Goal: Task Accomplishment & Management: Complete application form

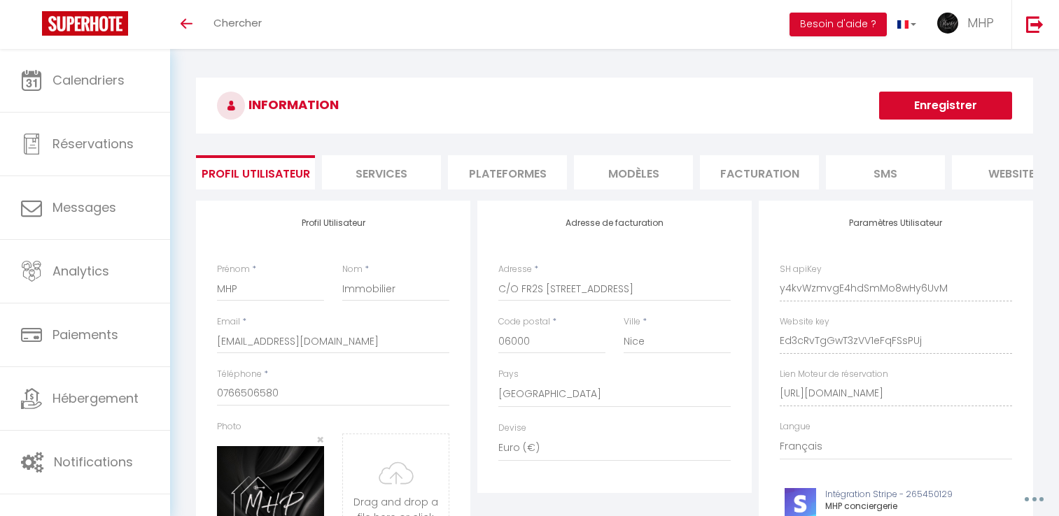
select select "28"
select select "fr"
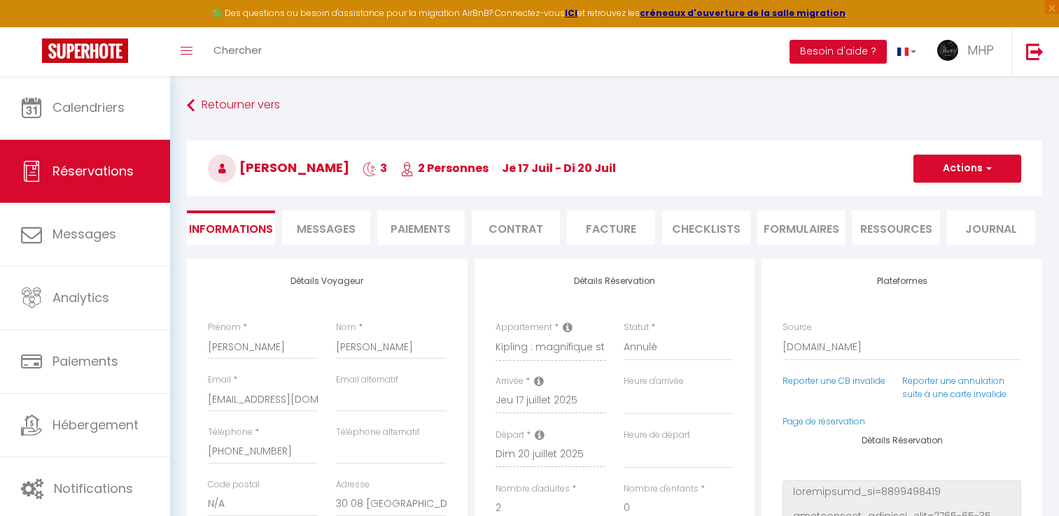
select select "SE"
select select "62346"
select select "0"
select select
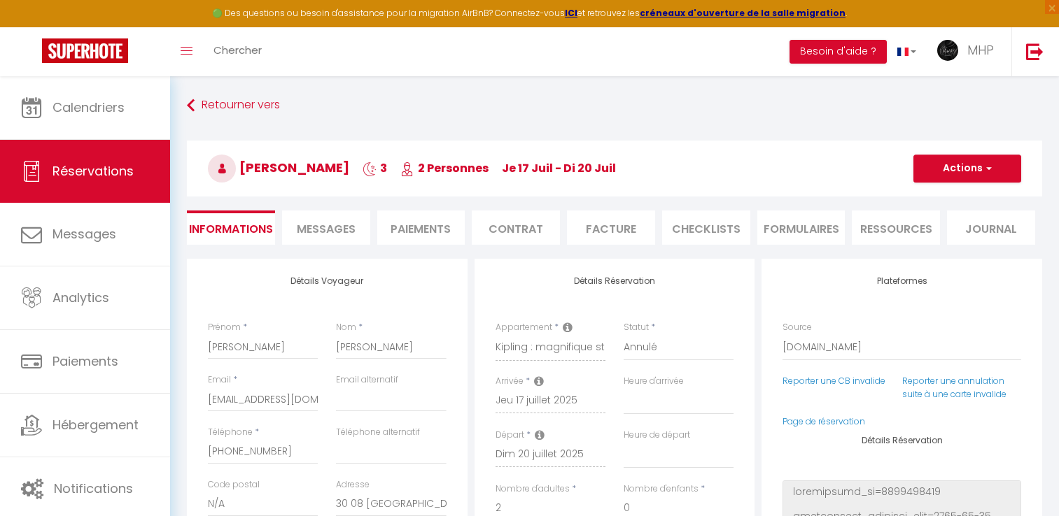
select select "10"
select select "14"
select select "2"
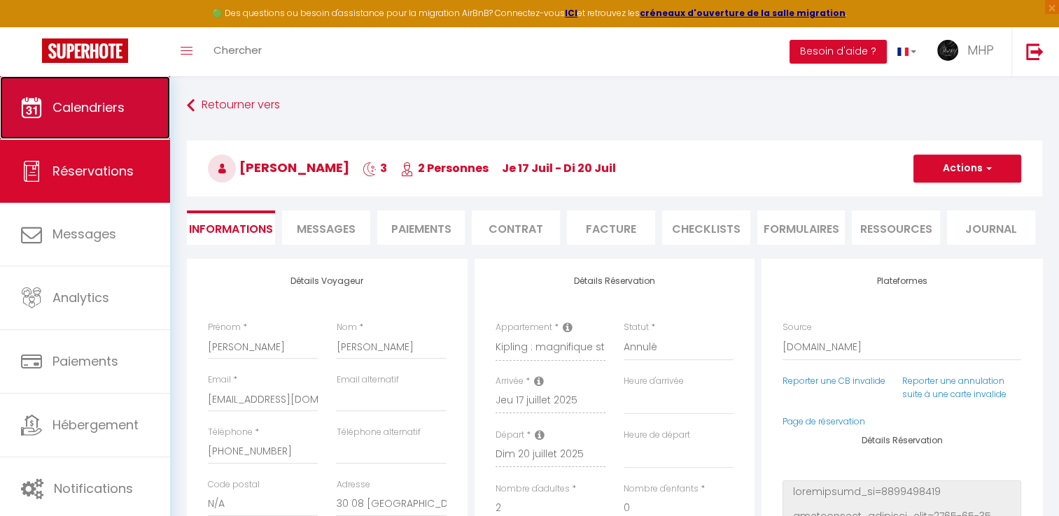
click at [109, 101] on span "Calendriers" at bounding box center [88, 107] width 72 height 17
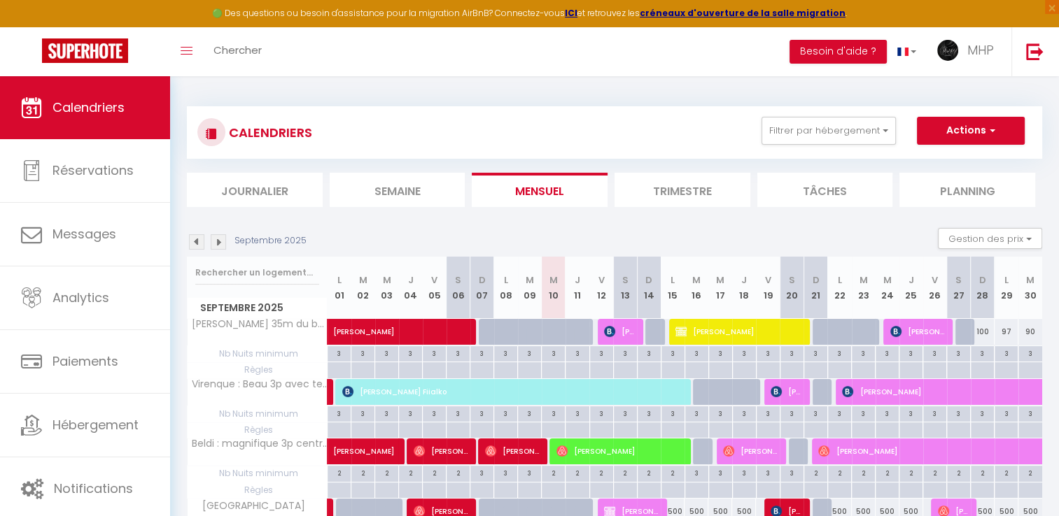
click at [218, 245] on img at bounding box center [218, 241] width 15 height 15
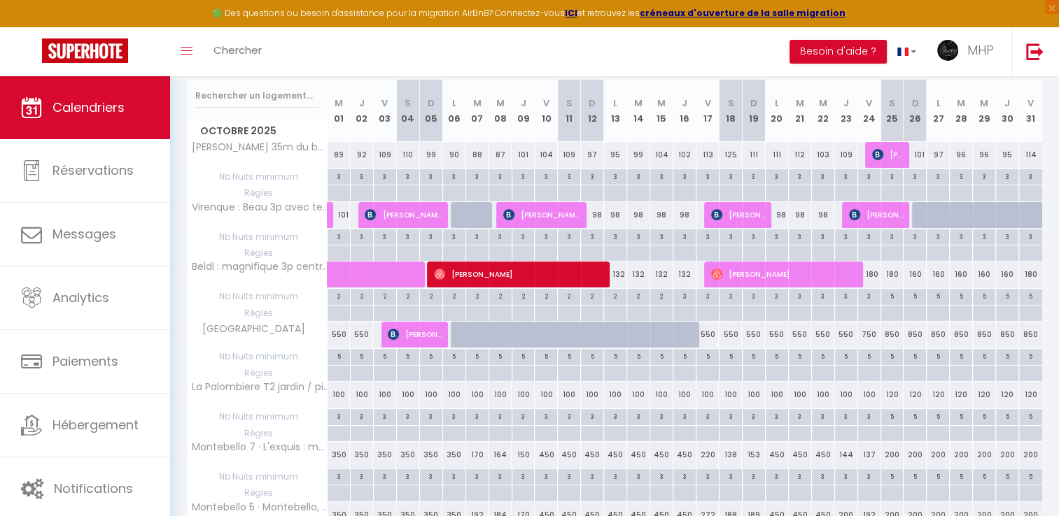
scroll to position [210, 0]
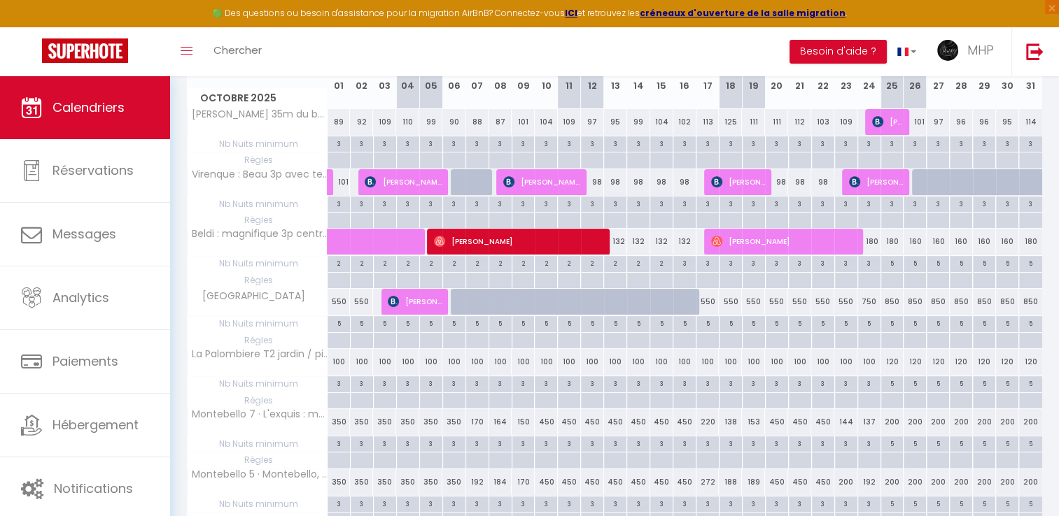
click at [729, 366] on div "100" at bounding box center [730, 362] width 23 height 26
type input "100"
type input "[DATE]"
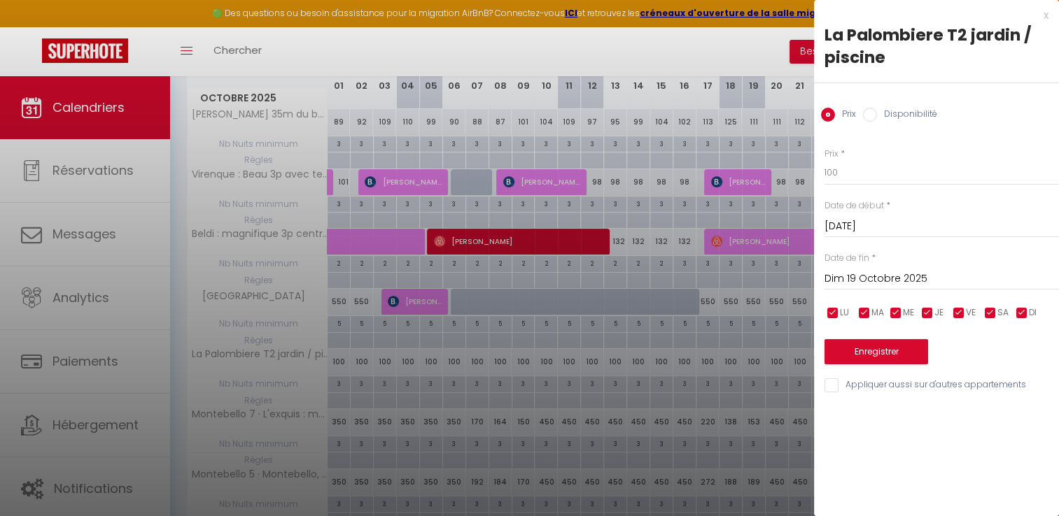
click at [927, 275] on input "Dim 19 Octobre 2025" at bounding box center [941, 279] width 234 height 18
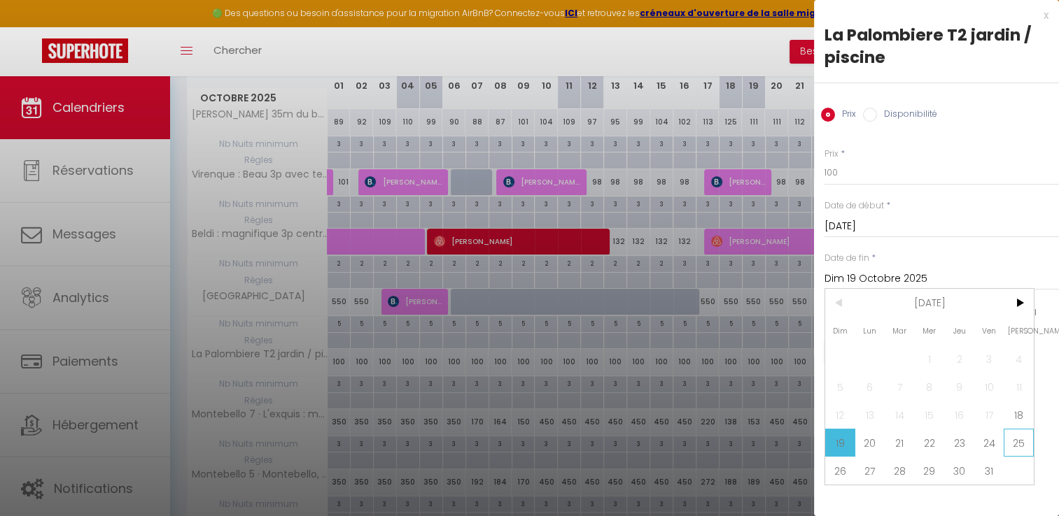
click at [1019, 433] on span "25" at bounding box center [1019, 443] width 30 height 28
type input "[DATE]"
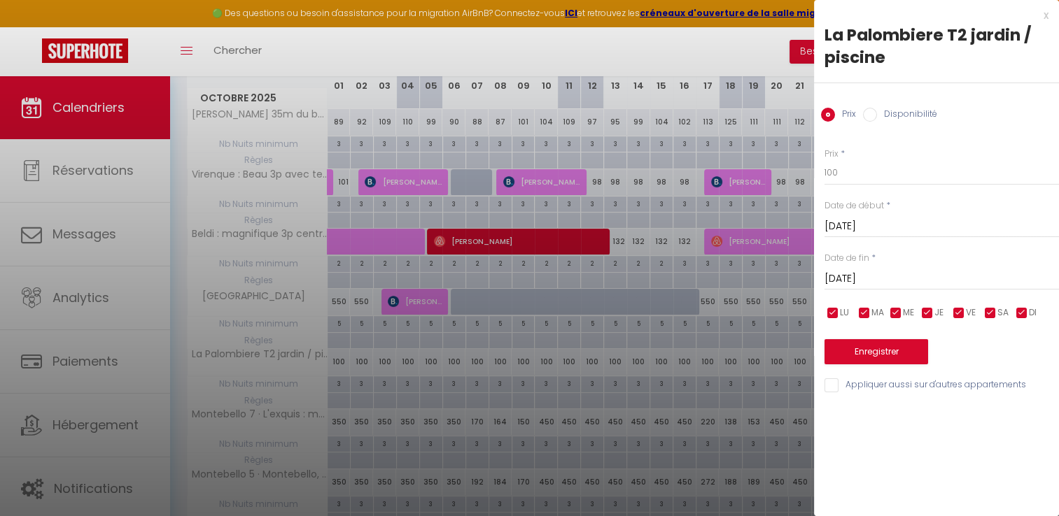
click at [729, 52] on div at bounding box center [529, 258] width 1059 height 516
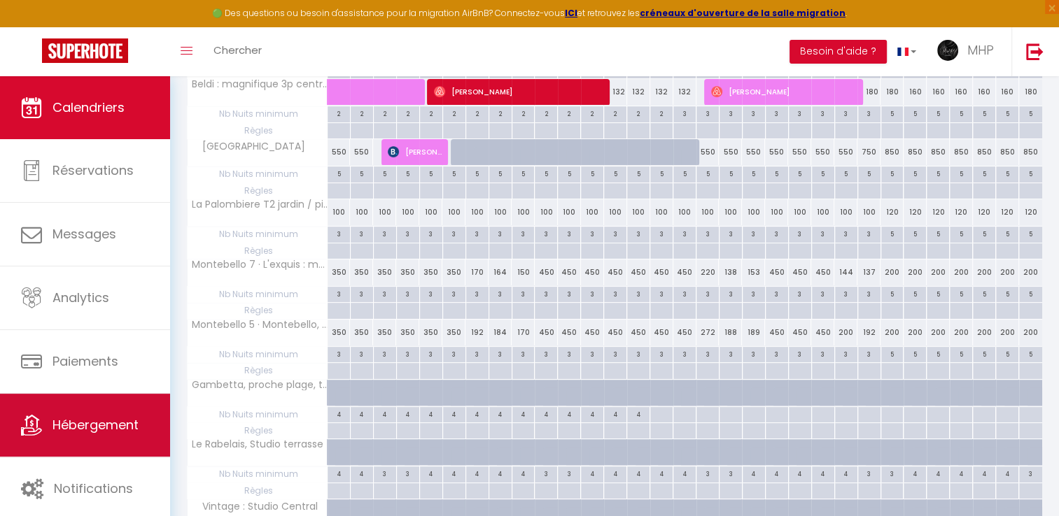
scroll to position [420, 0]
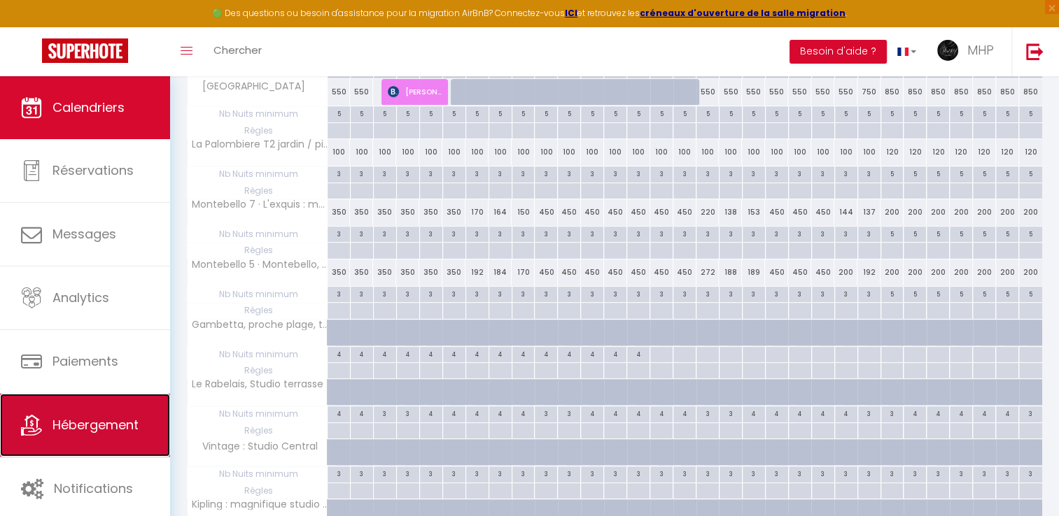
click at [92, 423] on span "Hébergement" at bounding box center [95, 424] width 86 height 17
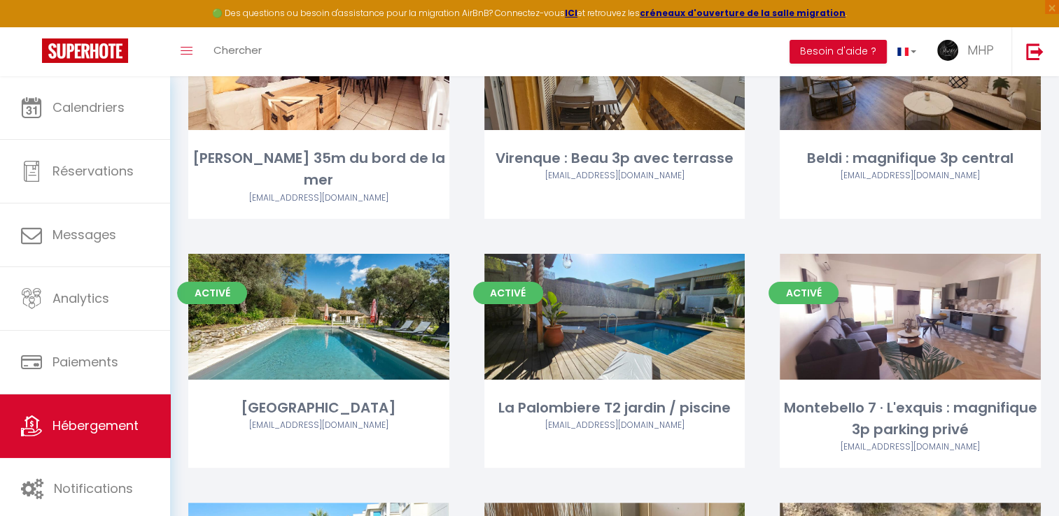
scroll to position [210, 0]
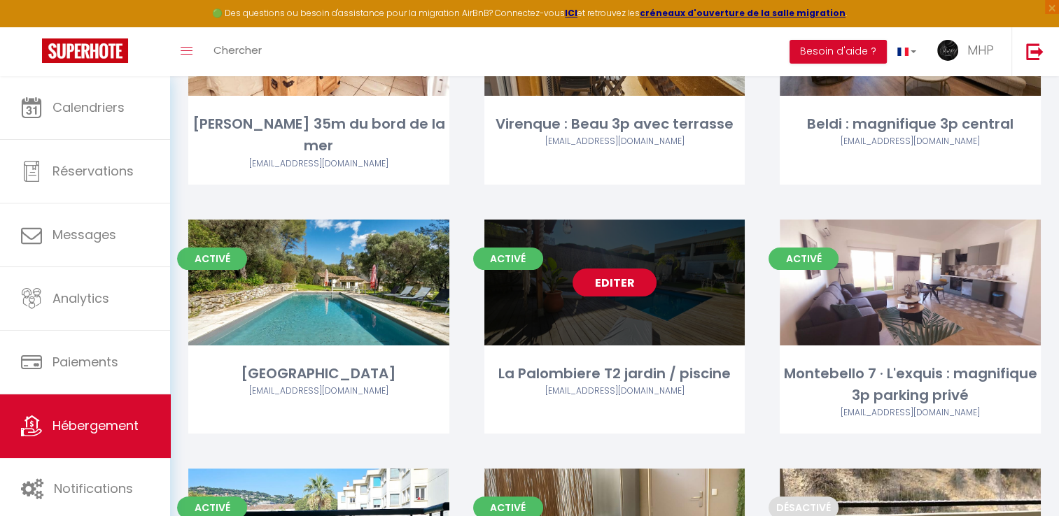
click at [607, 269] on link "Editer" at bounding box center [614, 283] width 84 height 28
select select "3"
select select "2"
select select "1"
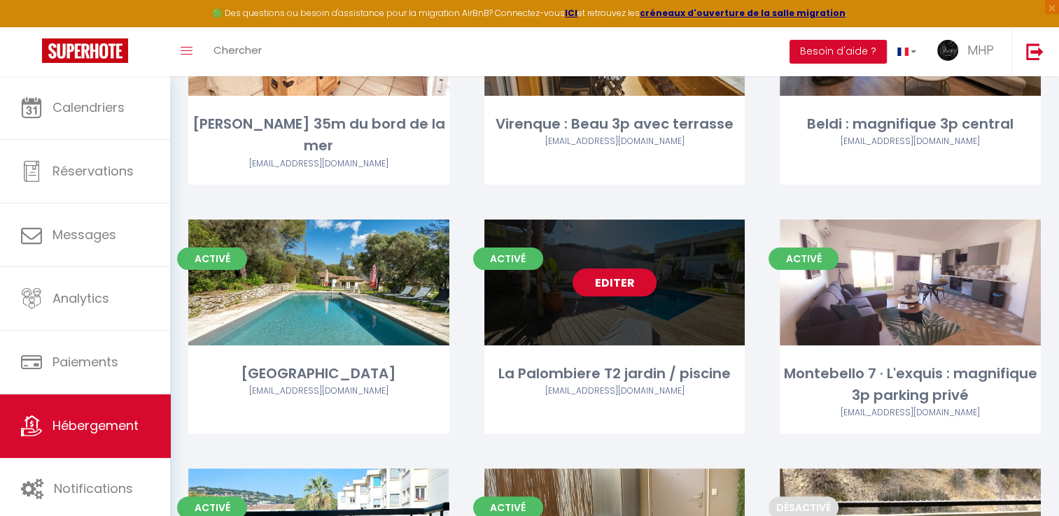
select select
select select "28"
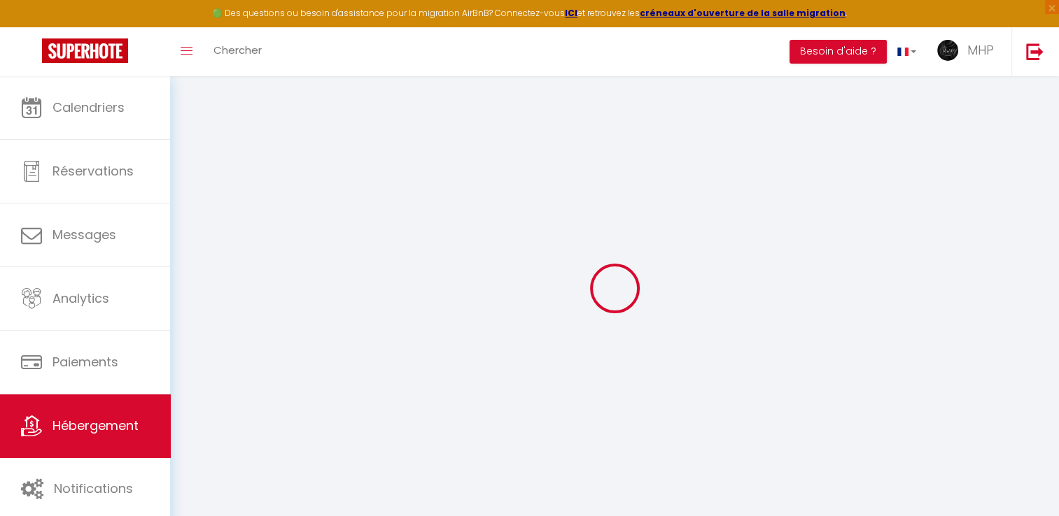
select select
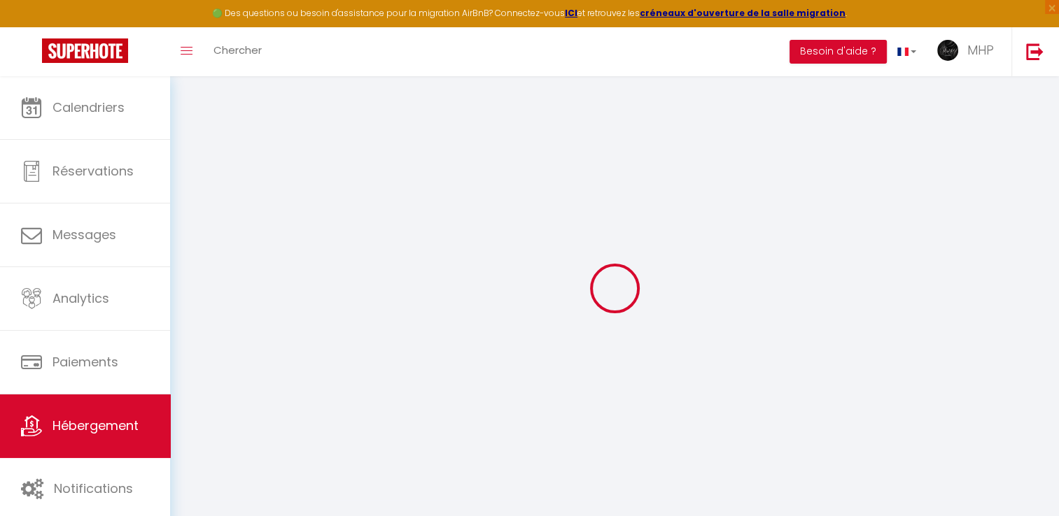
select select
checkbox input "false"
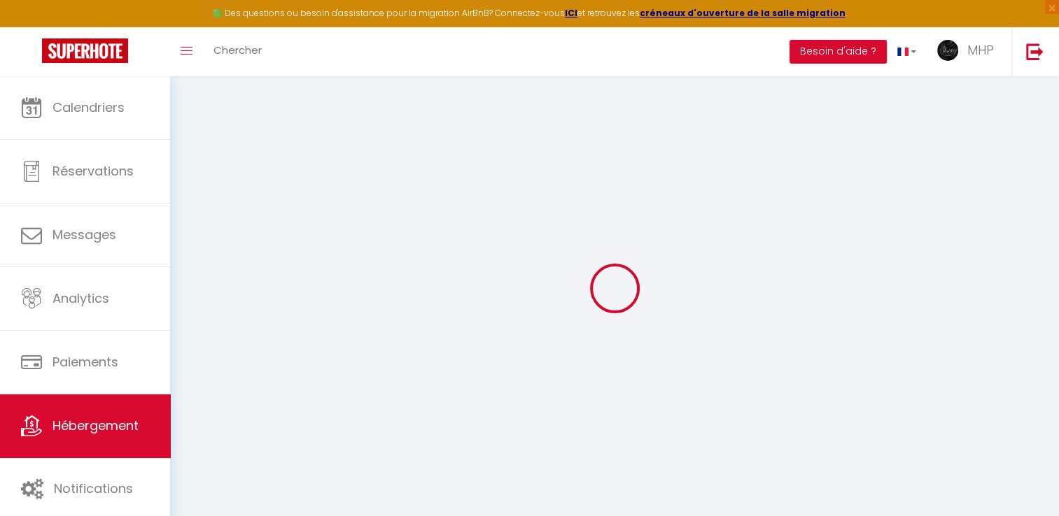
select select
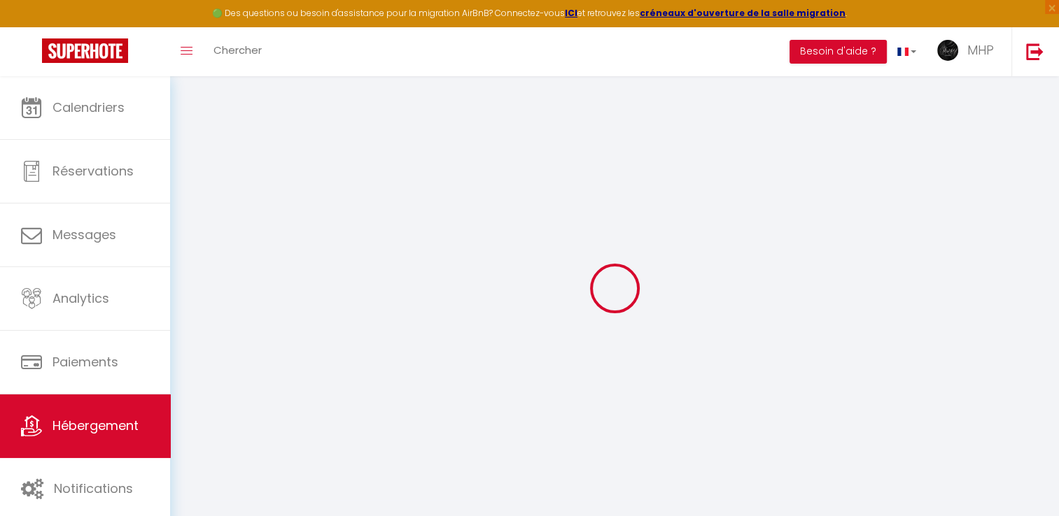
select select
checkbox input "false"
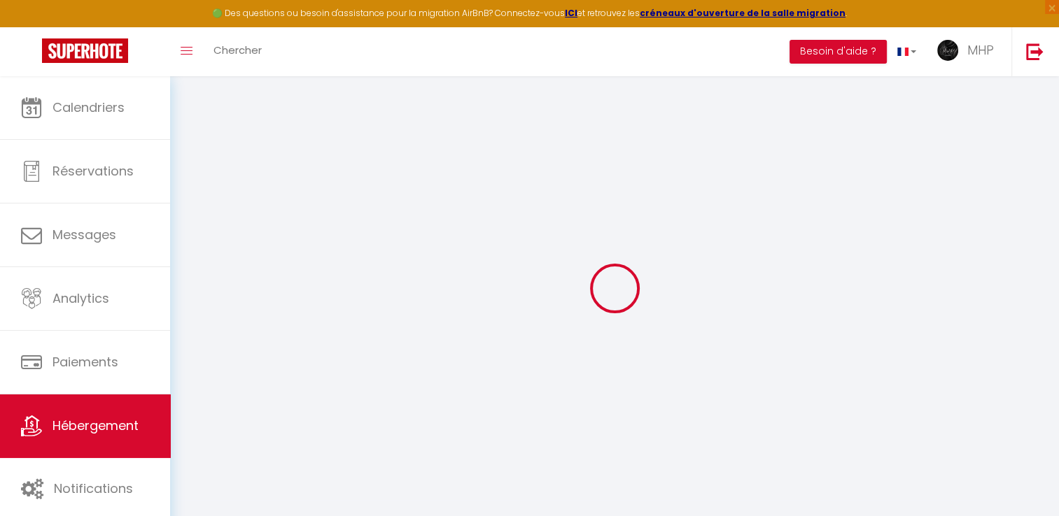
checkbox input "false"
select select
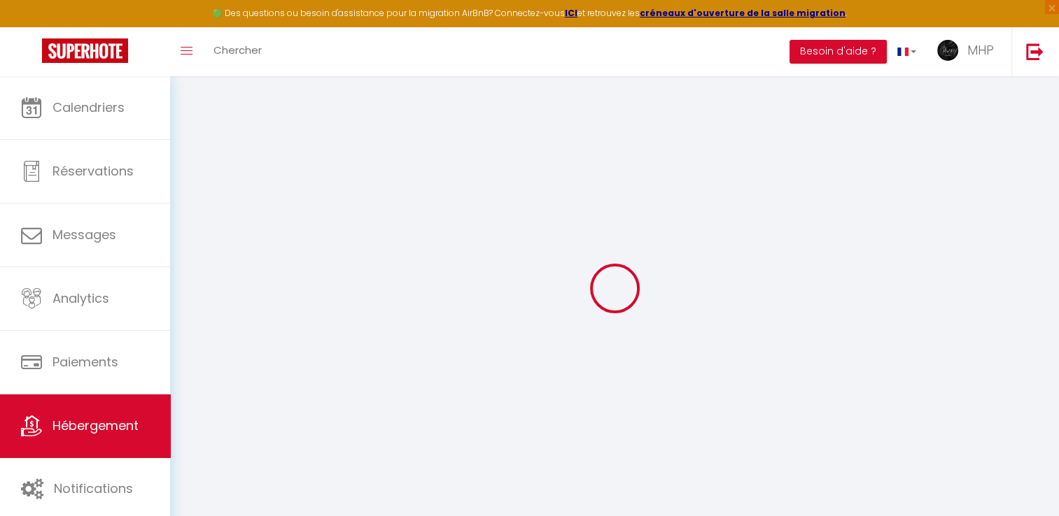
select select
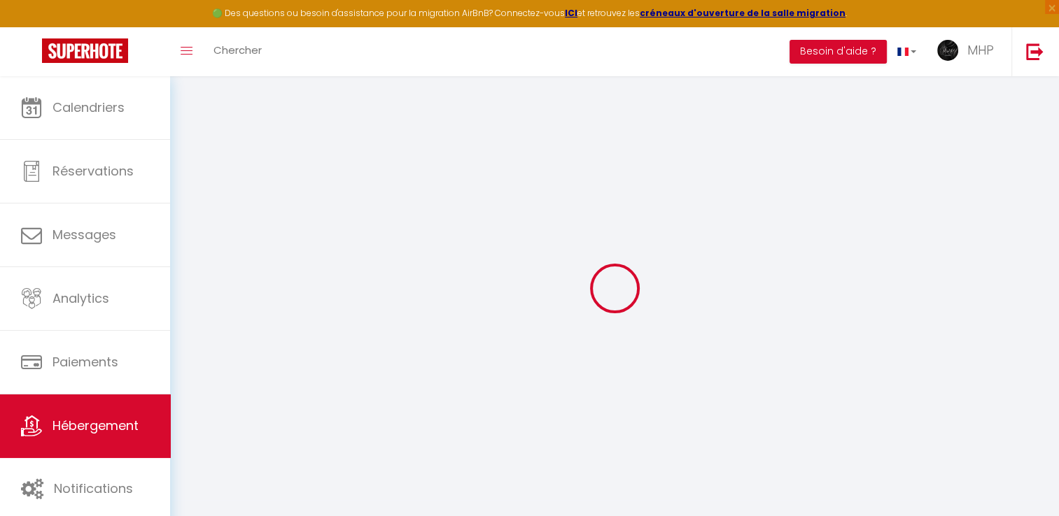
checkbox input "false"
select select
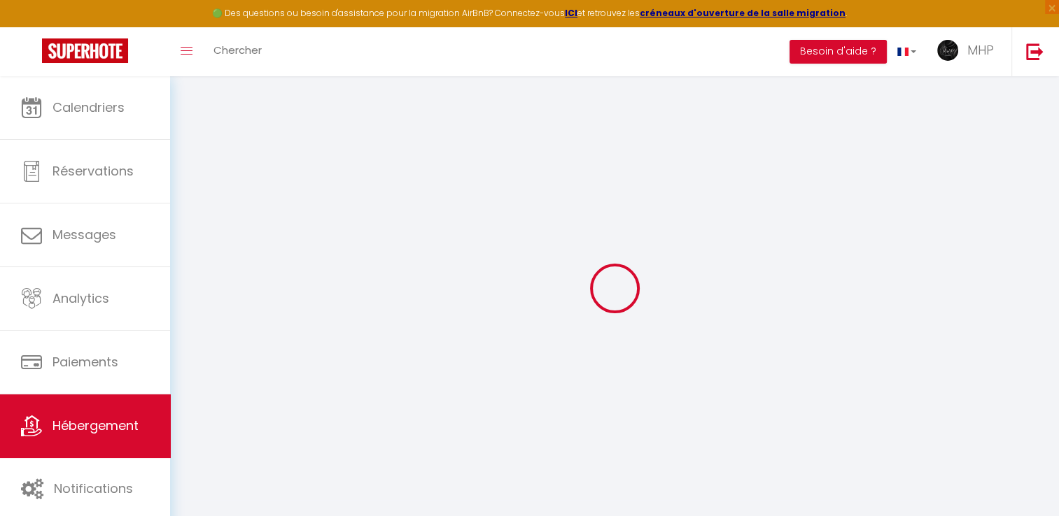
select select
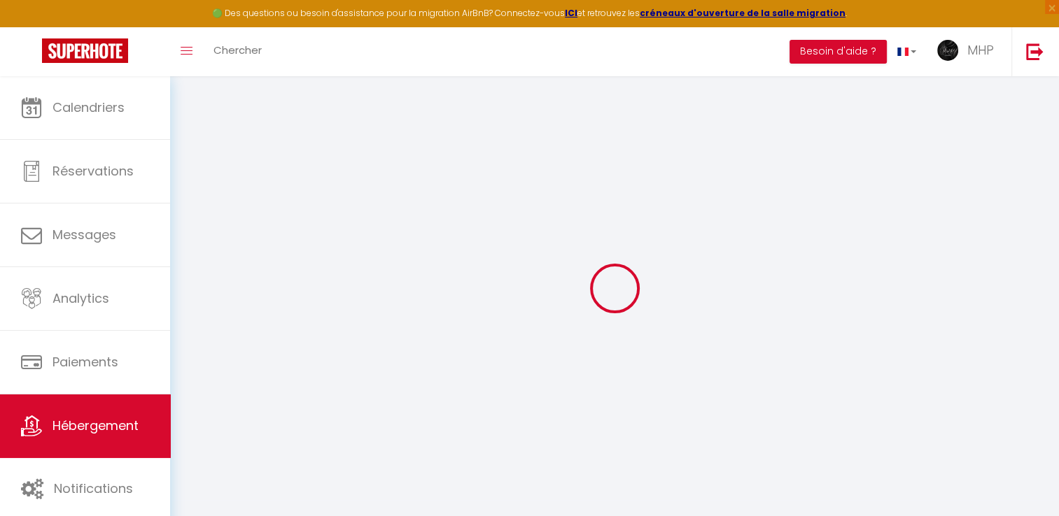
select select
checkbox input "false"
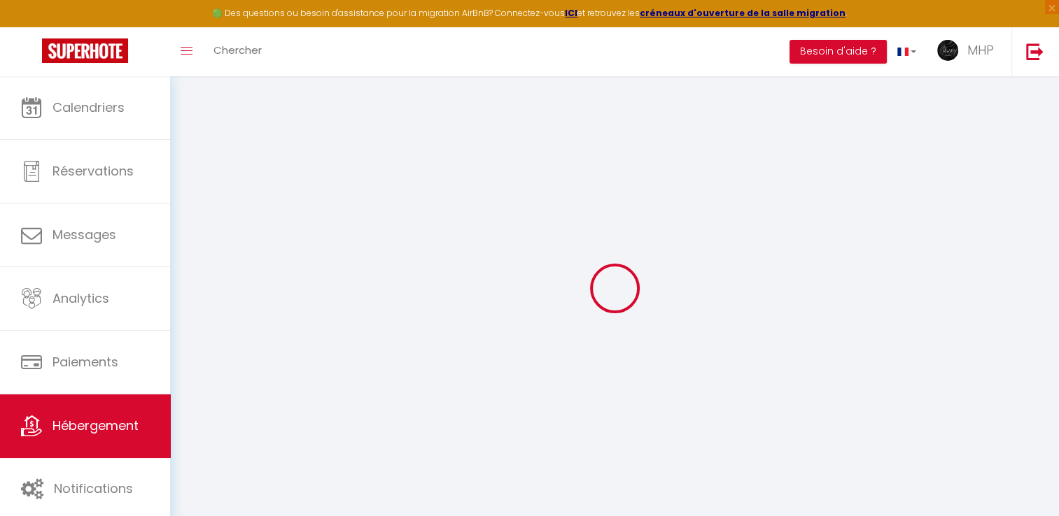
checkbox input "false"
select select
type input "La Palombiere T2 jardin / piscine"
type input "[PERSON_NAME]"
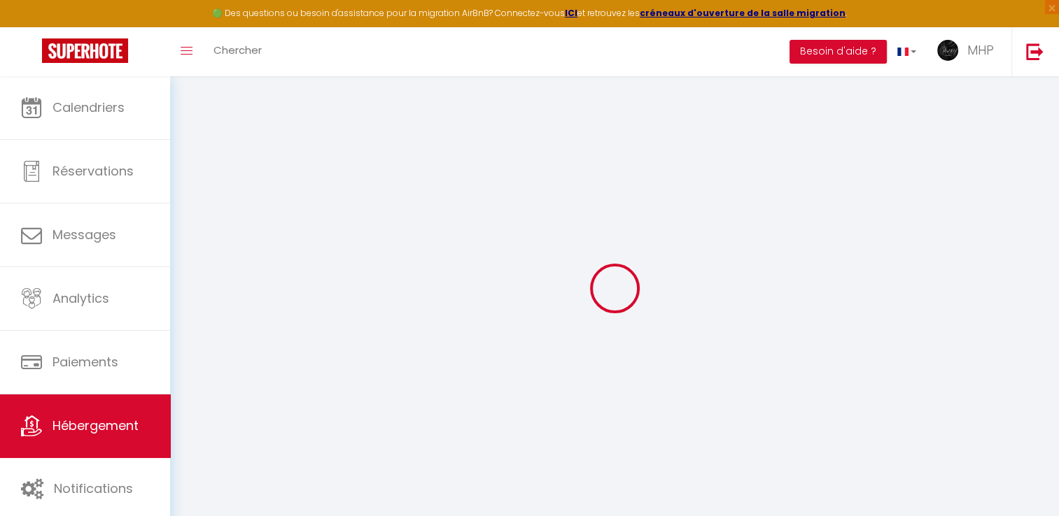
type input "Azzopardi"
type input "220"
type input "90"
type input "5"
type input "713"
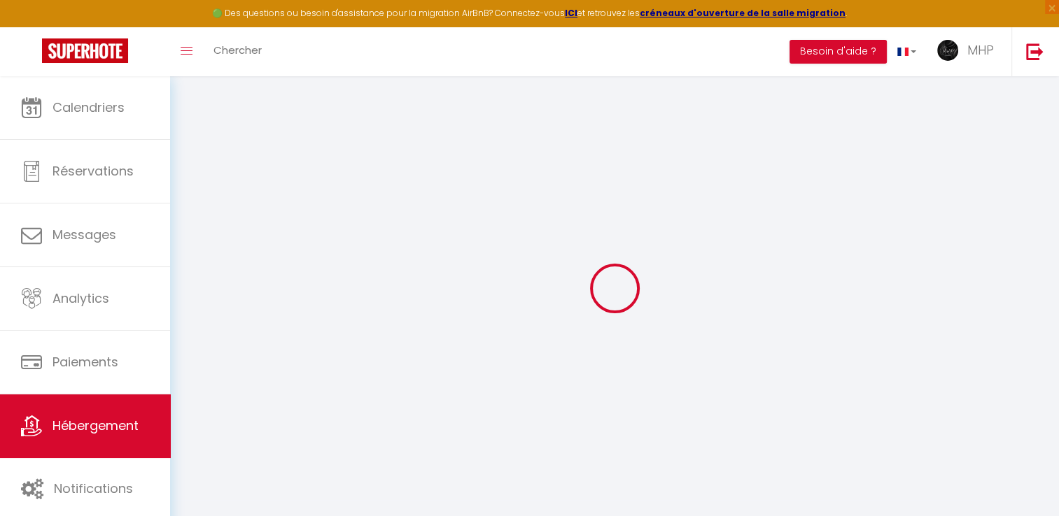
type input "700"
type input "10"
select select
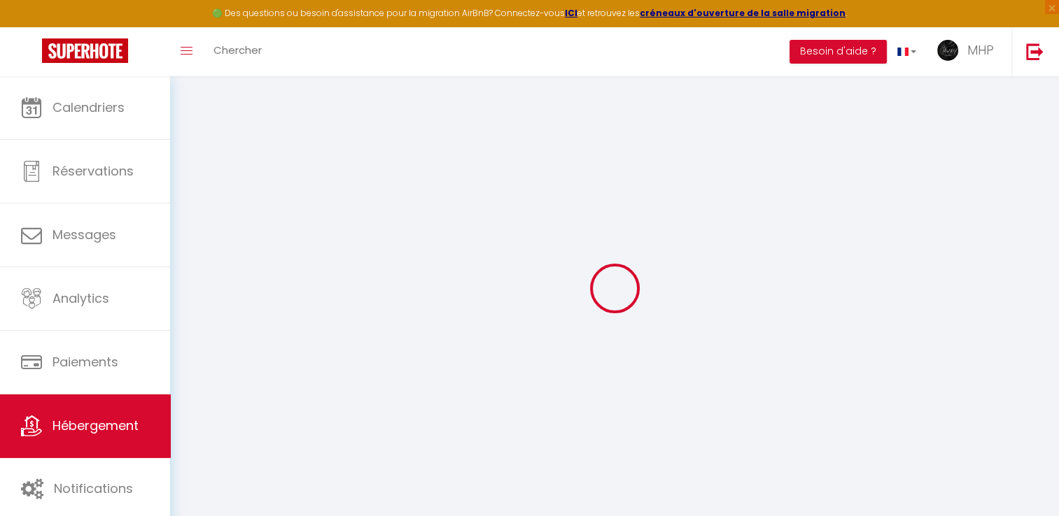
select select
type input "[STREET_ADDRESS]"
type input "06800"
type input "[GEOGRAPHIC_DATA]"
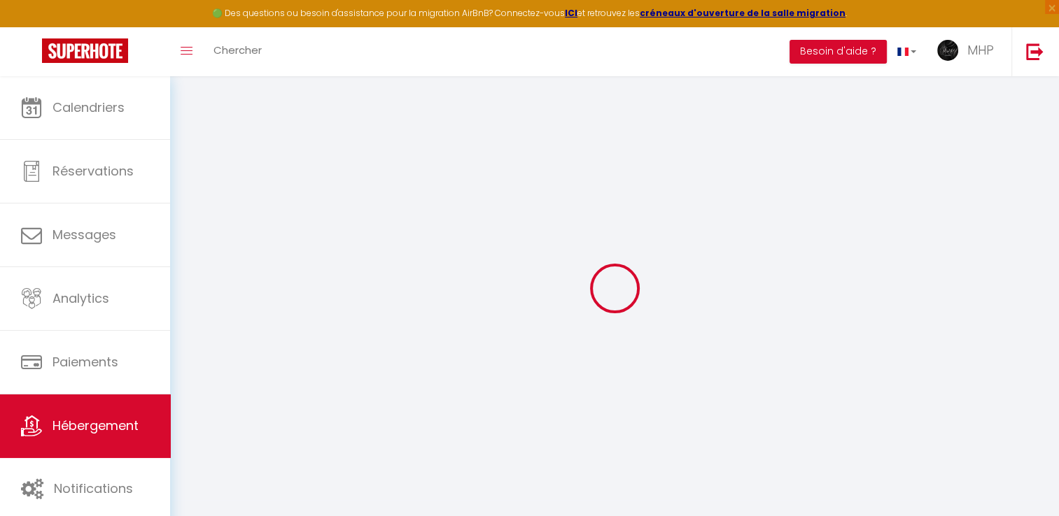
type input "[EMAIL_ADDRESS][DOMAIN_NAME]"
select select "13859"
checkbox input "false"
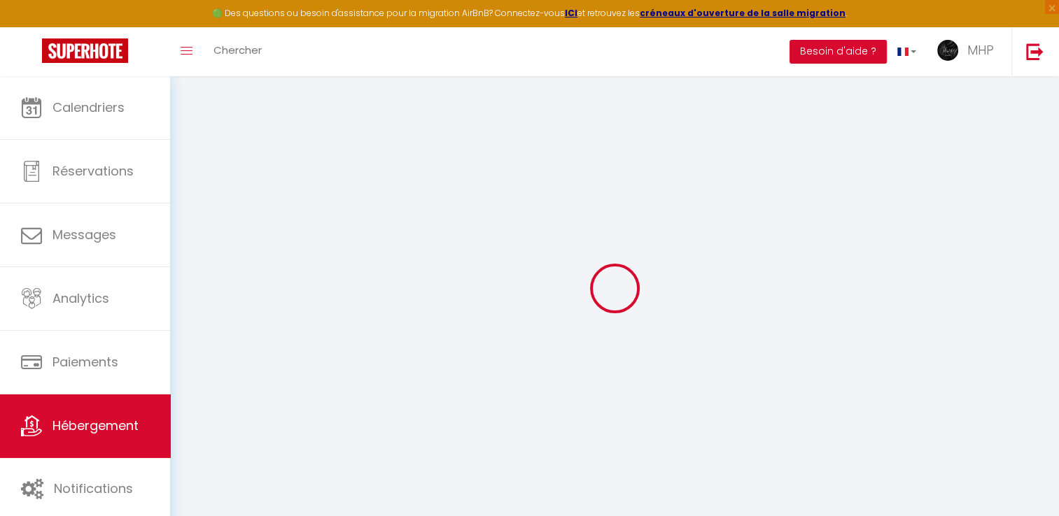
checkbox input "false"
radio input "true"
type input "18"
type input "80"
type input "0"
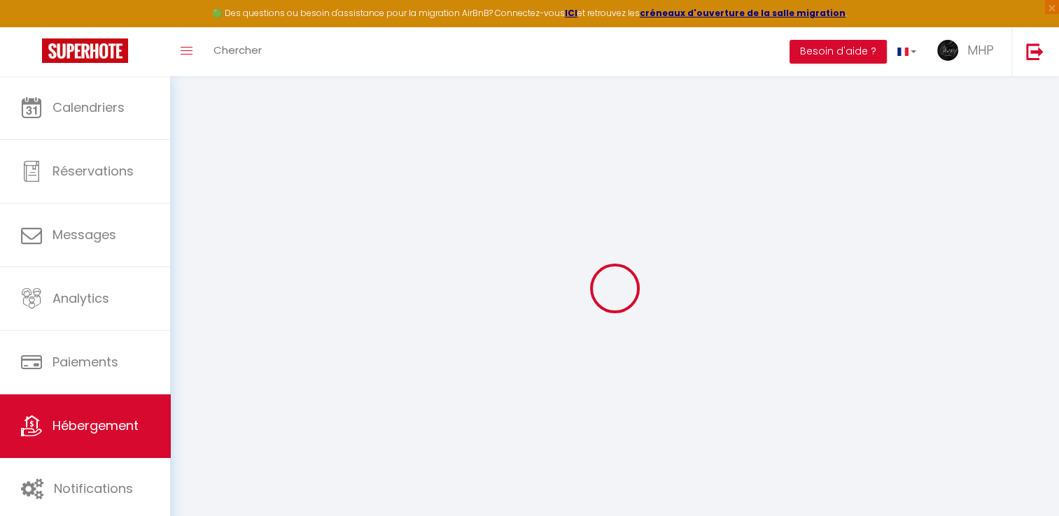
type input "0"
select select "42570"
select select "40441"
select select
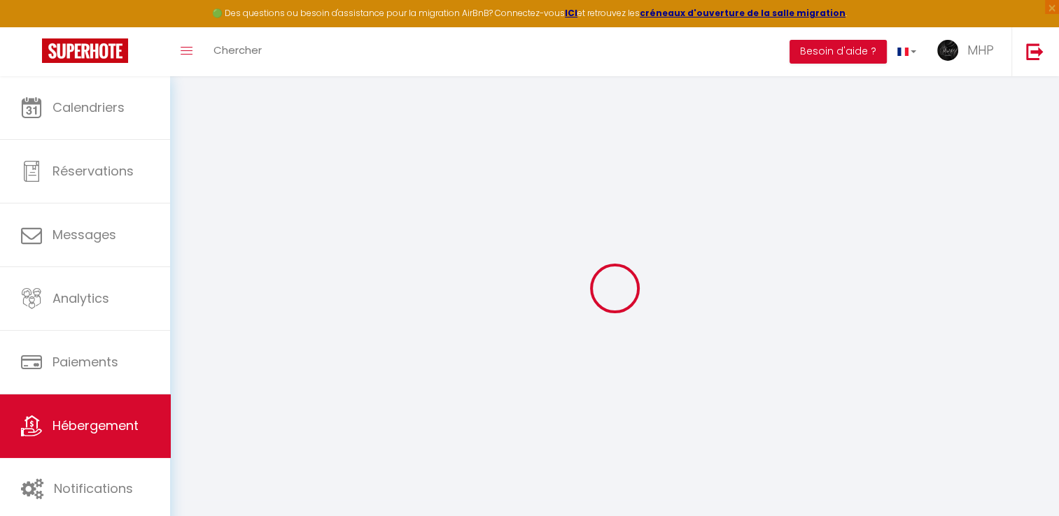
select select
checkbox input "false"
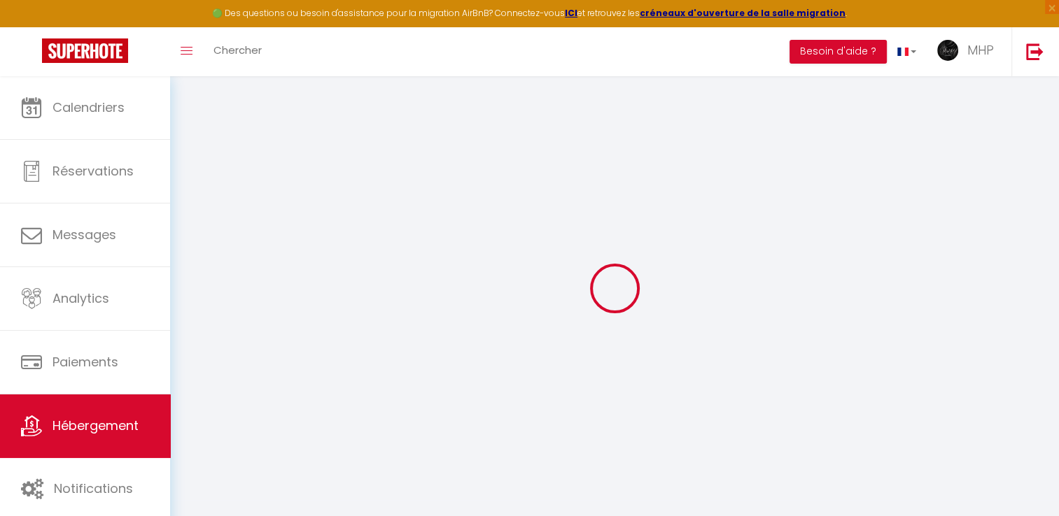
checkbox input "false"
select select
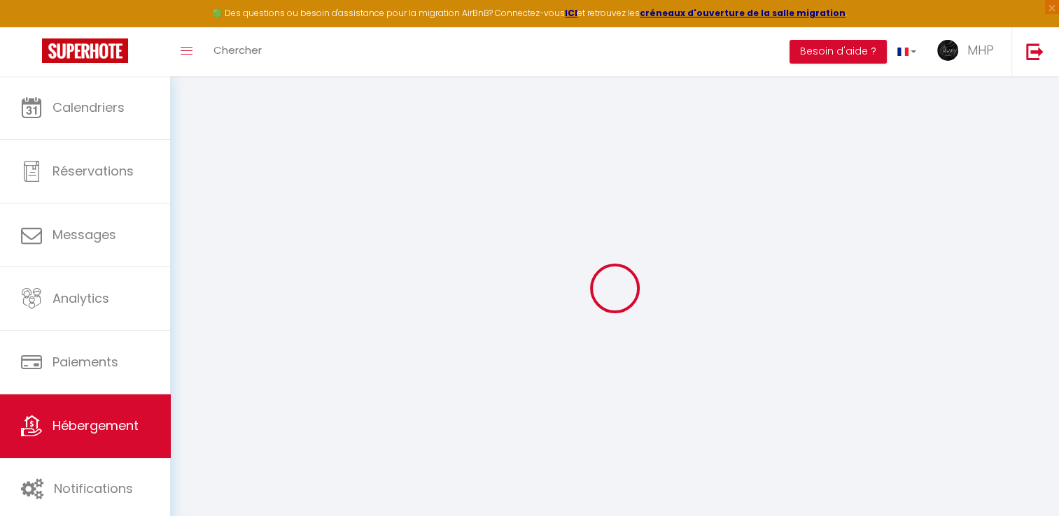
select select
checkbox input "false"
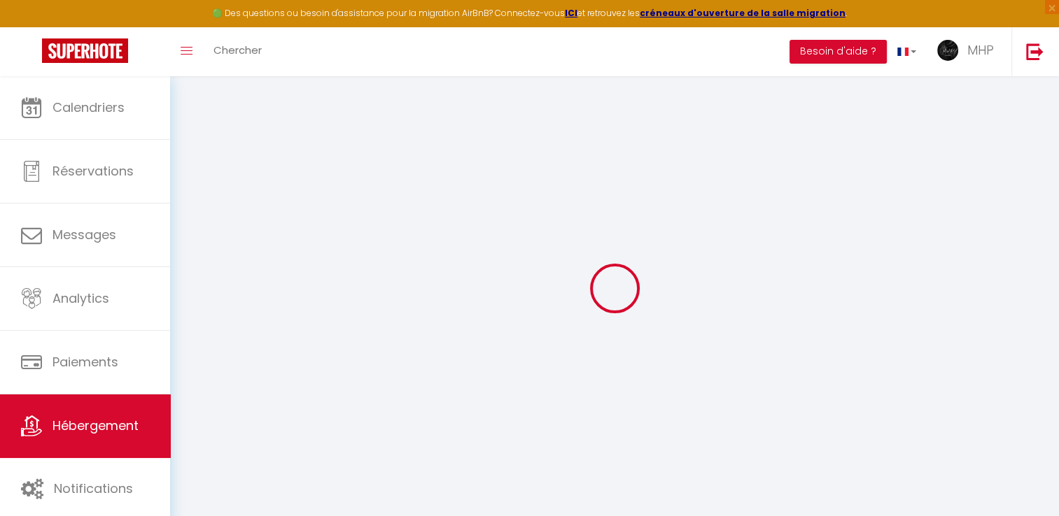
checkbox input "false"
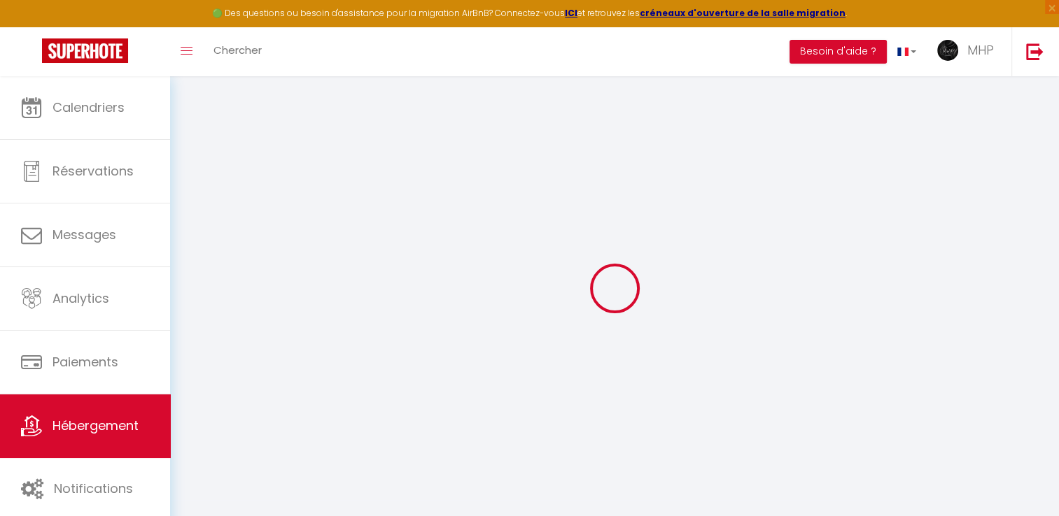
select select "16:00"
select select "21:00"
select select "10:00"
select select "30"
select select "180"
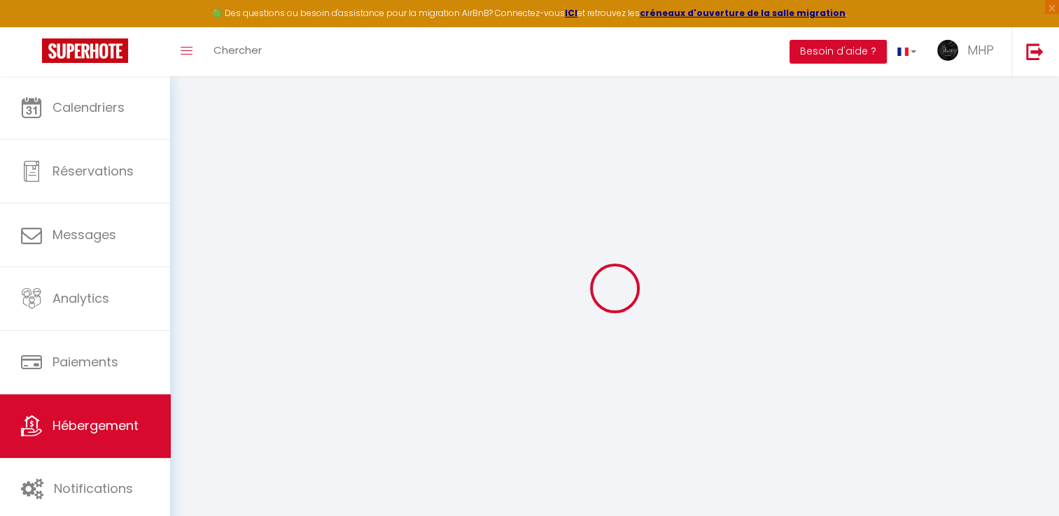
checkbox input "false"
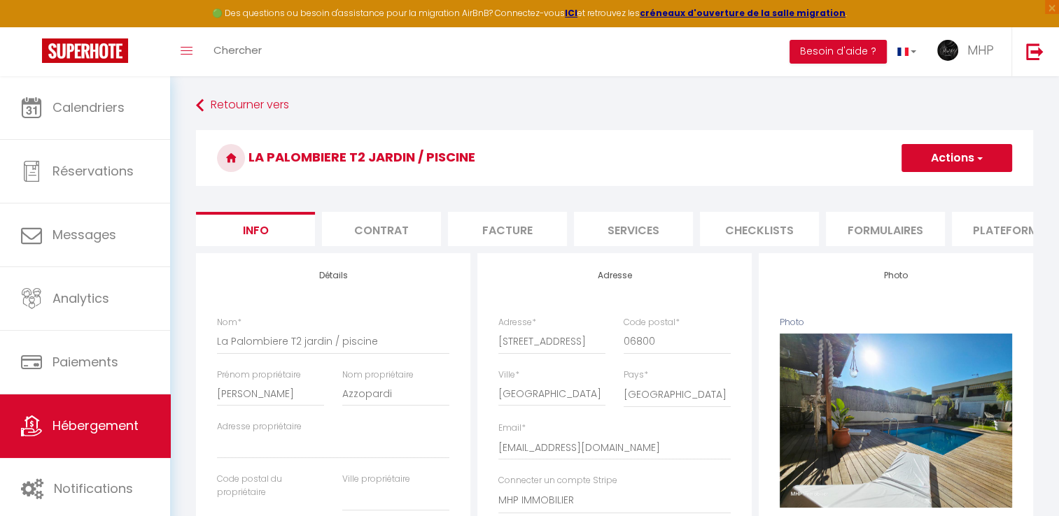
checkbox input "false"
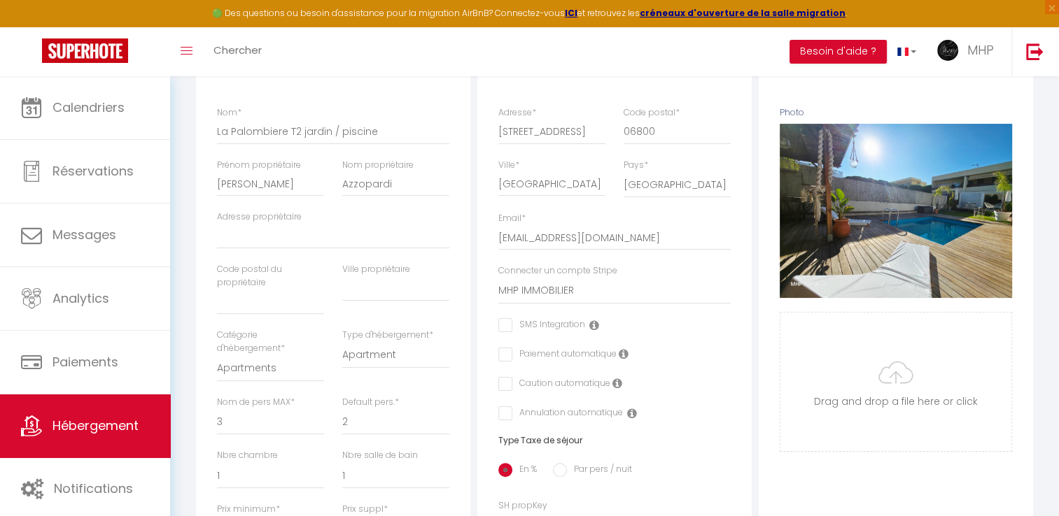
checkbox input "false"
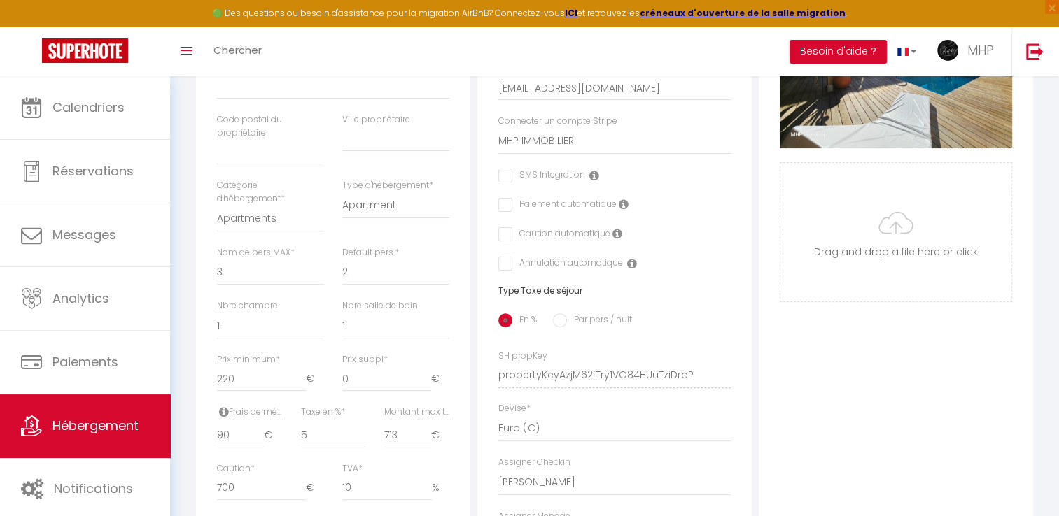
scroll to position [350, 0]
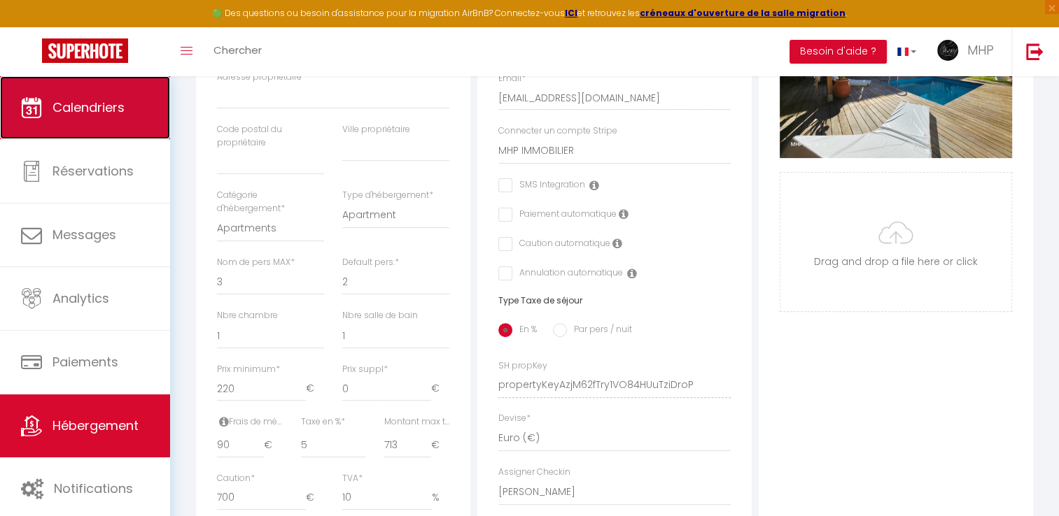
click at [84, 113] on span "Calendriers" at bounding box center [88, 107] width 72 height 17
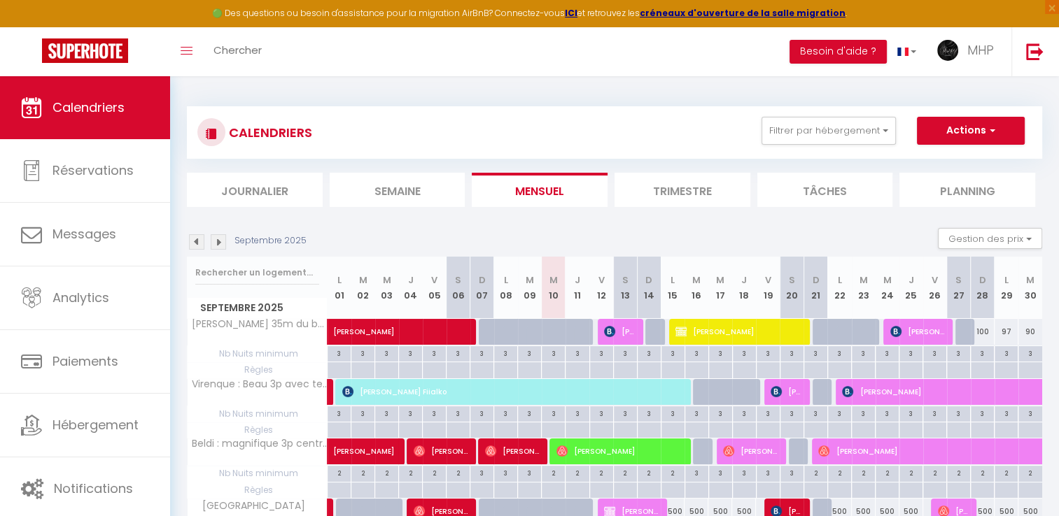
click at [218, 246] on img at bounding box center [218, 241] width 15 height 15
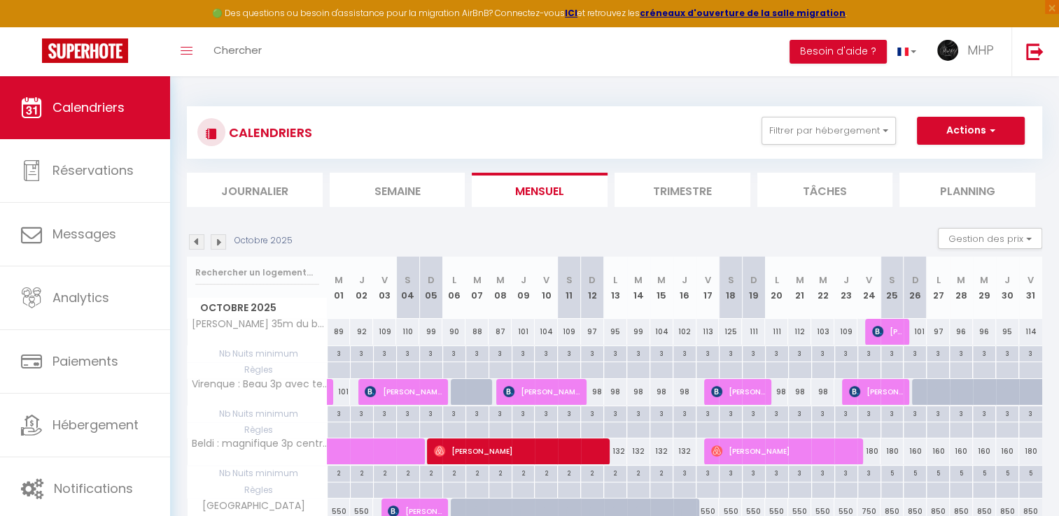
click at [218, 246] on img at bounding box center [218, 241] width 15 height 15
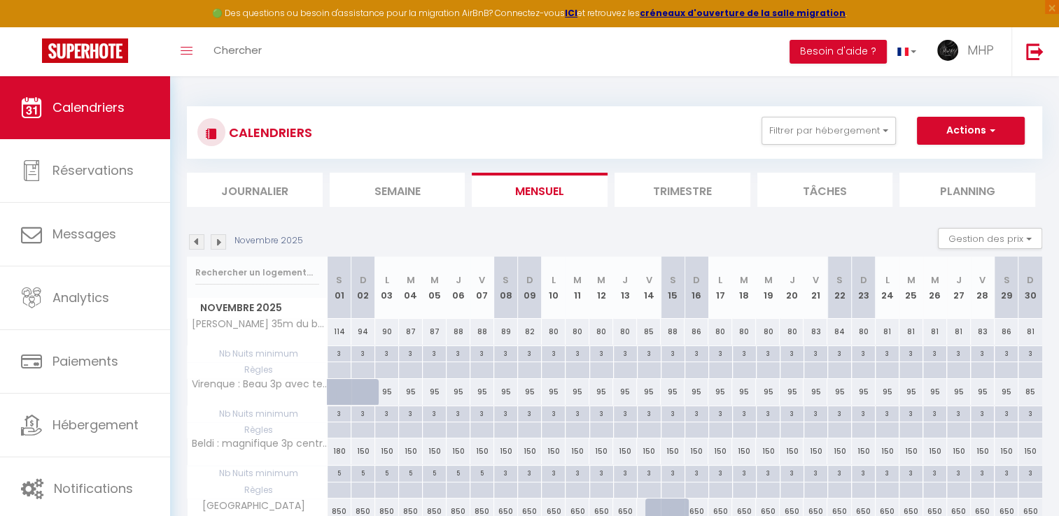
click at [197, 241] on img at bounding box center [196, 241] width 15 height 15
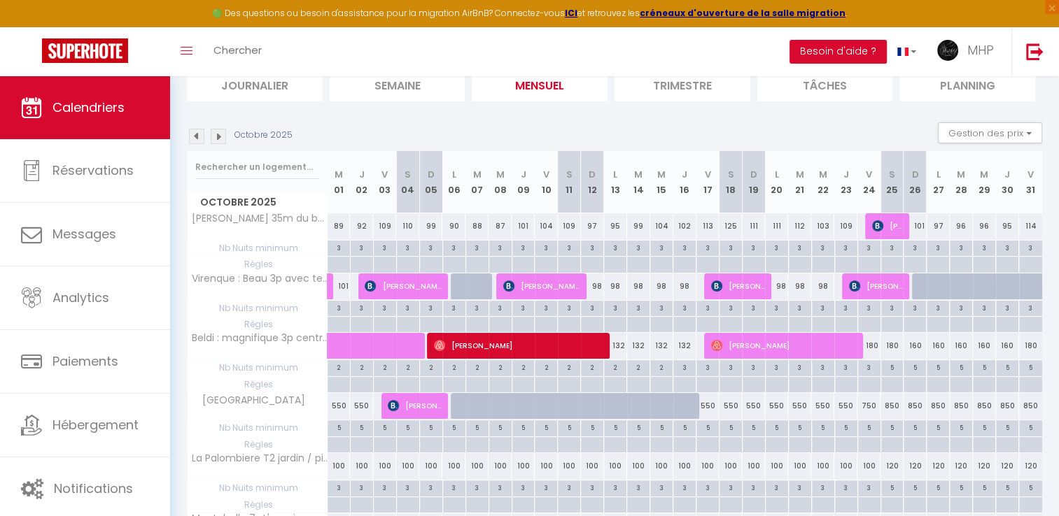
scroll to position [140, 0]
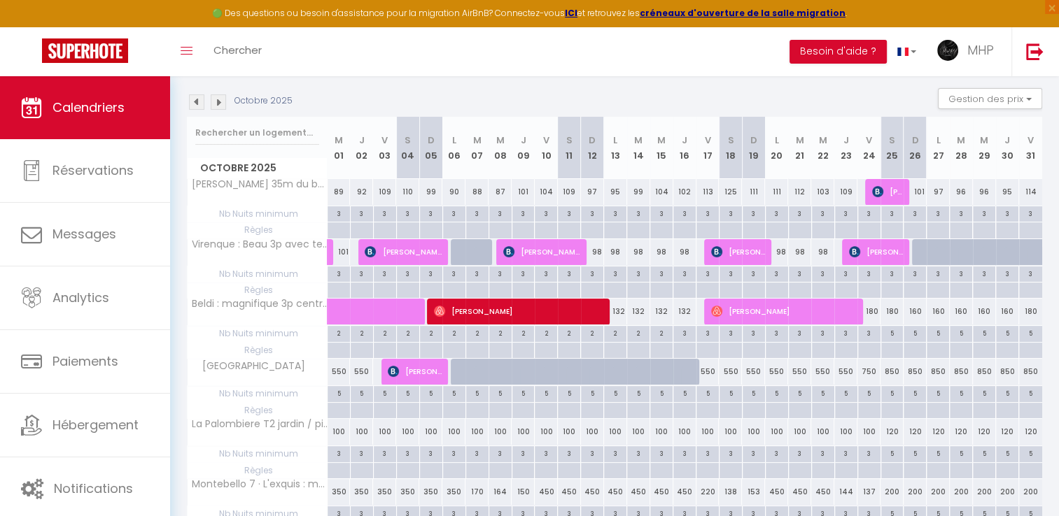
click at [458, 367] on div at bounding box center [462, 372] width 23 height 27
type input "550"
type input "Lun 06 Octobre 2025"
type input "[DATE]"
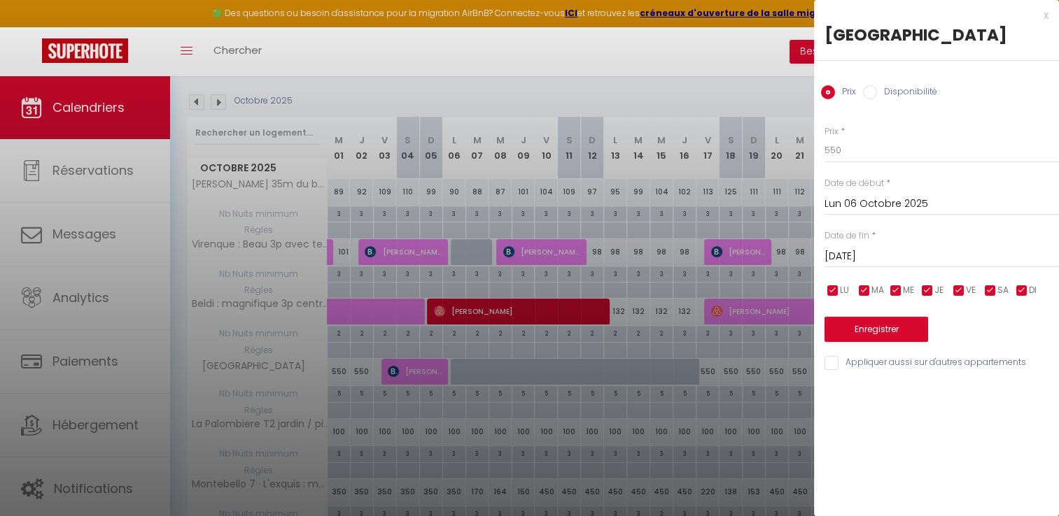
click at [697, 76] on div at bounding box center [529, 258] width 1059 height 516
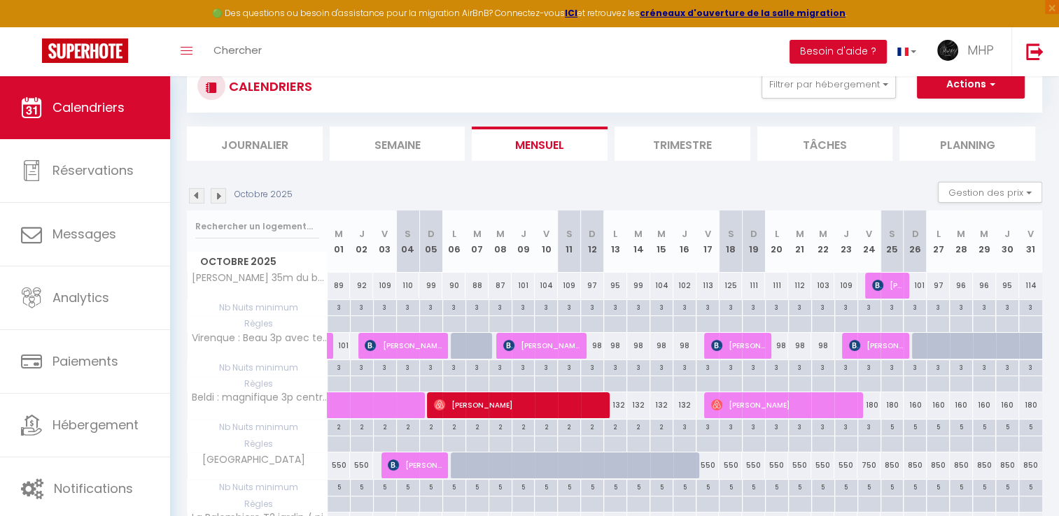
scroll to position [0, 0]
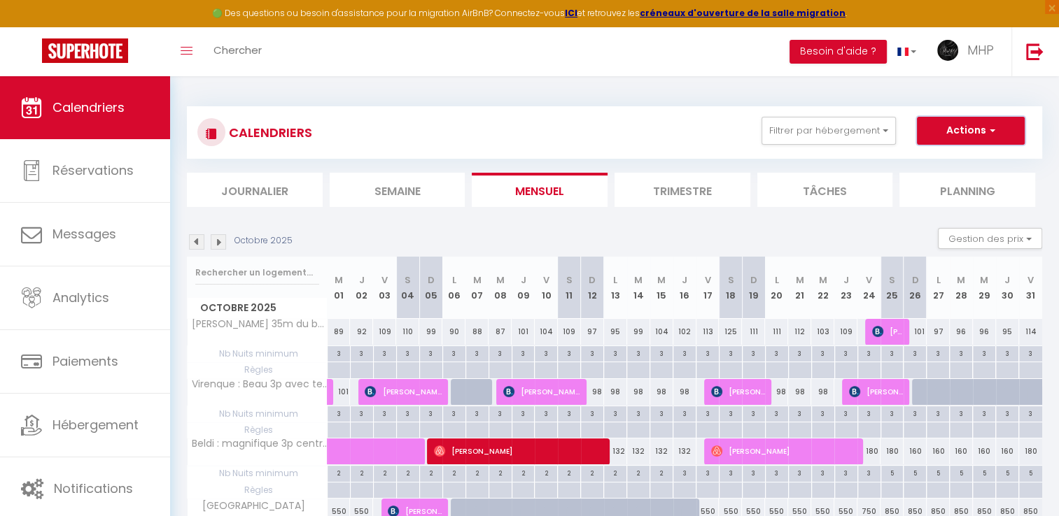
click at [952, 129] on button "Actions" at bounding box center [971, 131] width 108 height 28
click at [939, 164] on link "Nouvelle réservation" at bounding box center [956, 163] width 122 height 21
select select
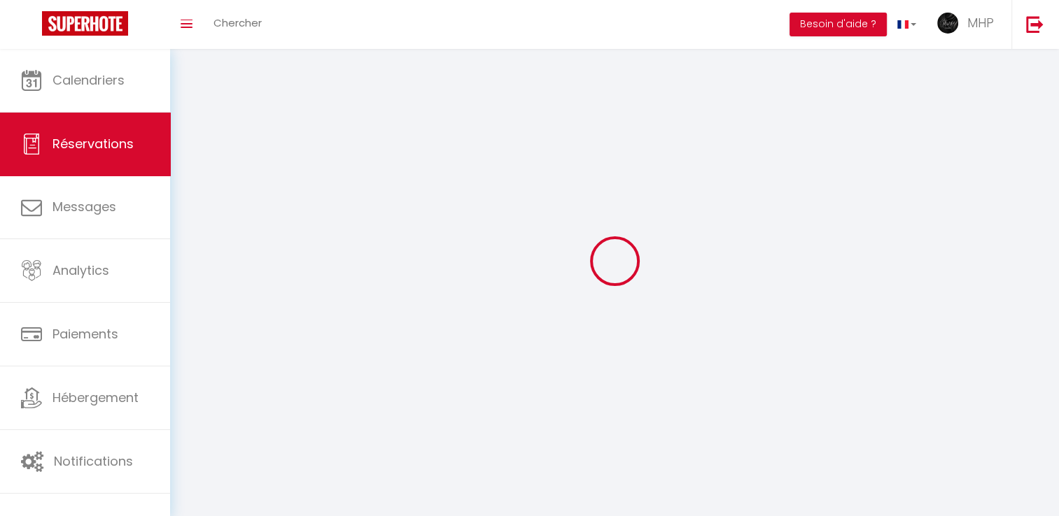
select select
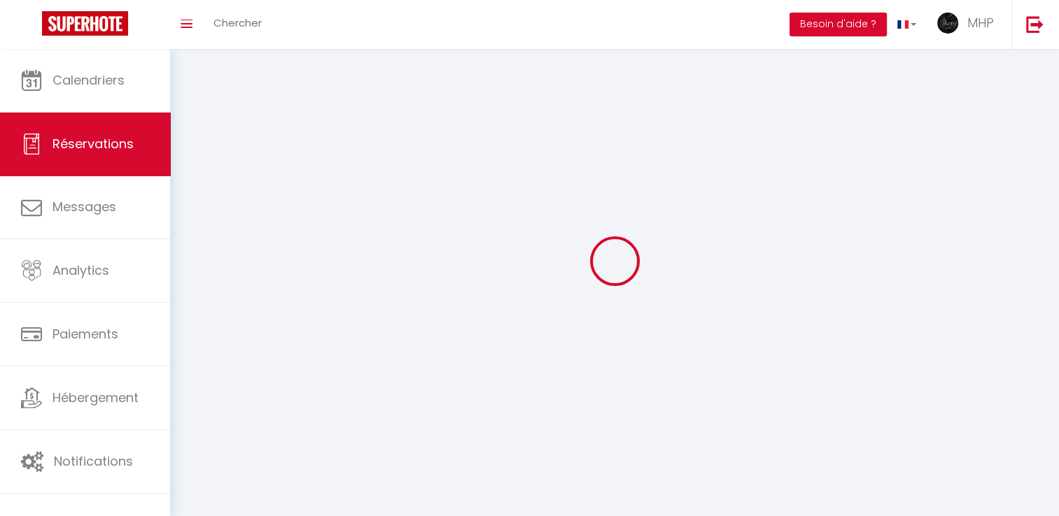
select select
checkbox input "false"
select select
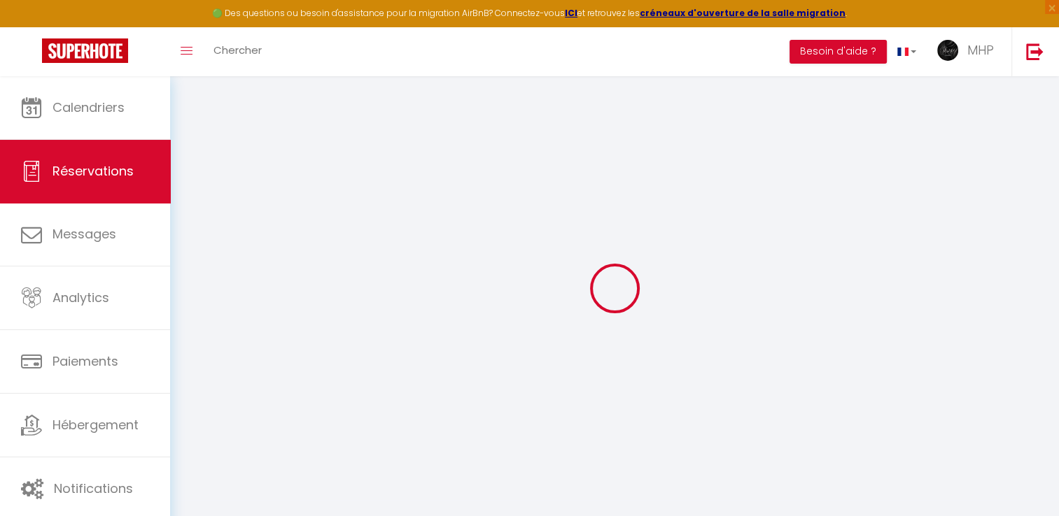
select select
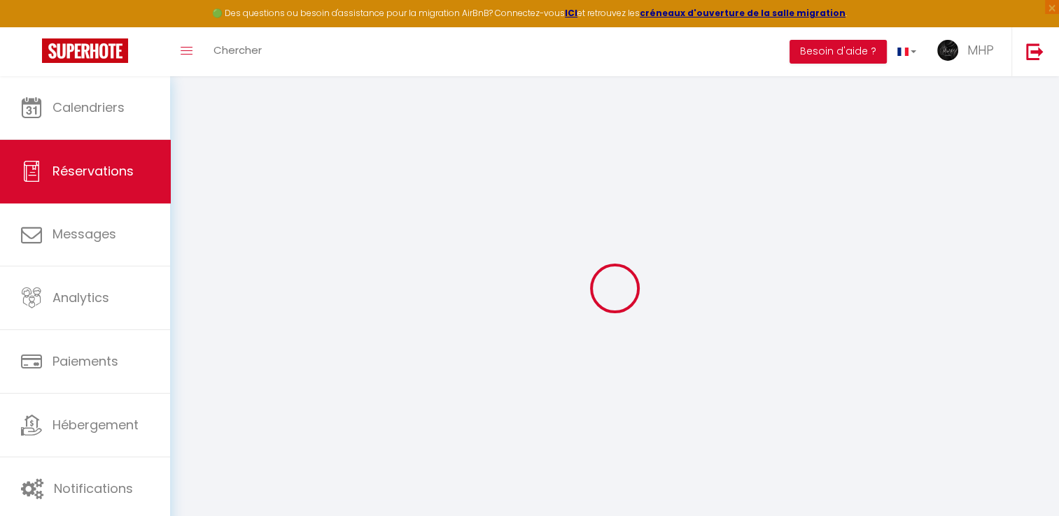
select select
checkbox input "false"
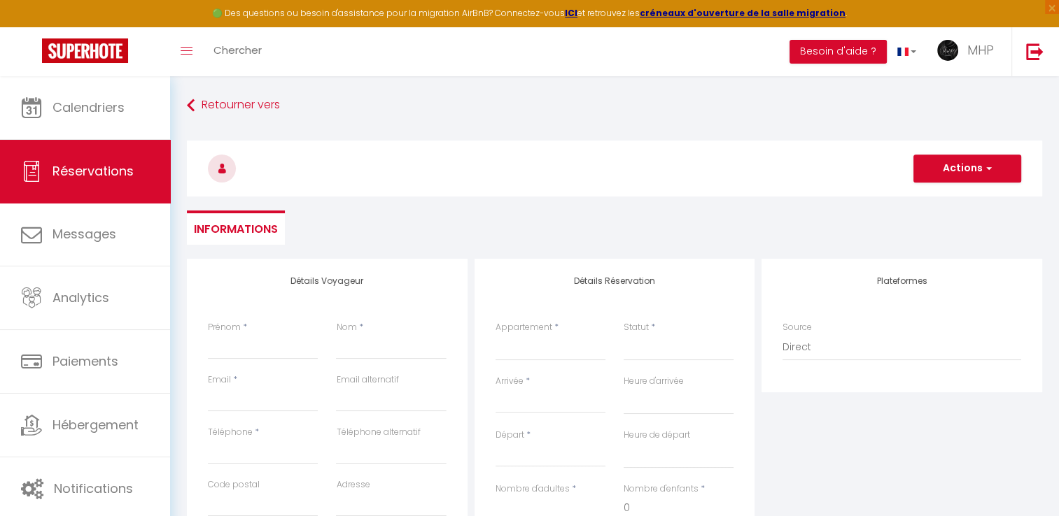
select select
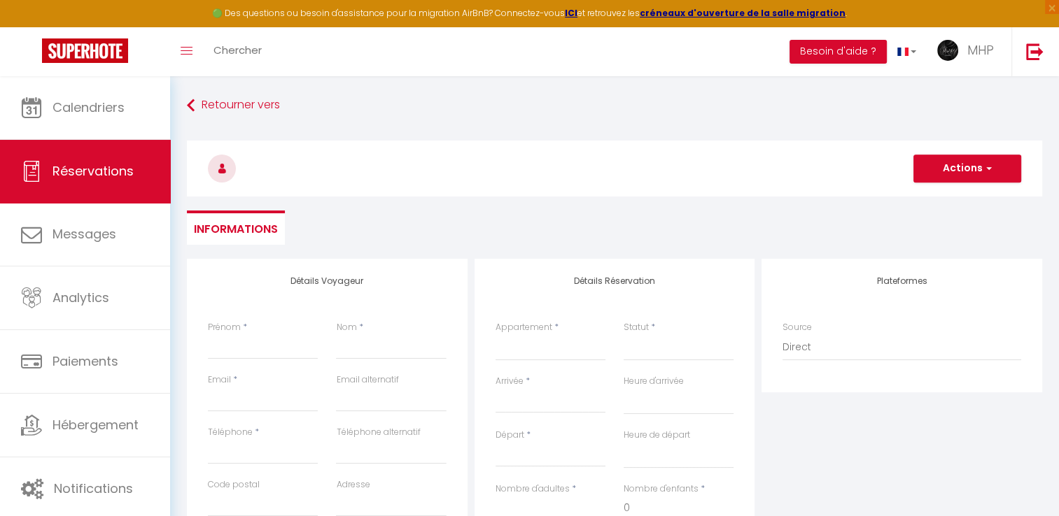
select select
checkbox input "false"
select select
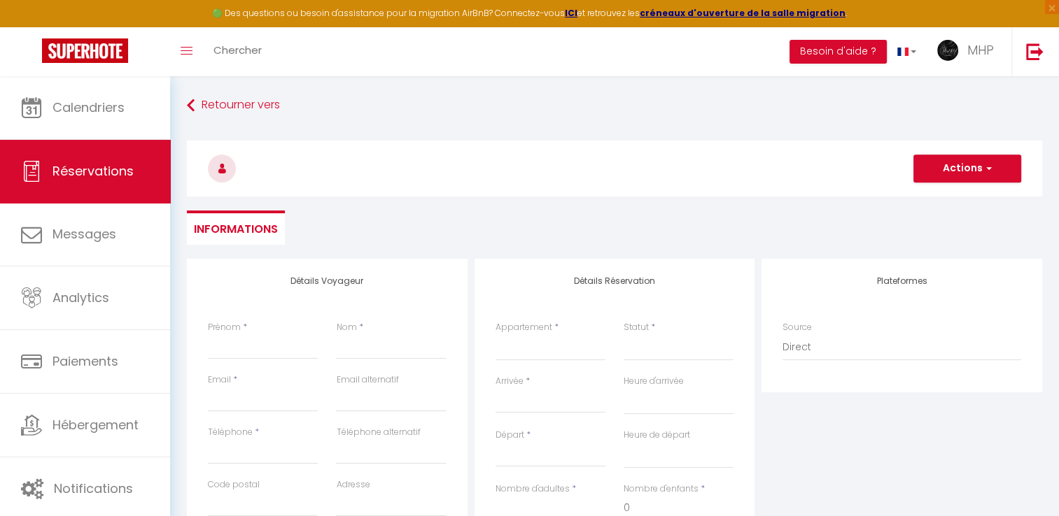
select select
checkbox input "false"
select select
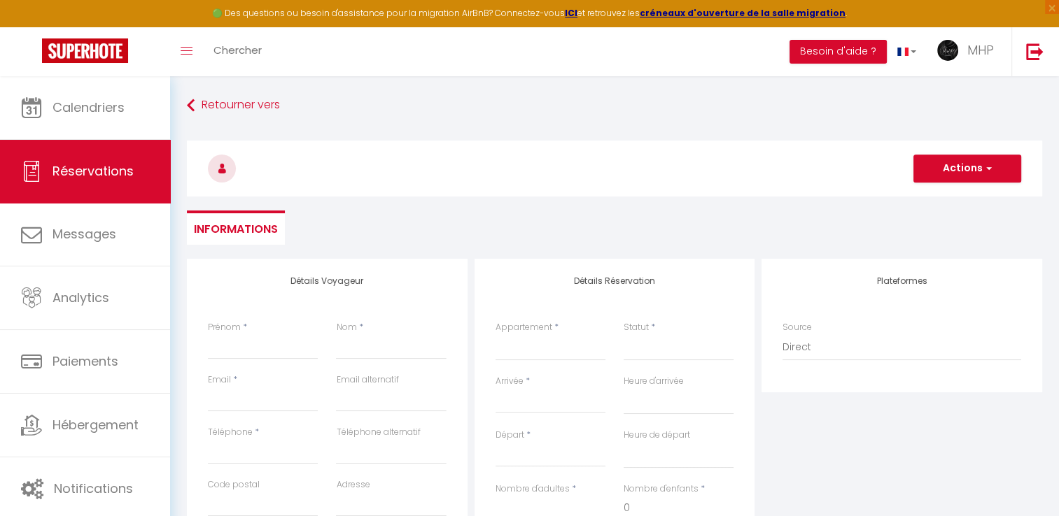
select select
click at [255, 346] on input "Prénom" at bounding box center [263, 347] width 110 height 25
type input "s"
select select
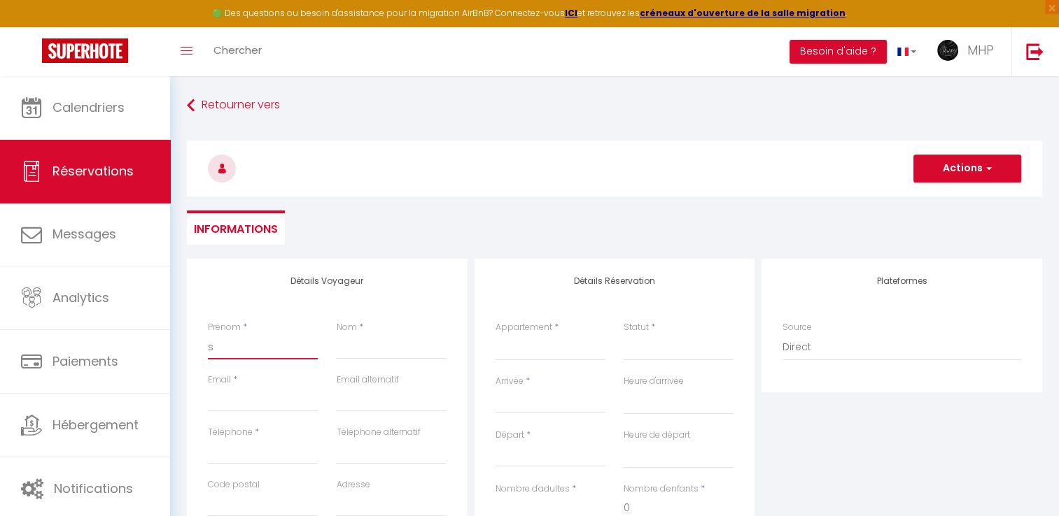
select select
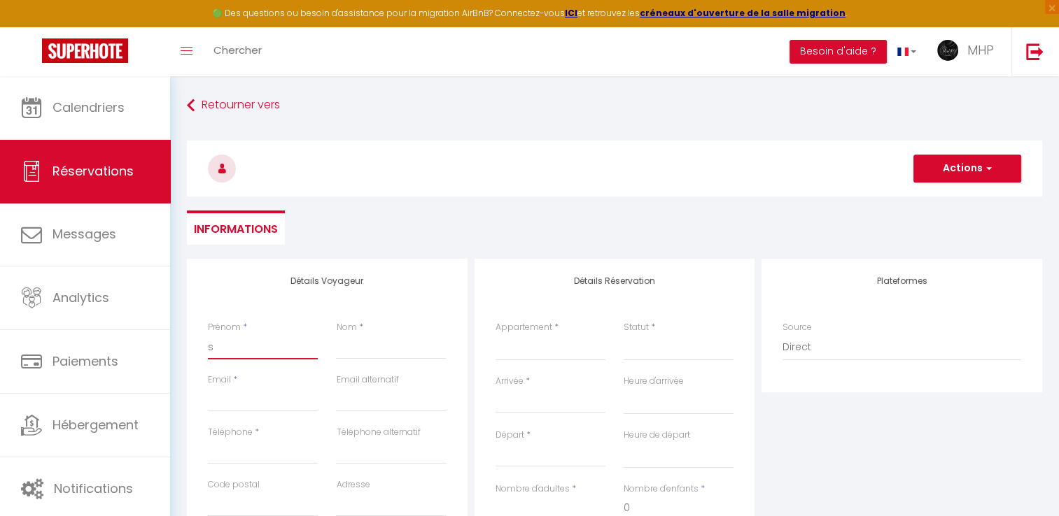
checkbox input "false"
type input "so"
select select
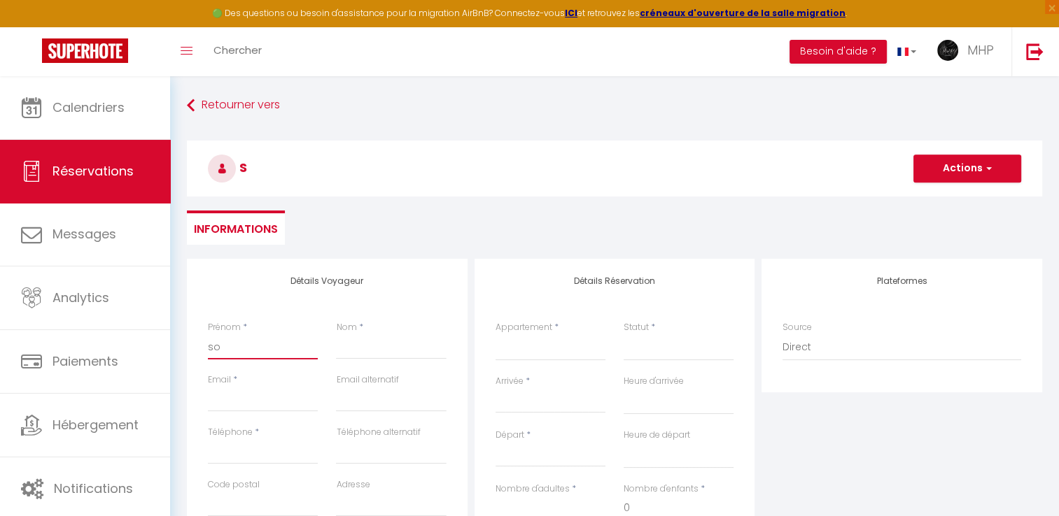
select select
checkbox input "false"
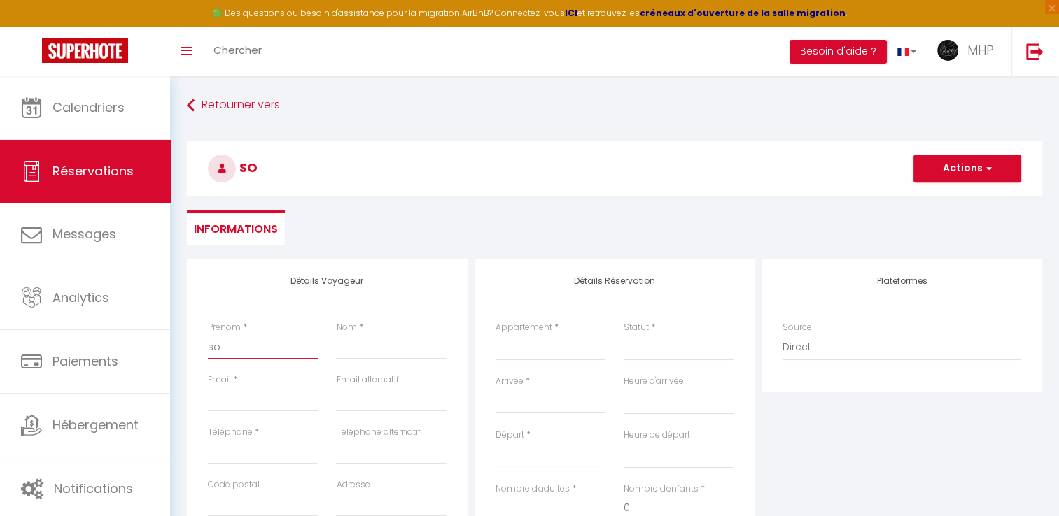
type input "sop"
select select
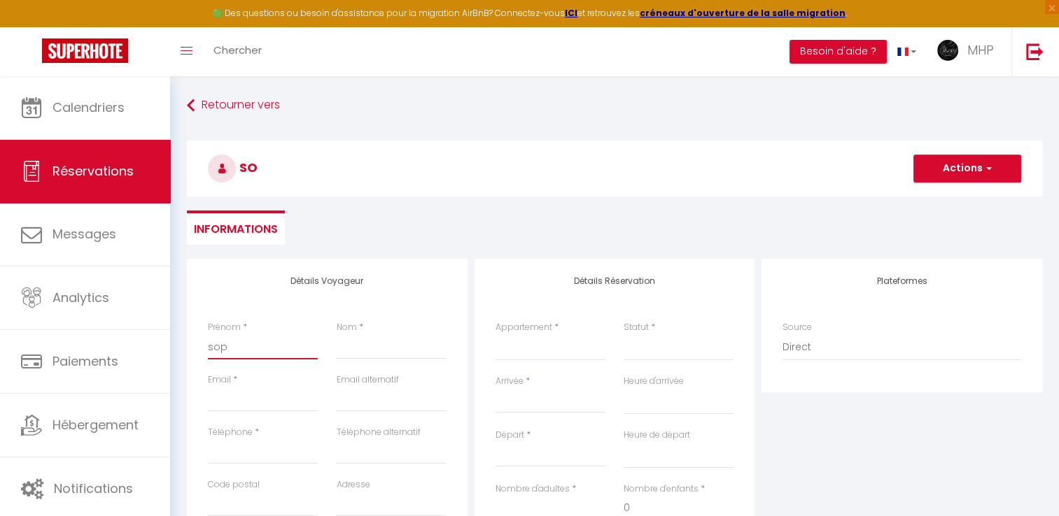
select select
checkbox input "false"
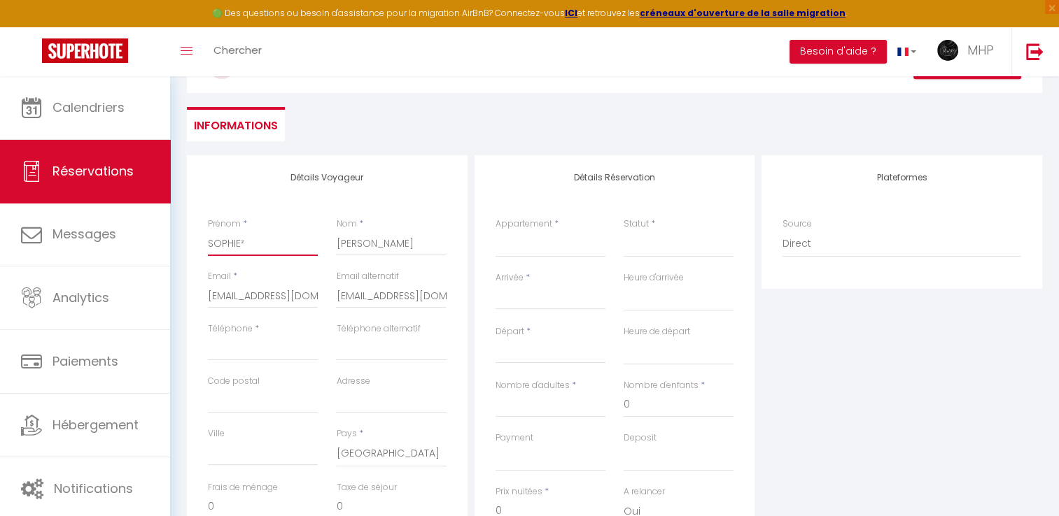
scroll to position [140, 0]
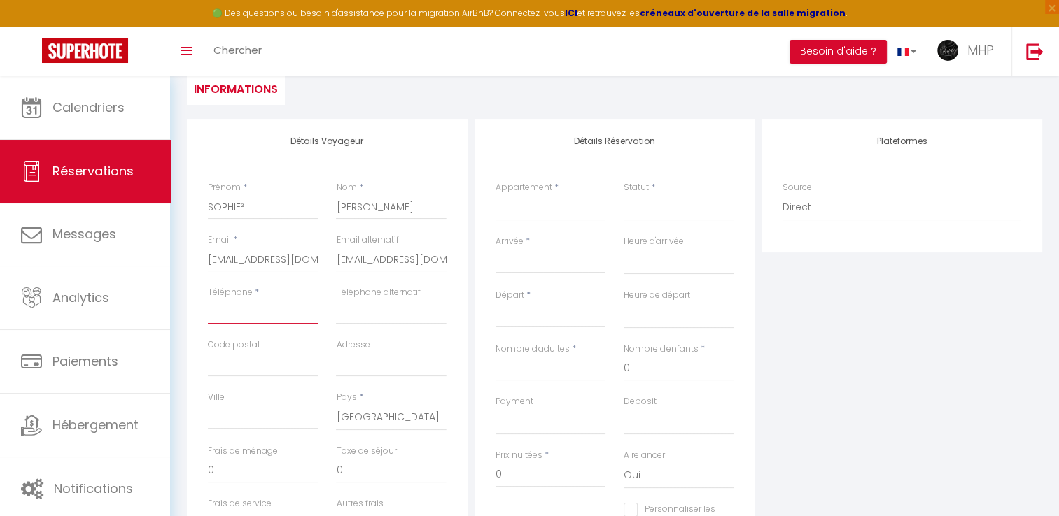
click at [265, 320] on input "Téléphone" at bounding box center [263, 312] width 110 height 25
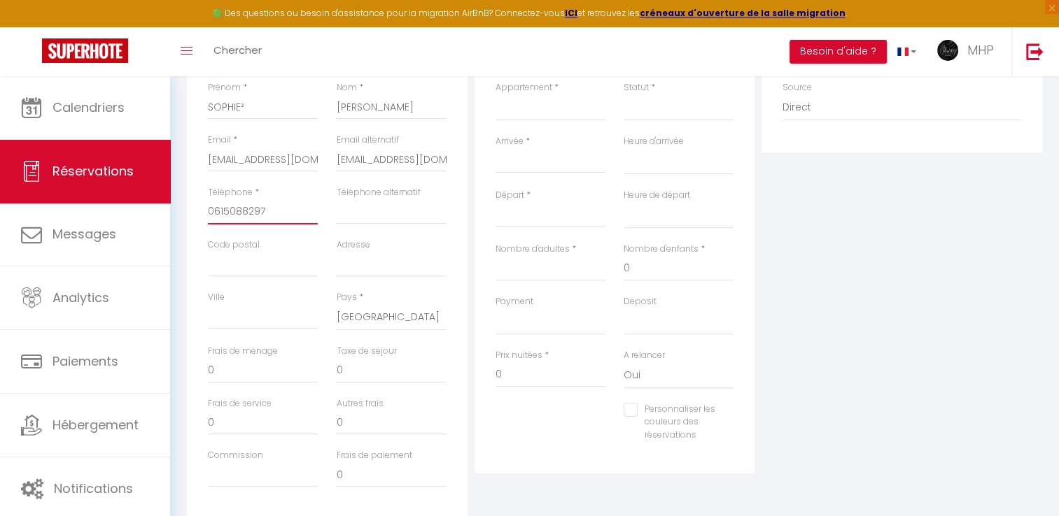
scroll to position [0, 0]
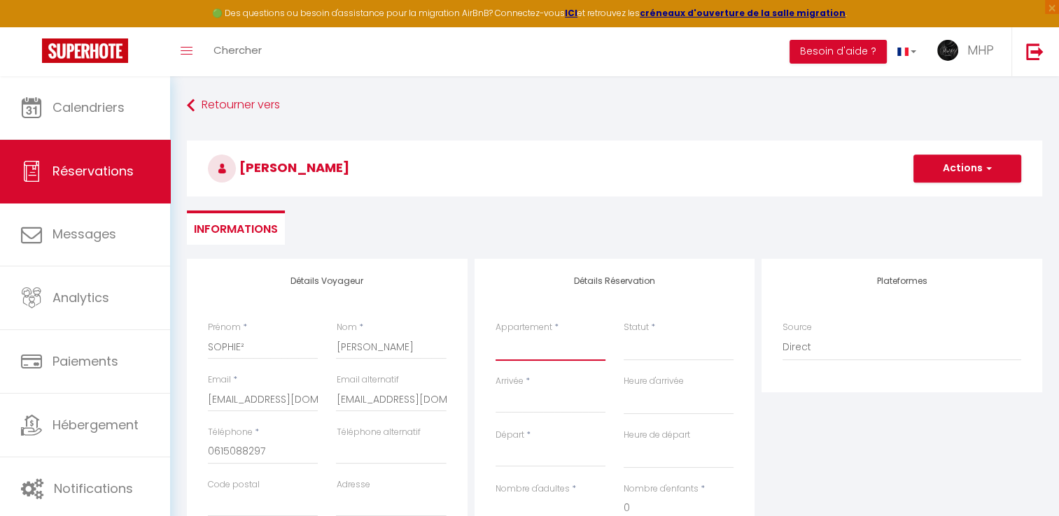
click at [517, 360] on select "[PERSON_NAME] 35m du bord de la [GEOGRAPHIC_DATA] : [GEOGRAPHIC_DATA] avec terr…" at bounding box center [550, 348] width 110 height 27
click at [495, 335] on select "[PERSON_NAME] 35m du bord de la [GEOGRAPHIC_DATA] : [GEOGRAPHIC_DATA] avec terr…" at bounding box center [550, 348] width 110 height 27
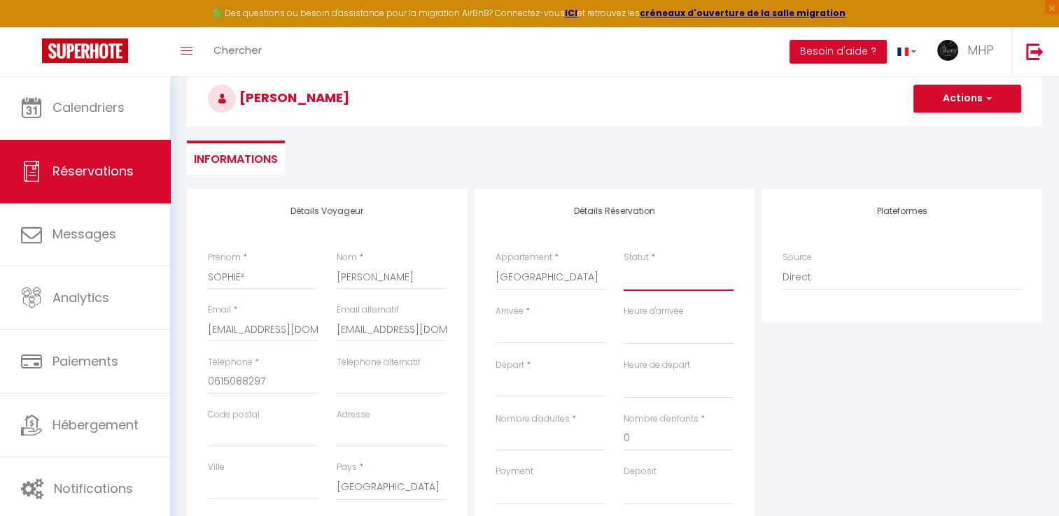
click at [644, 279] on select "Confirmé Non Confirmé [PERSON_NAME] par le voyageur No Show Request" at bounding box center [679, 278] width 110 height 27
click at [624, 265] on select "Confirmé Non Confirmé [PERSON_NAME] par le voyageur No Show Request" at bounding box center [679, 278] width 110 height 27
click at [561, 336] on input "Arrivée" at bounding box center [550, 332] width 110 height 18
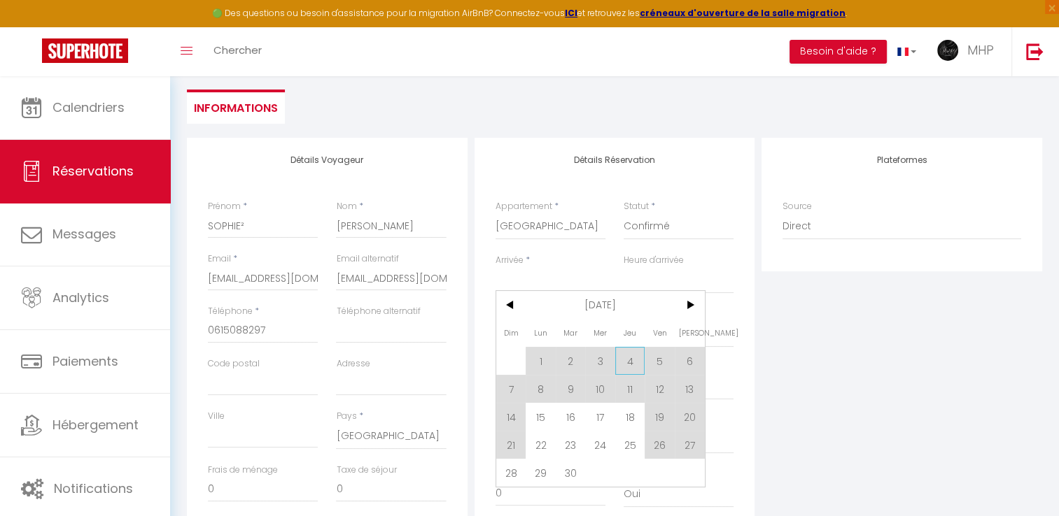
scroll to position [210, 0]
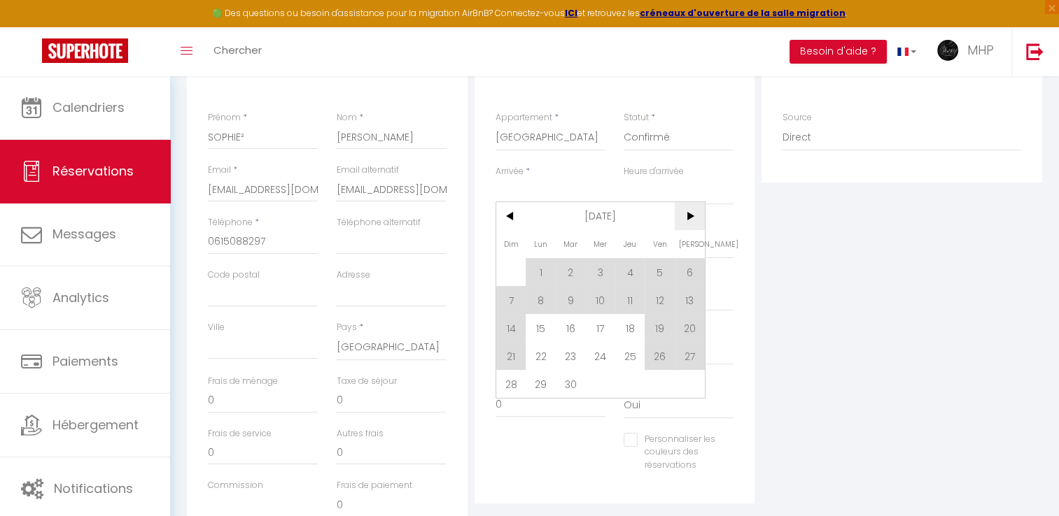
click at [694, 220] on span ">" at bounding box center [690, 216] width 30 height 28
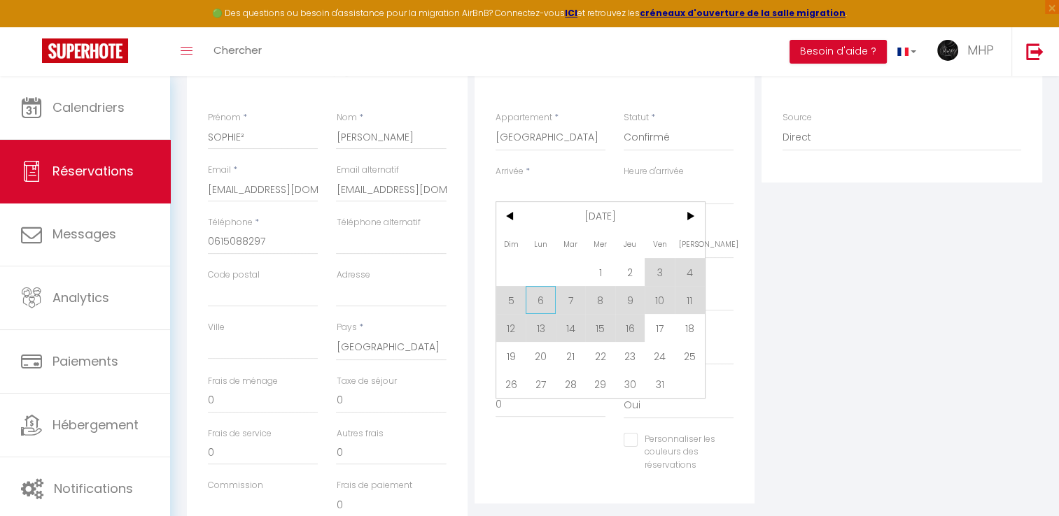
click at [542, 299] on span "6" at bounding box center [541, 300] width 30 height 28
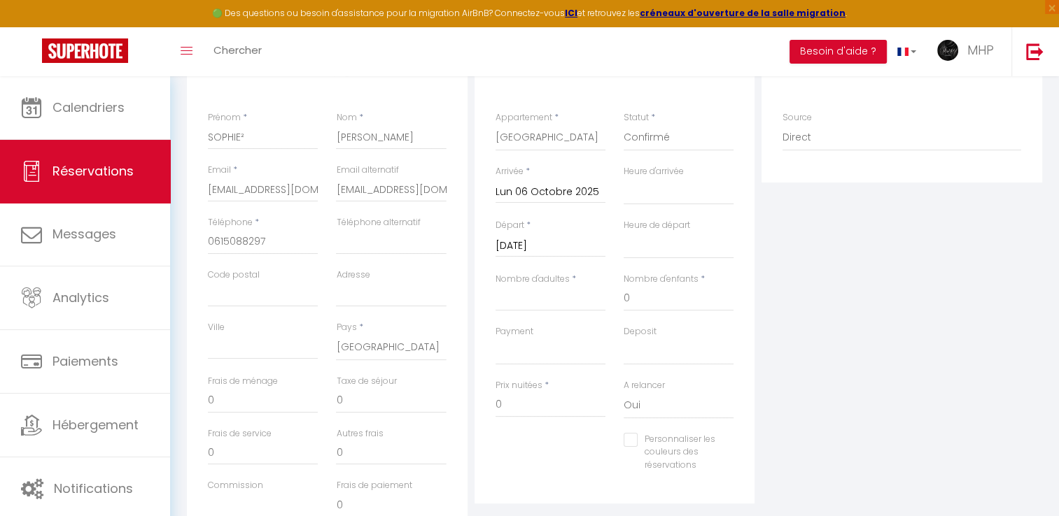
click at [552, 241] on input "[DATE]" at bounding box center [550, 246] width 110 height 18
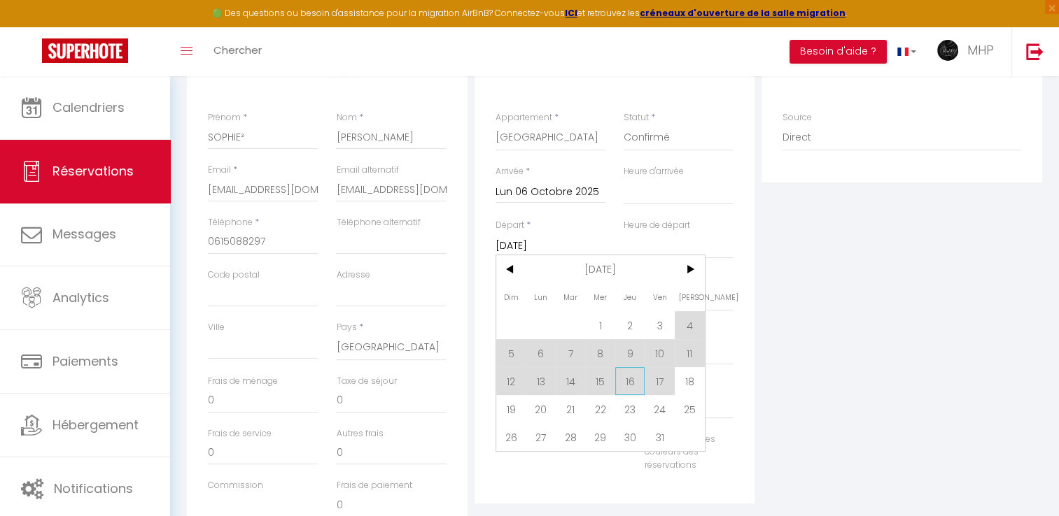
click at [636, 384] on span "16" at bounding box center [630, 381] width 30 height 28
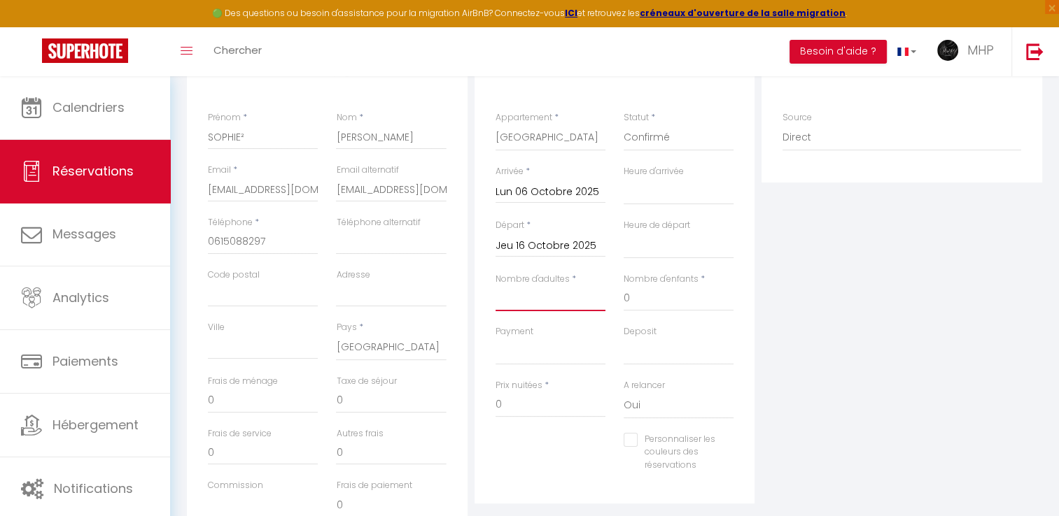
click at [527, 305] on input "Nombre d'adultes" at bounding box center [550, 298] width 110 height 25
click at [532, 355] on select "OK KO" at bounding box center [550, 352] width 110 height 27
click at [495, 339] on select "OK KO" at bounding box center [550, 352] width 110 height 27
click at [673, 356] on select "OK KO" at bounding box center [679, 352] width 110 height 27
click at [624, 339] on select "OK KO" at bounding box center [679, 352] width 110 height 27
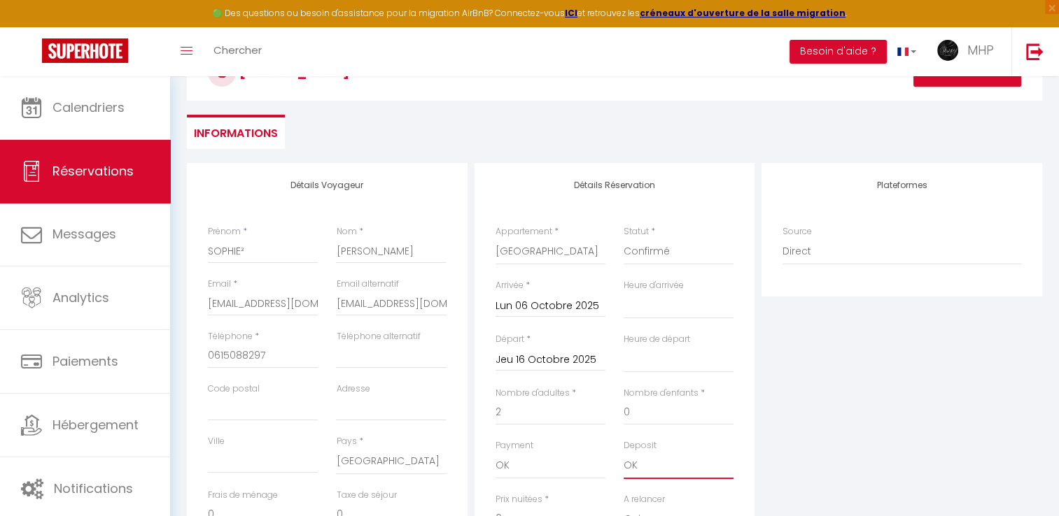
scroll to position [60, 0]
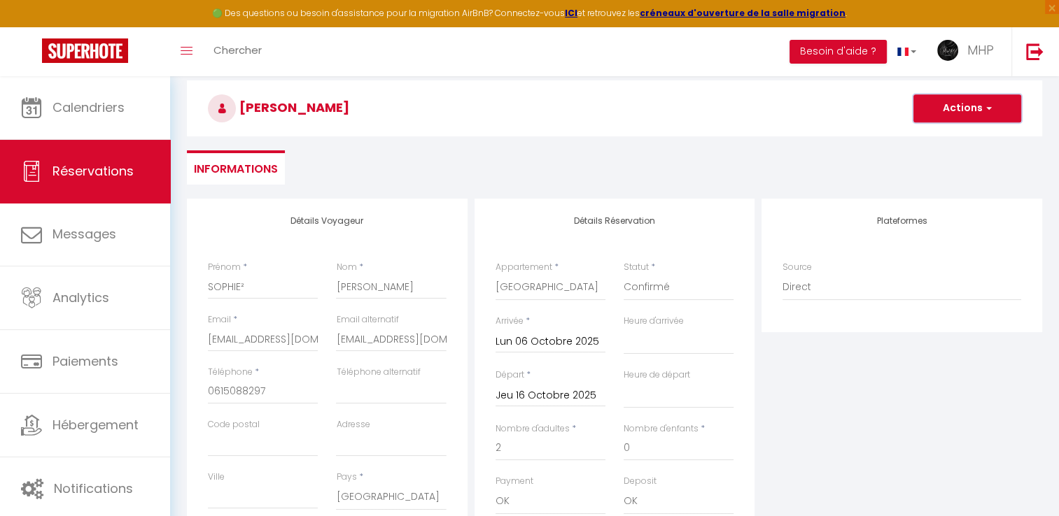
click at [971, 106] on button "Actions" at bounding box center [967, 108] width 108 height 28
click at [936, 136] on link "Enregistrer" at bounding box center [953, 139] width 111 height 18
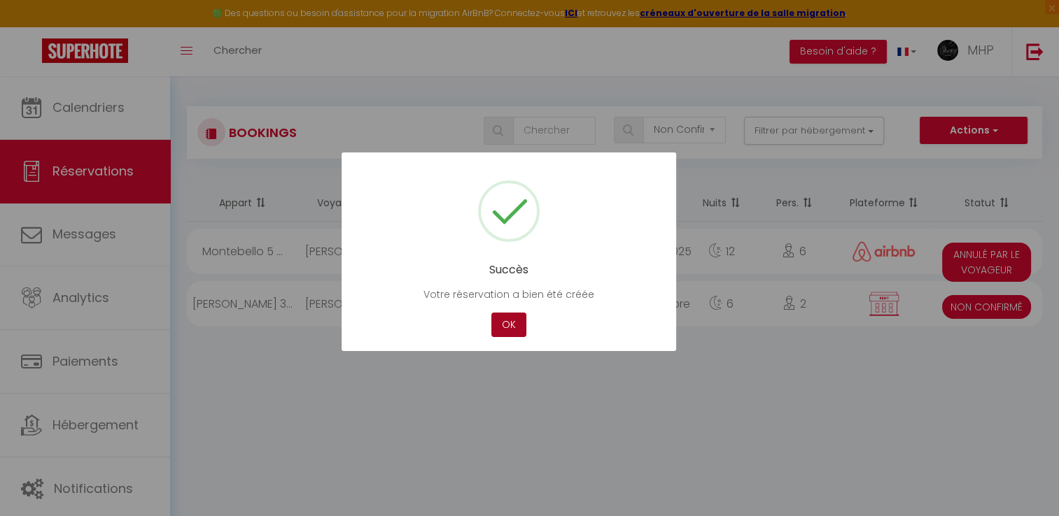
click at [513, 319] on button "OK" at bounding box center [508, 325] width 35 height 24
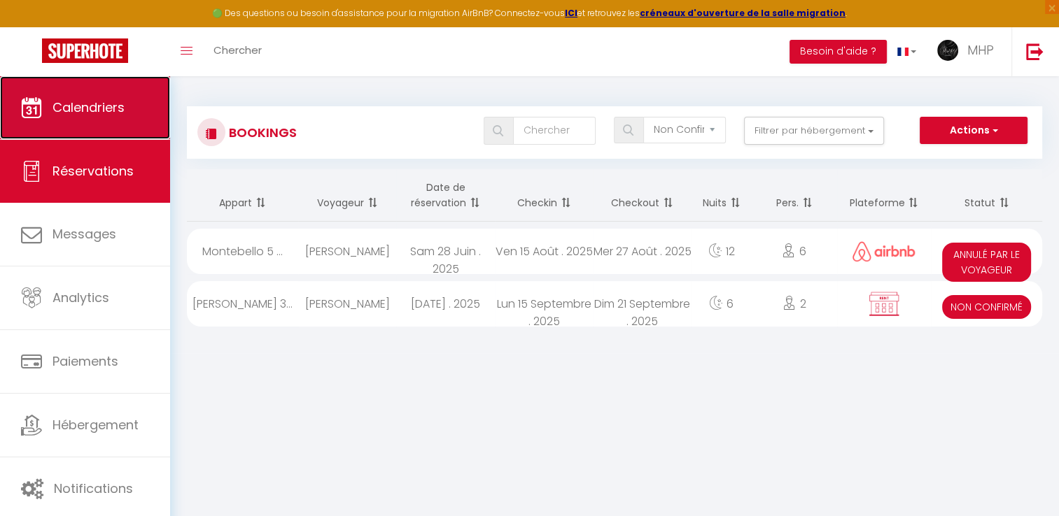
click at [156, 107] on link "Calendriers" at bounding box center [85, 107] width 170 height 63
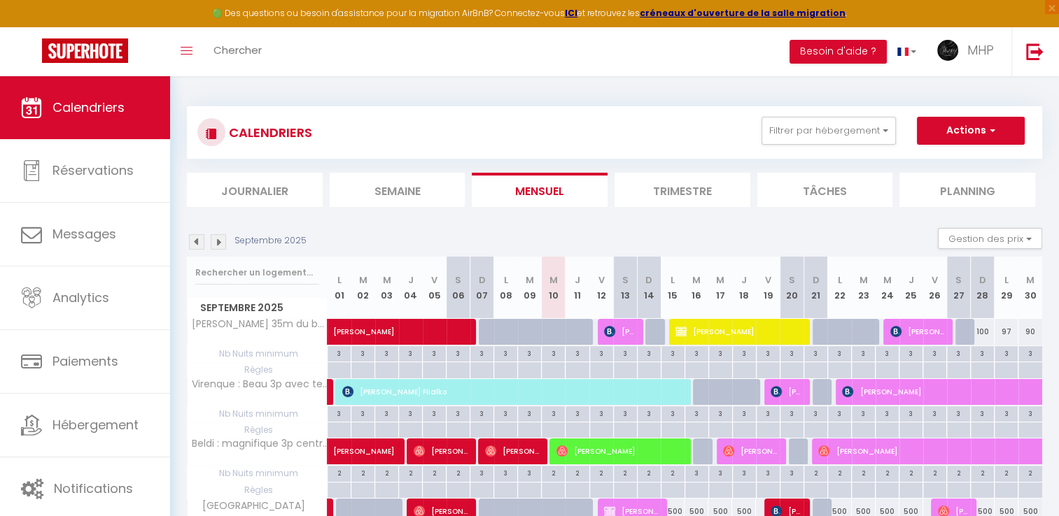
click at [218, 237] on img at bounding box center [218, 241] width 15 height 15
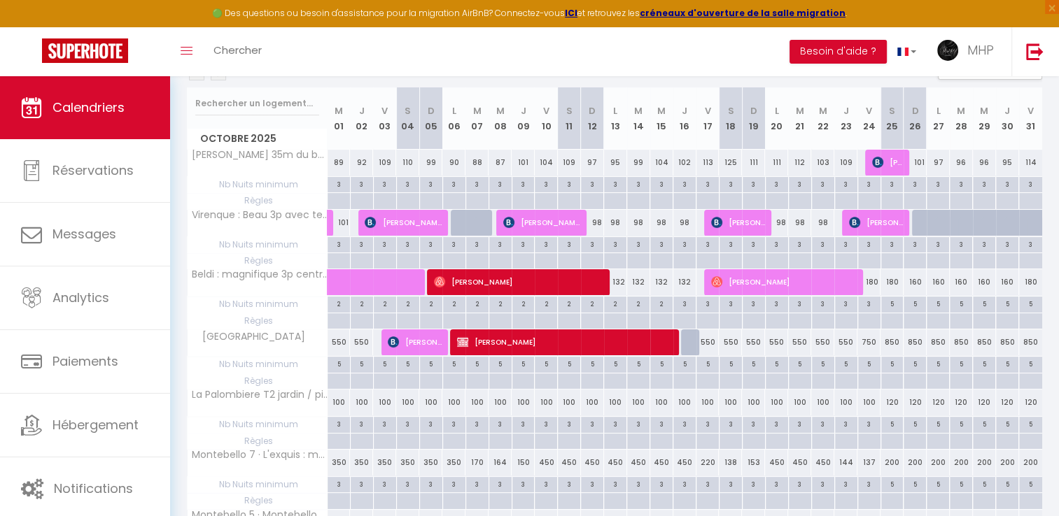
scroll to position [140, 0]
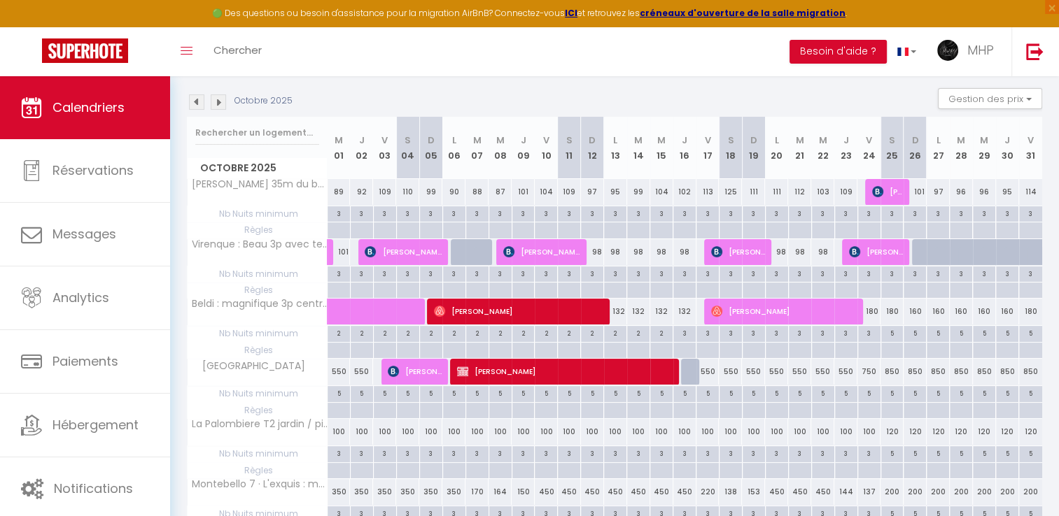
click at [218, 102] on img at bounding box center [218, 101] width 15 height 15
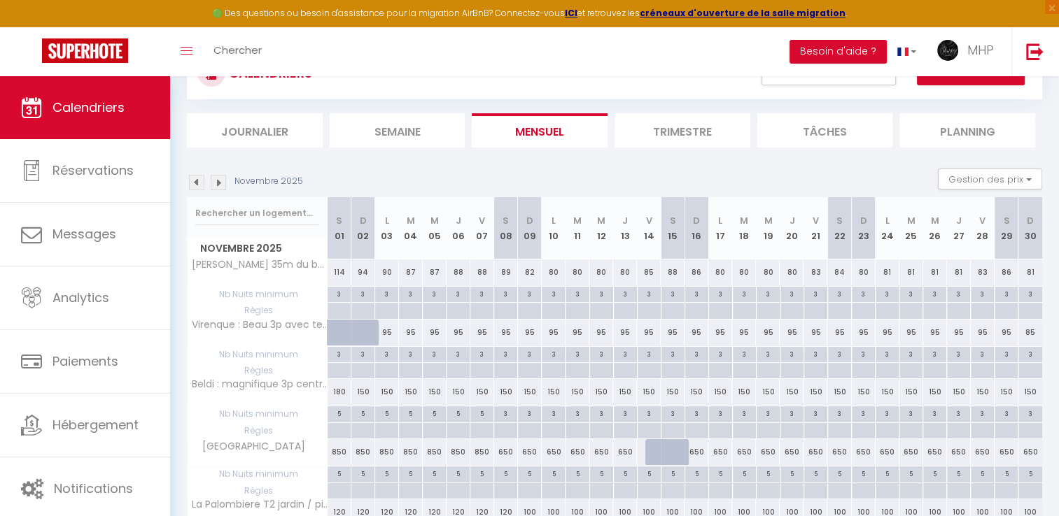
scroll to position [0, 0]
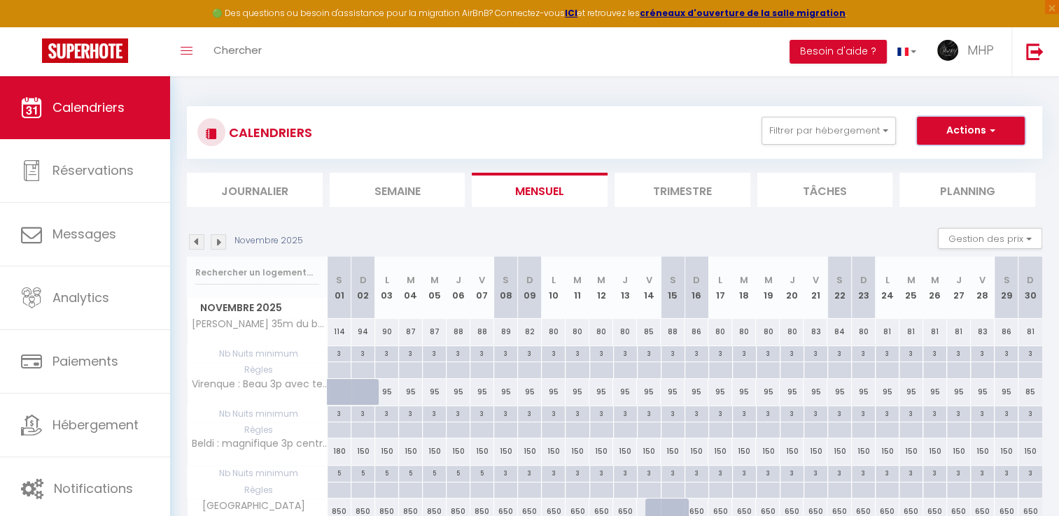
click at [963, 141] on button "Actions" at bounding box center [971, 131] width 108 height 28
click at [909, 161] on link "Nouvelle réservation" at bounding box center [956, 163] width 122 height 21
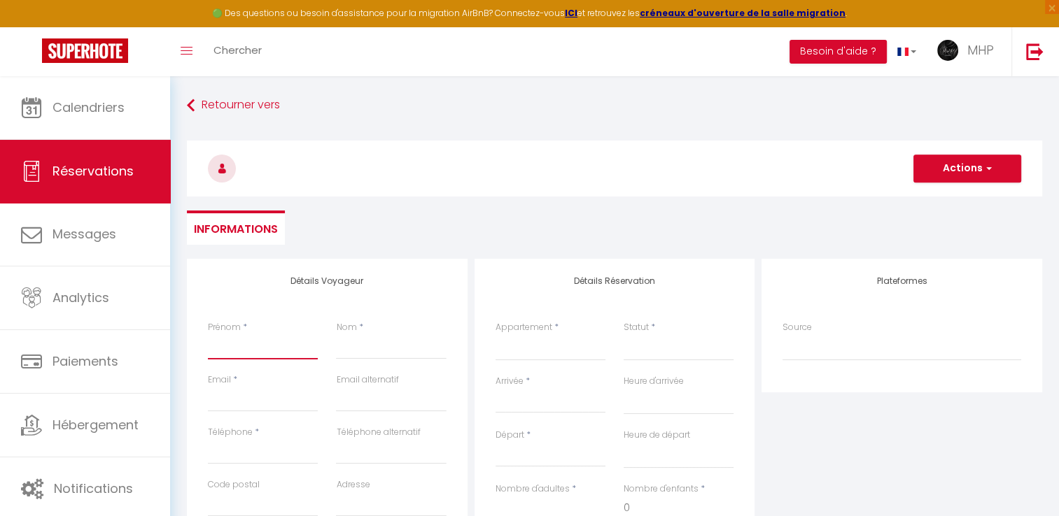
click at [263, 346] on input "Prénom" at bounding box center [263, 347] width 110 height 25
click at [246, 400] on input "Email client" at bounding box center [263, 399] width 110 height 25
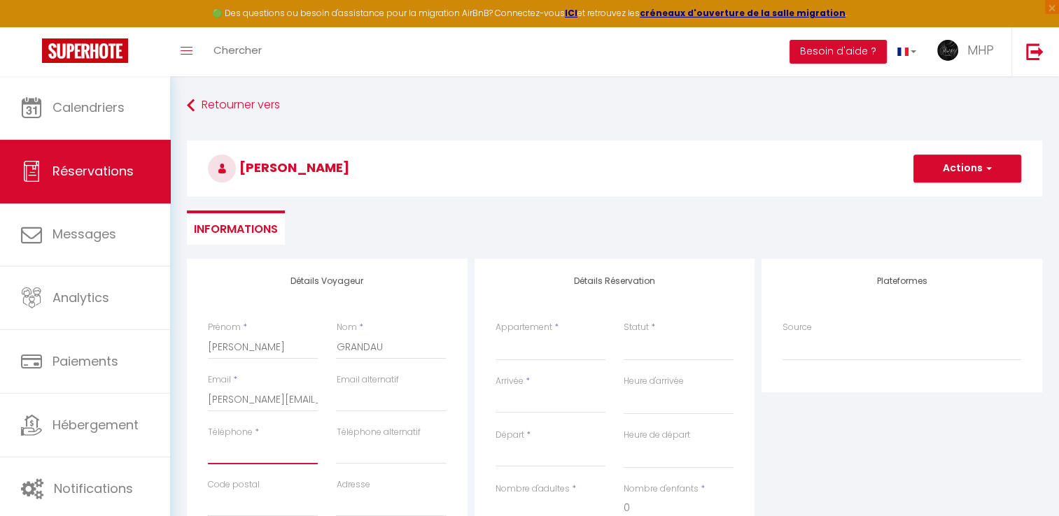
click at [231, 453] on input "Téléphone" at bounding box center [263, 451] width 110 height 25
click at [339, 470] on div "Téléphone alternatif" at bounding box center [391, 452] width 128 height 52
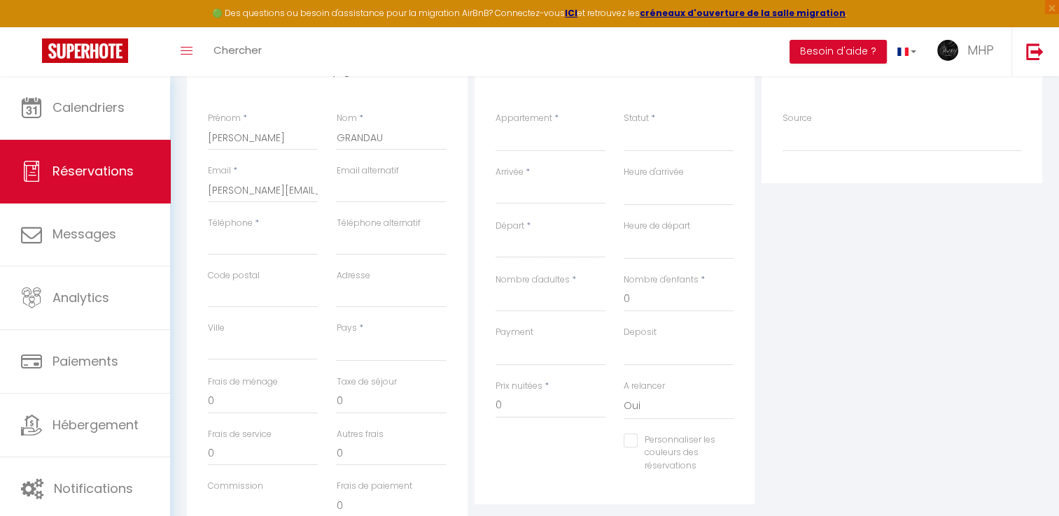
scroll to position [210, 0]
click at [288, 294] on input "Code postal" at bounding box center [263, 294] width 110 height 25
click at [218, 353] on input "Ville" at bounding box center [263, 347] width 110 height 25
click at [228, 245] on input "Téléphone" at bounding box center [263, 242] width 110 height 25
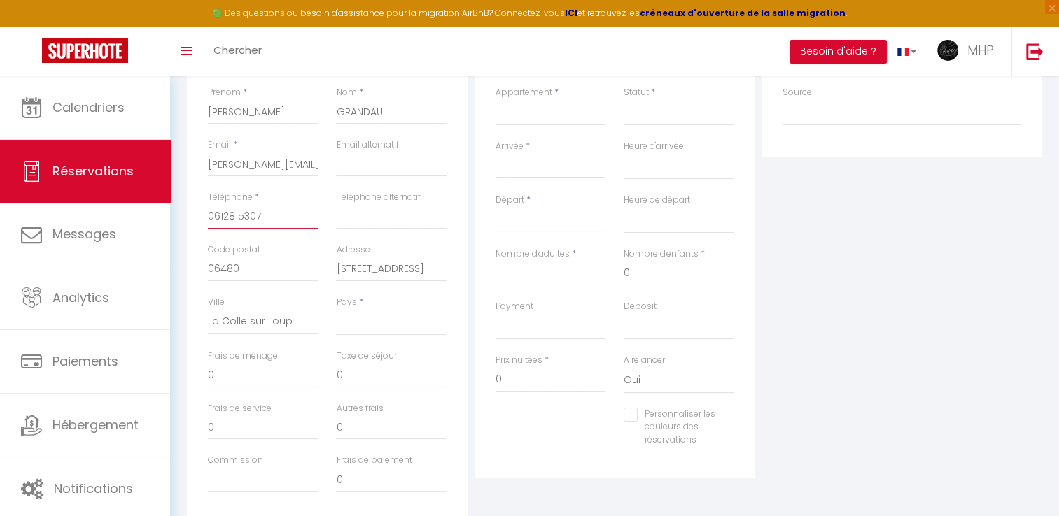
scroll to position [280, 0]
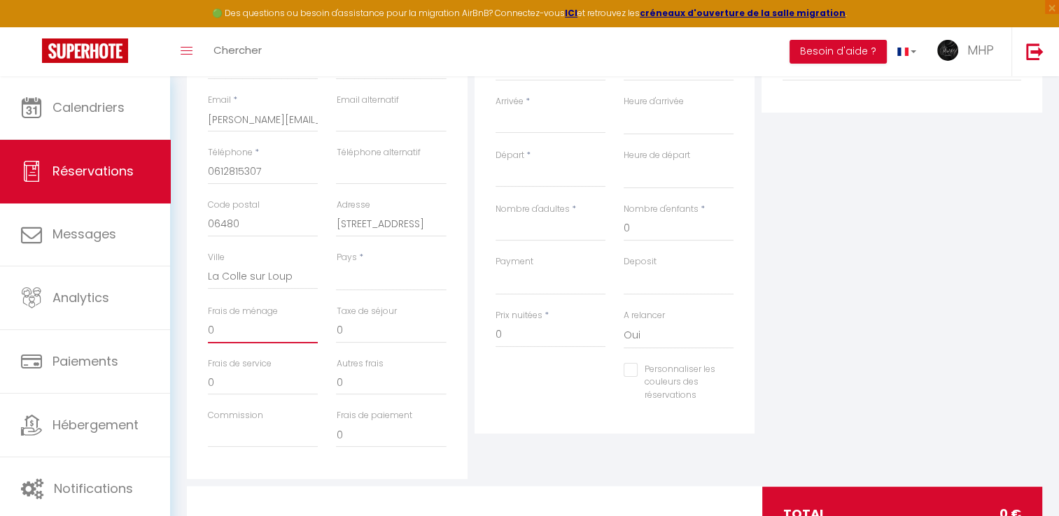
click at [269, 324] on input "0" at bounding box center [263, 330] width 110 height 25
click at [286, 431] on input "Commission" at bounding box center [263, 435] width 110 height 25
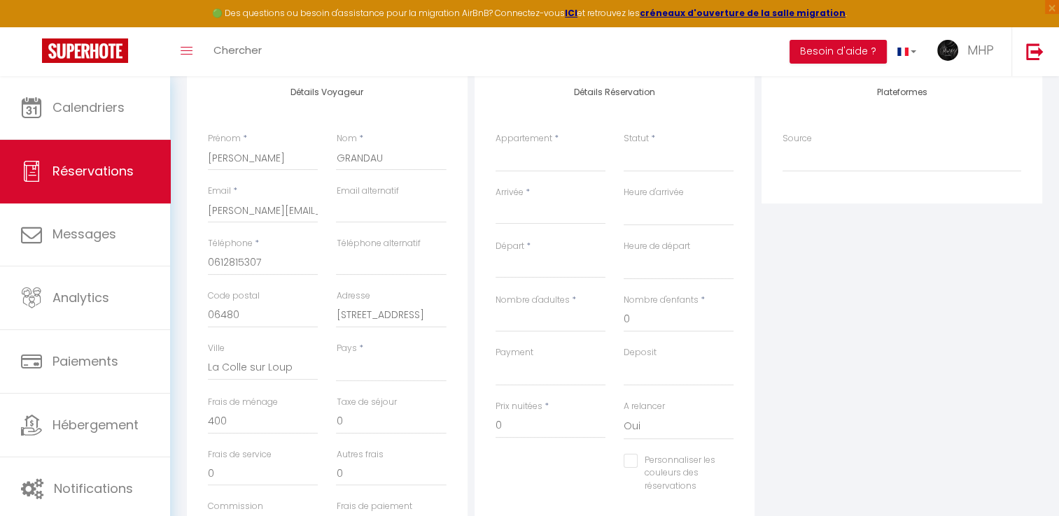
scroll to position [70, 0]
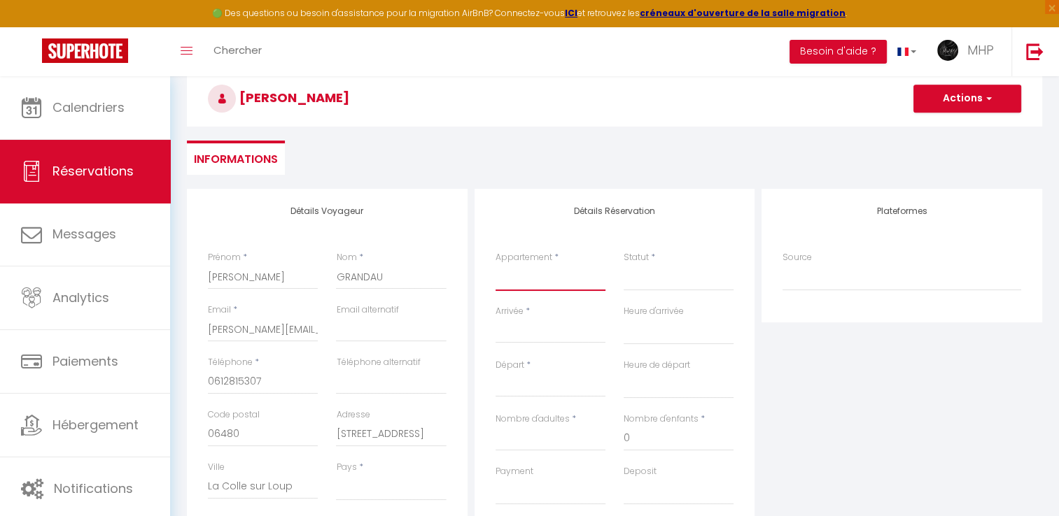
click at [563, 279] on select "[PERSON_NAME] 35m du bord de la [GEOGRAPHIC_DATA] : [GEOGRAPHIC_DATA] avec terr…" at bounding box center [550, 278] width 110 height 27
click at [495, 265] on select "[PERSON_NAME] 35m du bord de la [GEOGRAPHIC_DATA] : [GEOGRAPHIC_DATA] avec terr…" at bounding box center [550, 278] width 110 height 27
click at [652, 284] on select "Confirmé Non Confirmé [PERSON_NAME] par le voyageur No Show Request" at bounding box center [679, 278] width 110 height 27
click at [624, 265] on select "Confirmé Non Confirmé [PERSON_NAME] par le voyageur No Show Request" at bounding box center [679, 278] width 110 height 27
click at [526, 337] on input "Arrivée" at bounding box center [550, 332] width 110 height 18
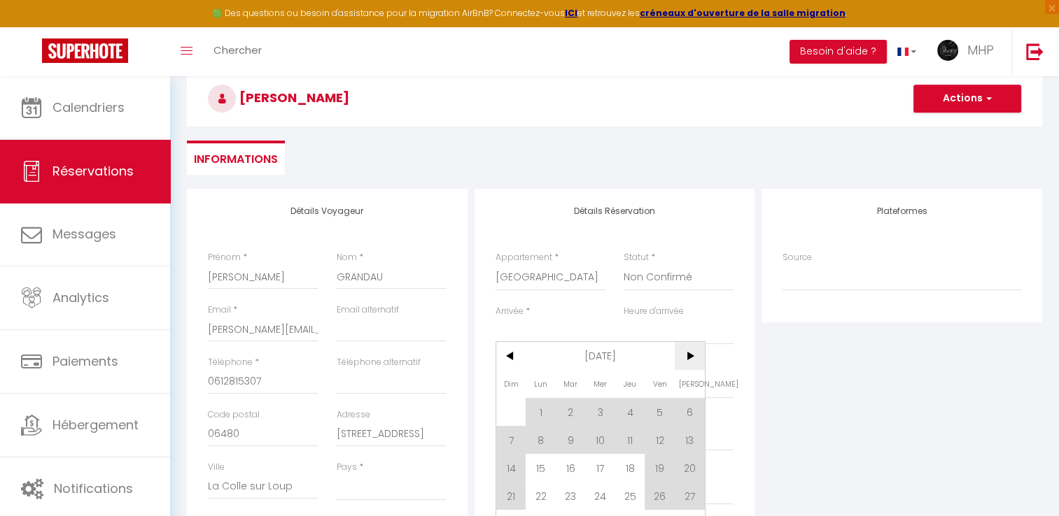
click at [691, 360] on span ">" at bounding box center [690, 356] width 30 height 28
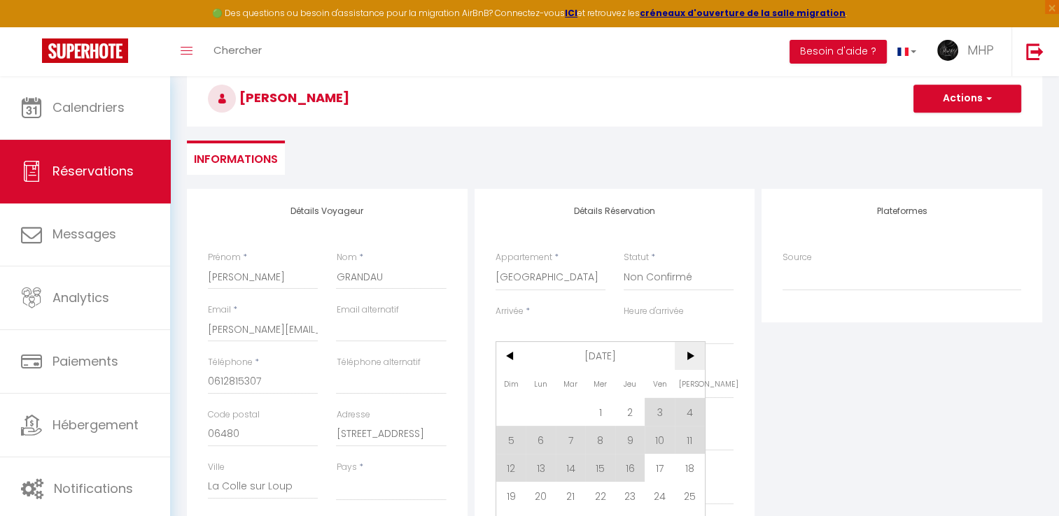
click at [691, 360] on span ">" at bounding box center [690, 356] width 30 height 28
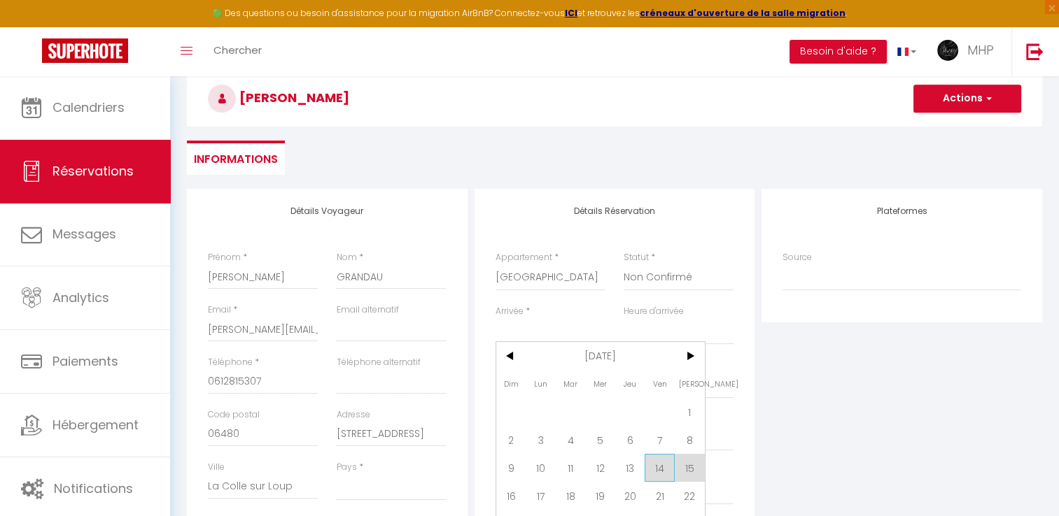
click at [663, 466] on span "14" at bounding box center [660, 468] width 30 height 28
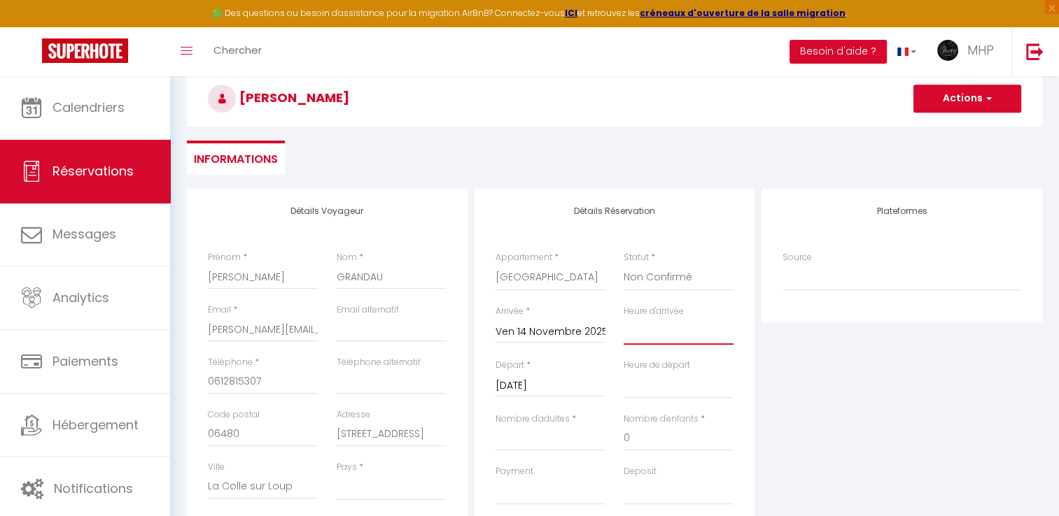
click at [639, 340] on select "00:00 00:30 01:00 01:30 02:00 02:30 03:00 03:30 04:00 04:30 05:00 05:30 06:00 0…" at bounding box center [679, 331] width 110 height 27
click at [555, 386] on input "[DATE]" at bounding box center [550, 386] width 110 height 18
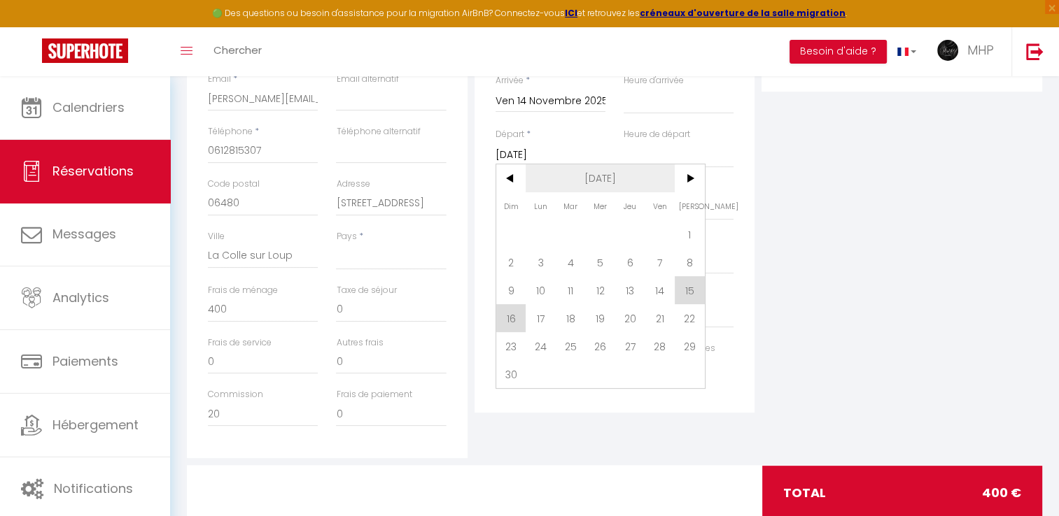
scroll to position [340, 0]
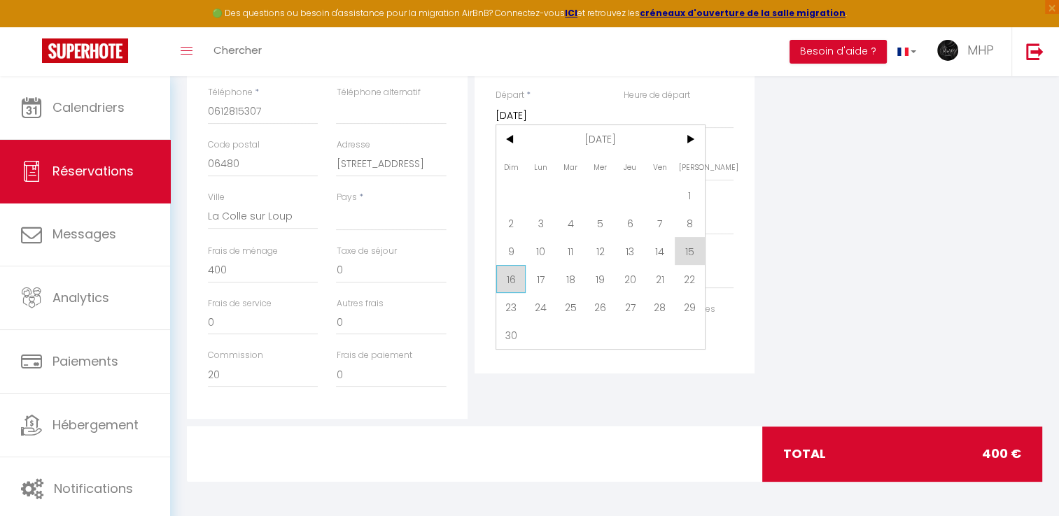
click at [510, 278] on span "16" at bounding box center [511, 279] width 30 height 28
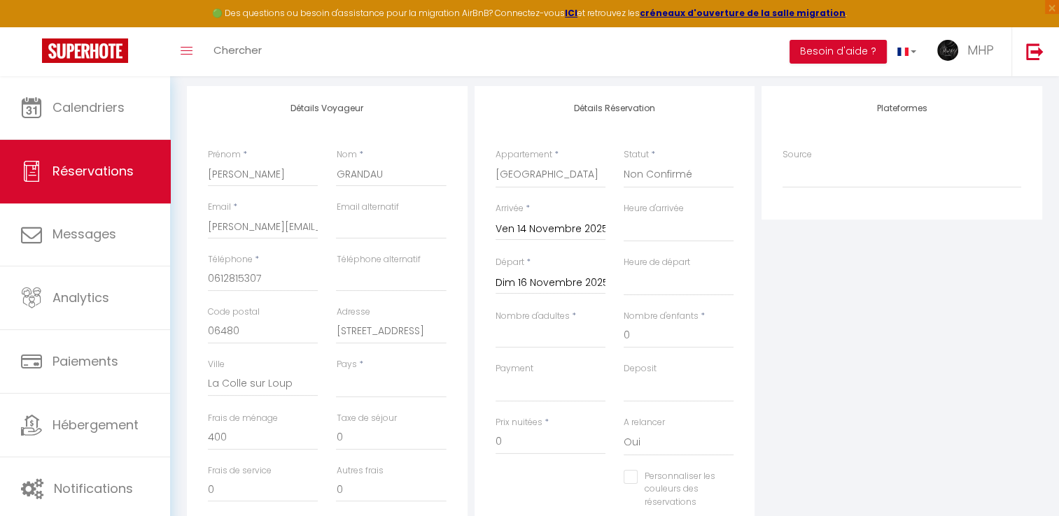
scroll to position [130, 0]
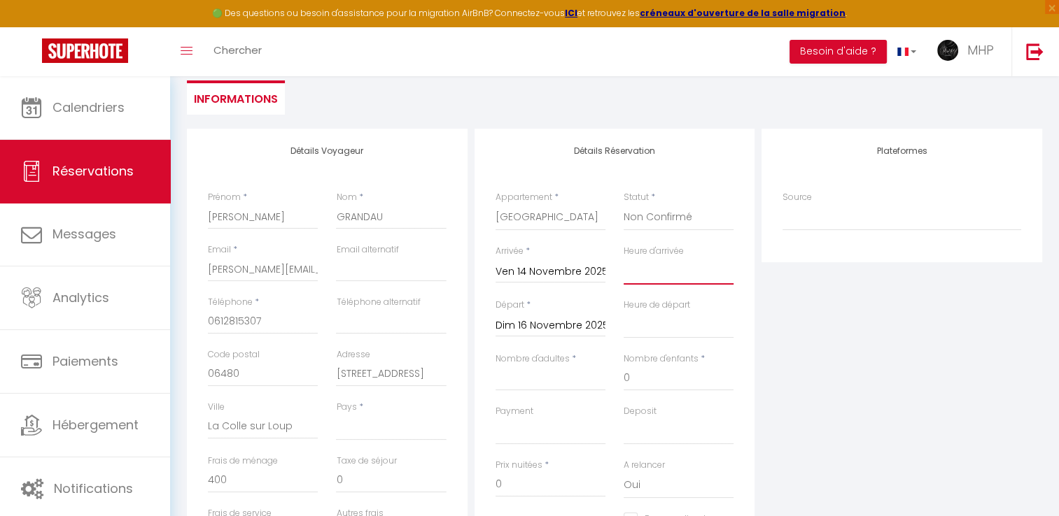
click at [683, 269] on select "00:00 00:30 01:00 01:30 02:00 02:30 03:00 03:30 04:00 04:30 05:00 05:30 06:00 0…" at bounding box center [679, 271] width 110 height 27
click at [624, 258] on select "00:00 00:30 01:00 01:30 02:00 02:30 03:00 03:30 04:00 04:30 05:00 05:30 06:00 0…" at bounding box center [679, 271] width 110 height 27
click at [643, 330] on select "00:00 00:30 01:00 01:30 02:00 02:30 03:00 03:30 04:00 04:30 05:00 05:30 06:00 0…" at bounding box center [679, 325] width 110 height 27
click at [624, 312] on select "00:00 00:30 01:00 01:30 02:00 02:30 03:00 03:30 04:00 04:30 05:00 05:30 06:00 0…" at bounding box center [679, 325] width 110 height 27
click at [823, 361] on div "Plateformes Source Direct [DOMAIN_NAME] [DOMAIN_NAME] Chalet montagne Expedia G…" at bounding box center [902, 379] width 288 height 500
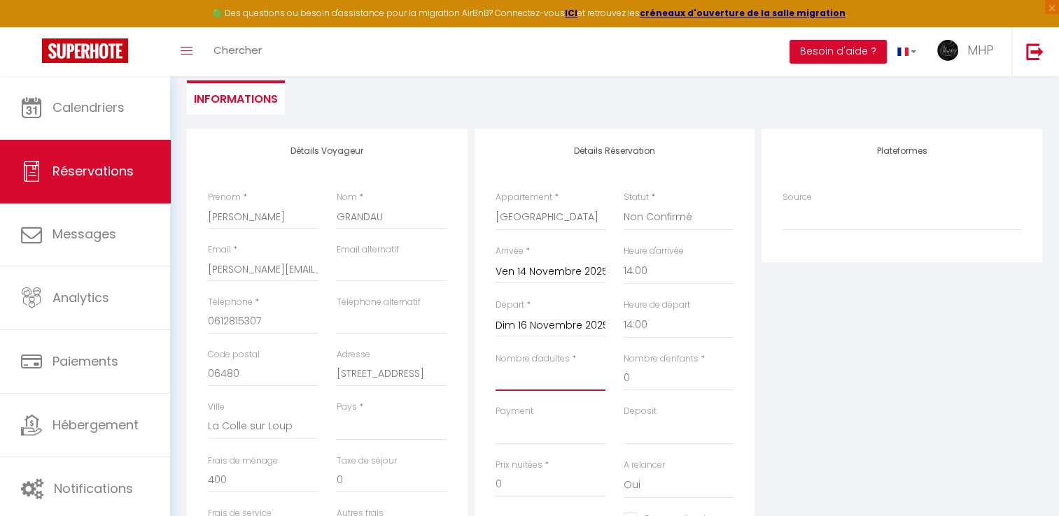
click at [541, 380] on input "Nombre d'adultes" at bounding box center [550, 378] width 110 height 25
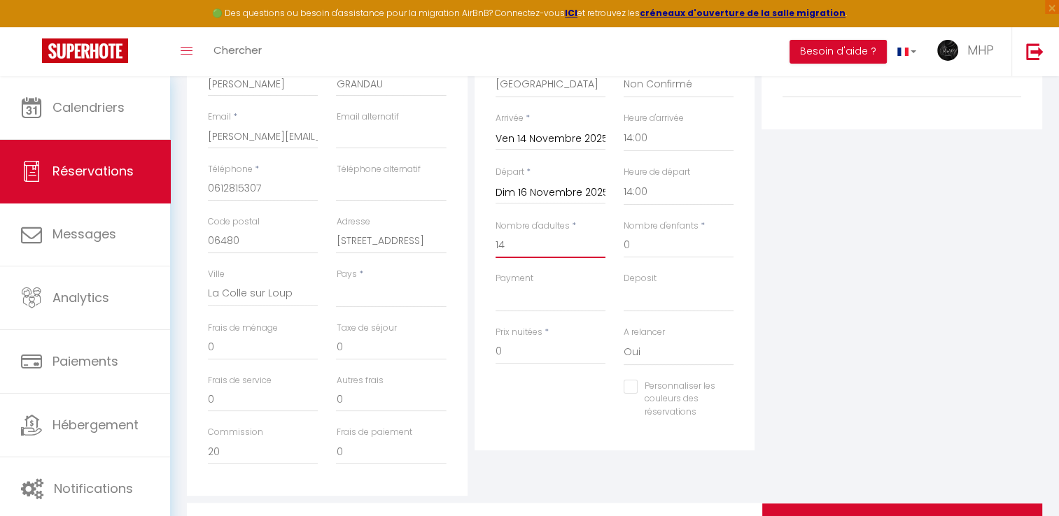
scroll to position [270, 0]
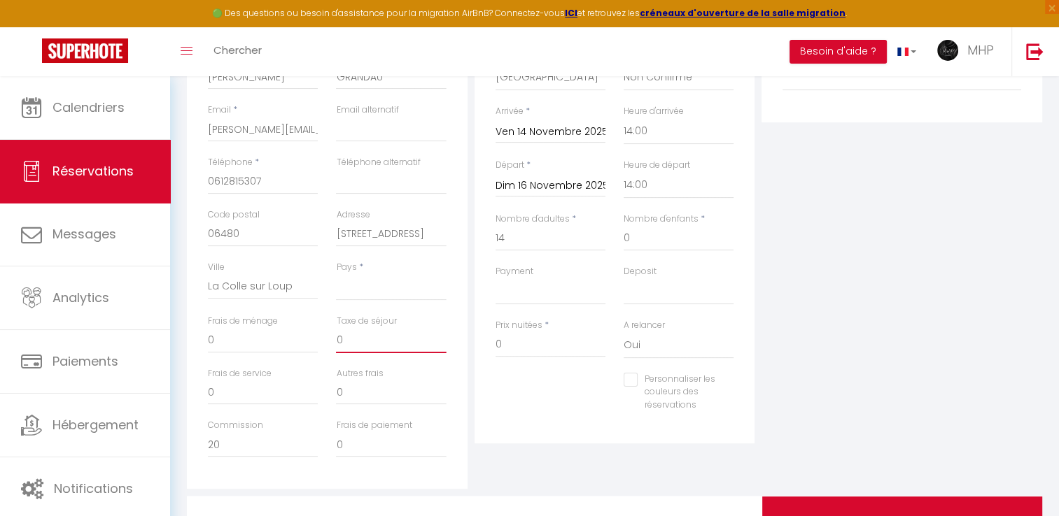
click at [362, 336] on input "0" at bounding box center [391, 340] width 110 height 25
click at [224, 338] on input "0" at bounding box center [263, 340] width 110 height 25
click at [563, 301] on select "OK KO" at bounding box center [550, 292] width 110 height 27
click at [495, 279] on select "OK KO" at bounding box center [550, 292] width 110 height 27
click at [647, 291] on select "OK KO" at bounding box center [679, 292] width 110 height 27
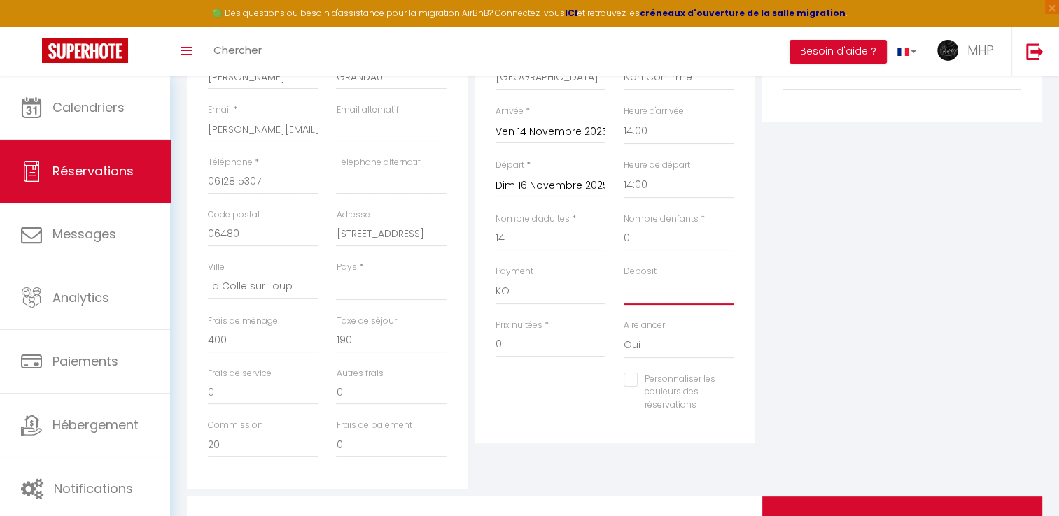
click at [624, 279] on select "OK KO" at bounding box center [679, 292] width 110 height 27
click at [532, 345] on input "0" at bounding box center [550, 344] width 110 height 25
click at [265, 342] on input "0" at bounding box center [263, 340] width 110 height 25
click at [631, 380] on input "Personnaliser les couleurs des réservations" at bounding box center [670, 380] width 92 height 14
click at [724, 396] on span at bounding box center [727, 396] width 11 height 11
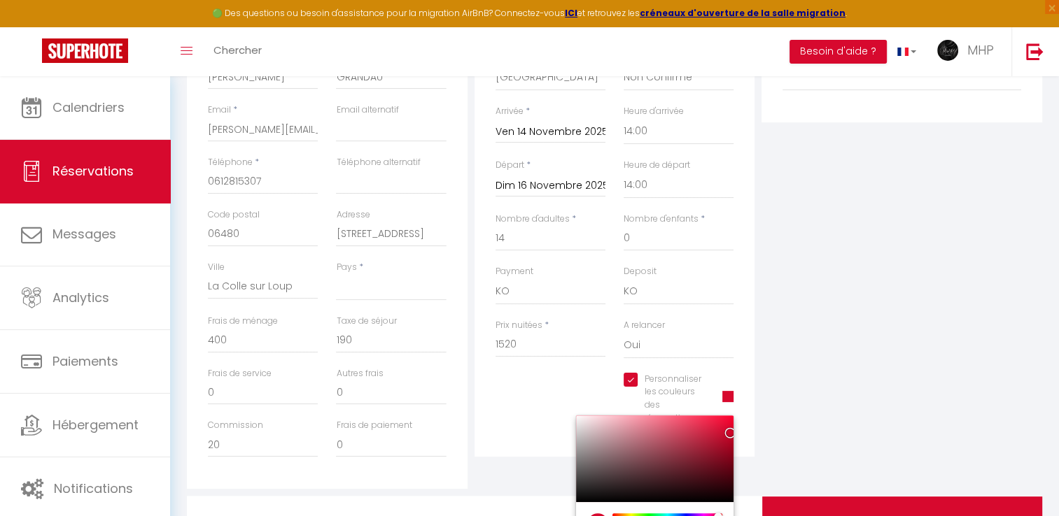
scroll to position [340, 0]
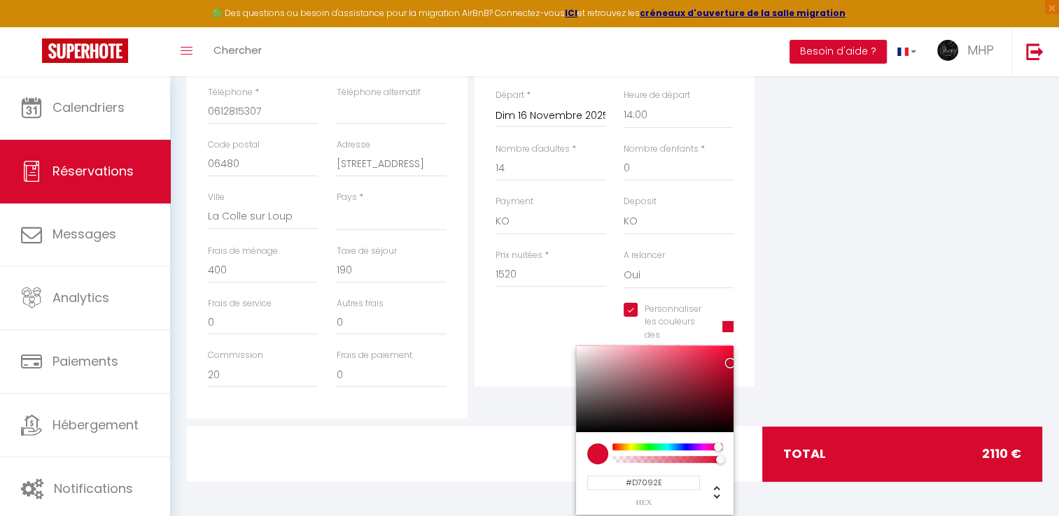
click at [728, 326] on span at bounding box center [727, 326] width 11 height 11
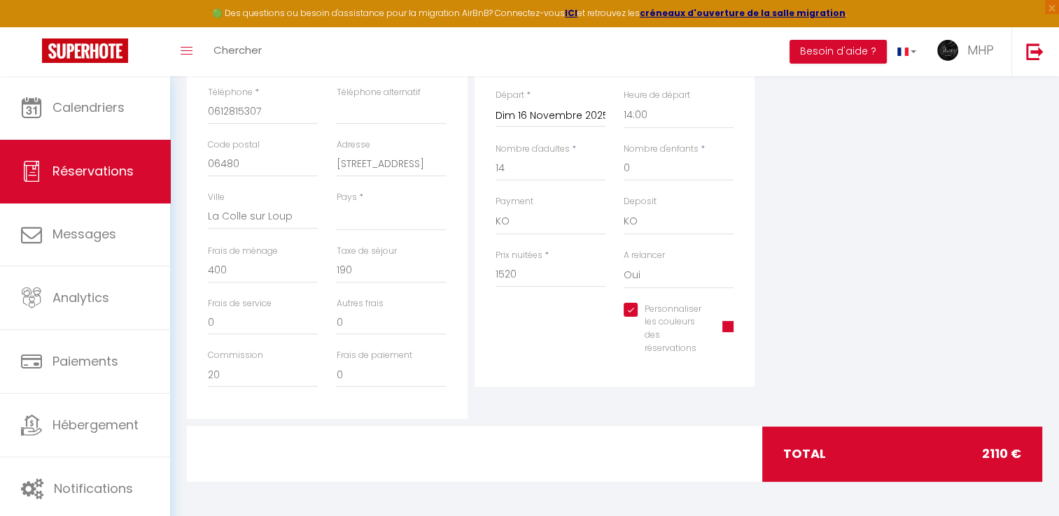
click at [729, 327] on span at bounding box center [727, 326] width 11 height 11
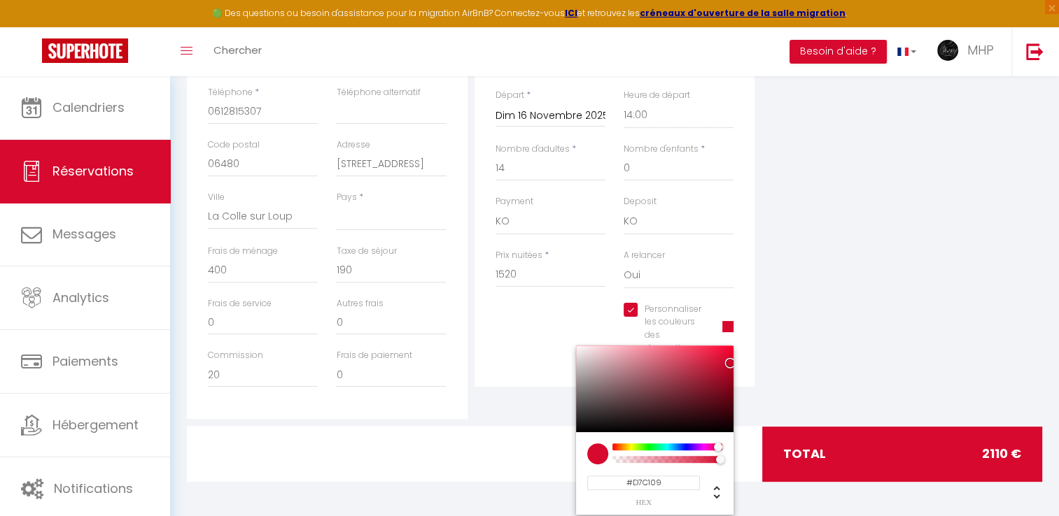
click at [630, 446] on div at bounding box center [667, 447] width 107 height 7
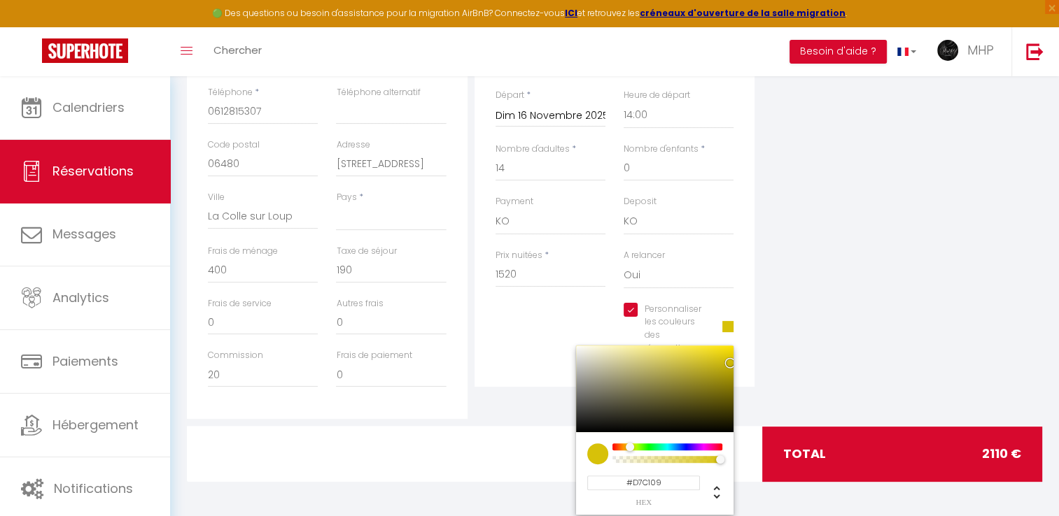
click at [731, 351] on div at bounding box center [654, 389] width 157 height 87
click at [784, 372] on div "Plateformes Source Direct [DOMAIN_NAME] [DOMAIN_NAME] Chalet montagne Expedia G…" at bounding box center [902, 169] width 288 height 500
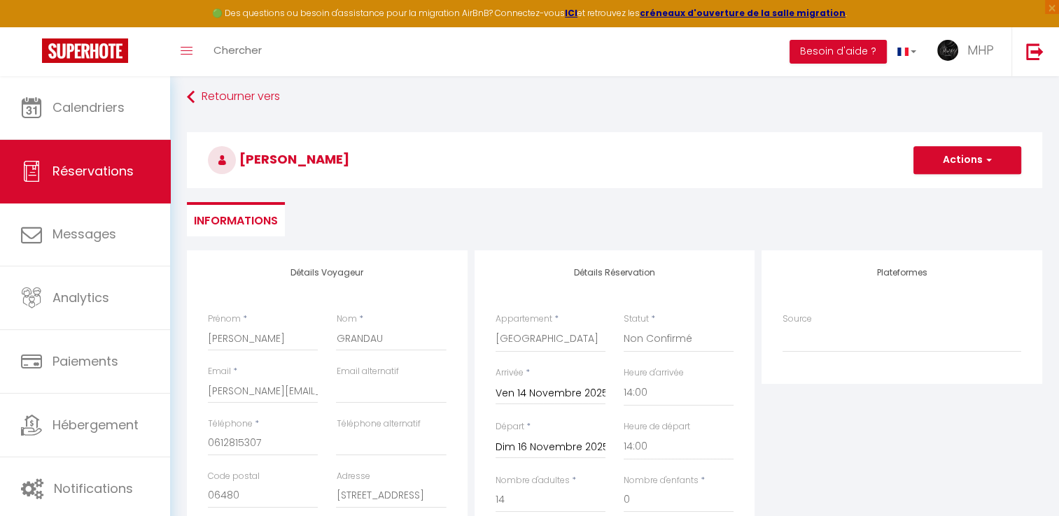
scroll to position [0, 0]
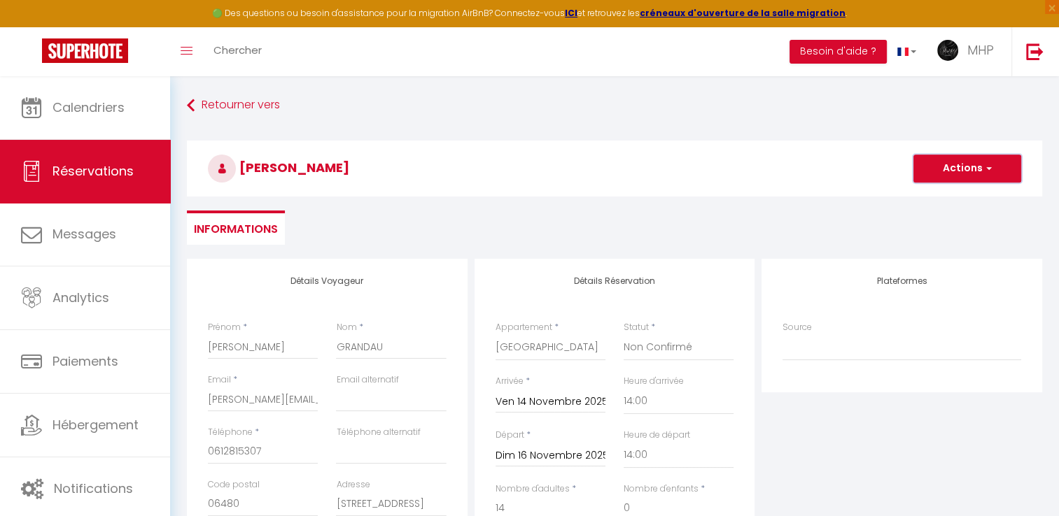
click at [962, 174] on button "Actions" at bounding box center [967, 169] width 108 height 28
click at [931, 199] on link "Enregistrer" at bounding box center [953, 199] width 111 height 18
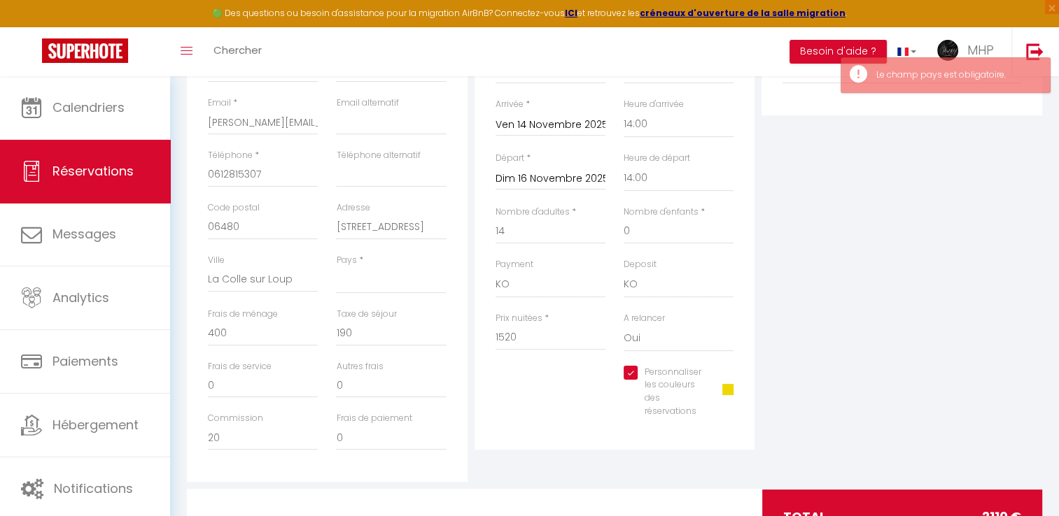
scroll to position [280, 0]
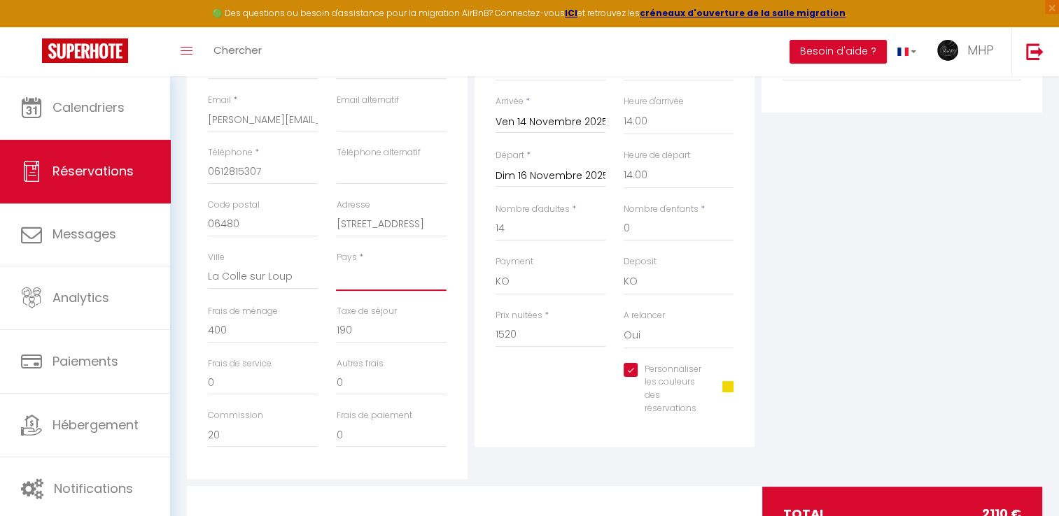
click at [374, 267] on select "[GEOGRAPHIC_DATA] [GEOGRAPHIC_DATA] [GEOGRAPHIC_DATA] [GEOGRAPHIC_DATA] [GEOGRA…" at bounding box center [391, 278] width 110 height 27
click at [336, 265] on select "[GEOGRAPHIC_DATA] [GEOGRAPHIC_DATA] [GEOGRAPHIC_DATA] [GEOGRAPHIC_DATA] [GEOGRA…" at bounding box center [391, 278] width 110 height 27
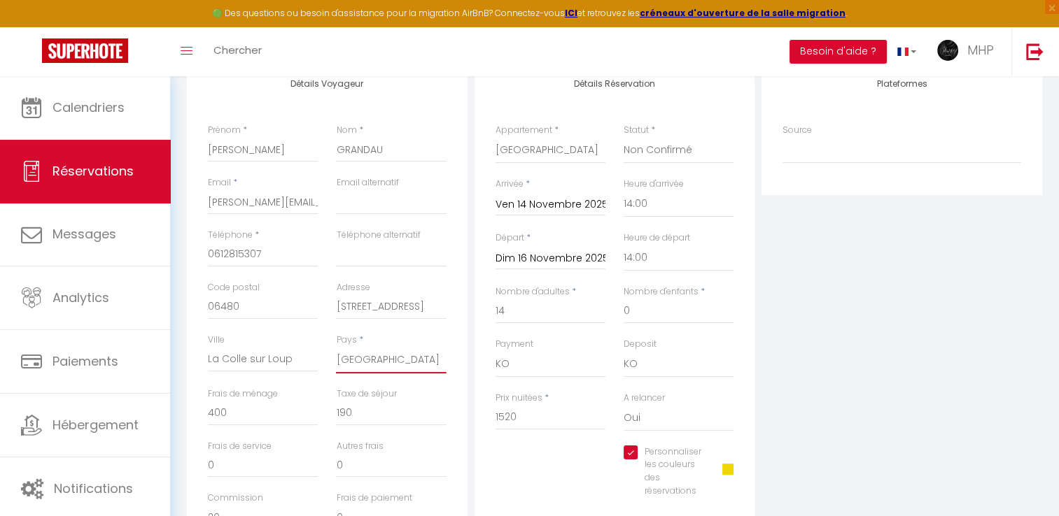
scroll to position [0, 0]
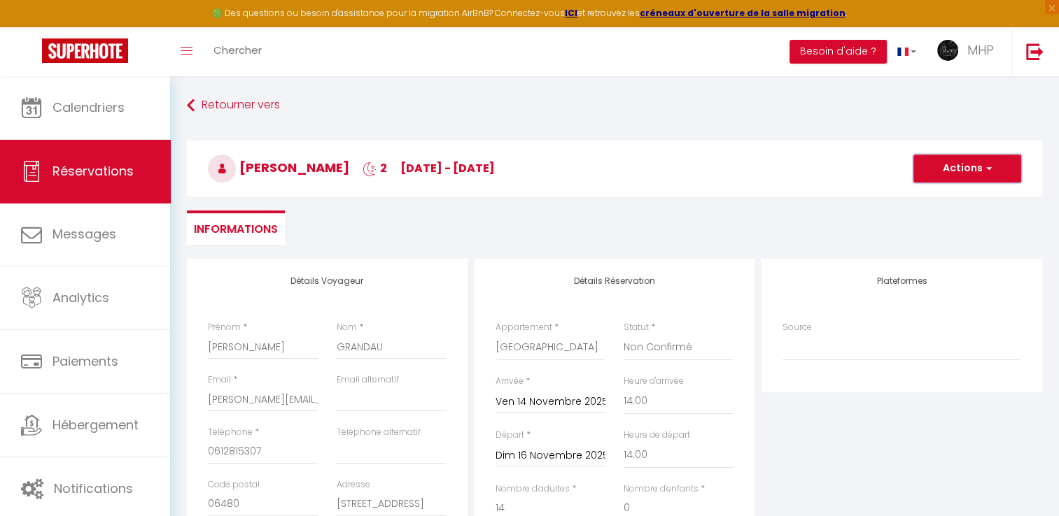
click at [952, 165] on button "Actions" at bounding box center [967, 169] width 108 height 28
click at [932, 202] on link "Enregistrer" at bounding box center [953, 199] width 111 height 18
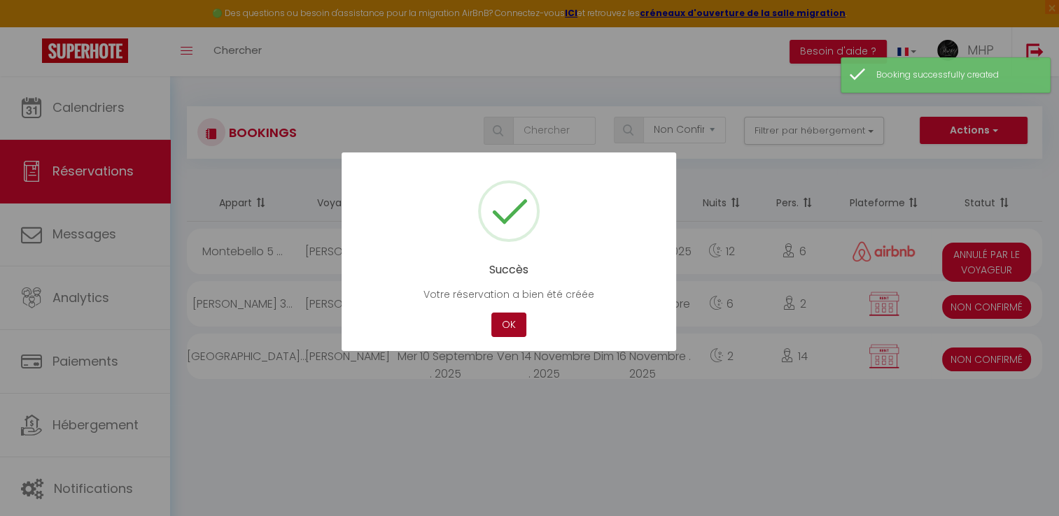
click at [505, 329] on button "OK" at bounding box center [508, 325] width 35 height 24
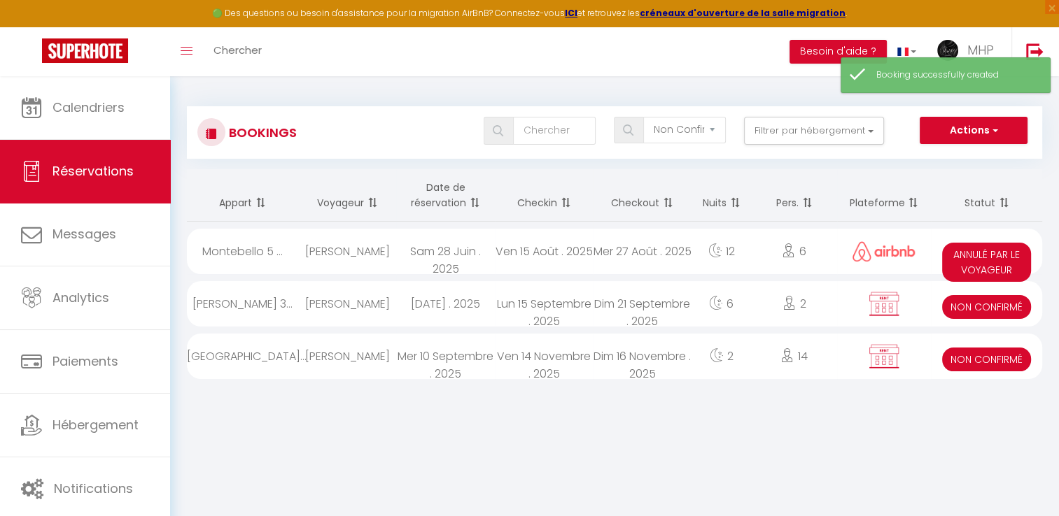
click at [372, 362] on div "[PERSON_NAME]" at bounding box center [347, 356] width 99 height 45
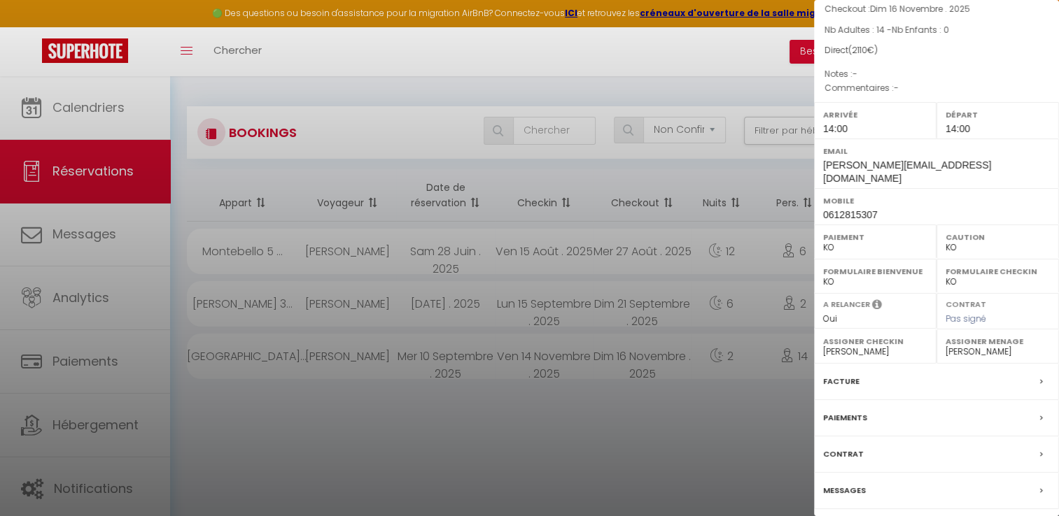
scroll to position [133, 0]
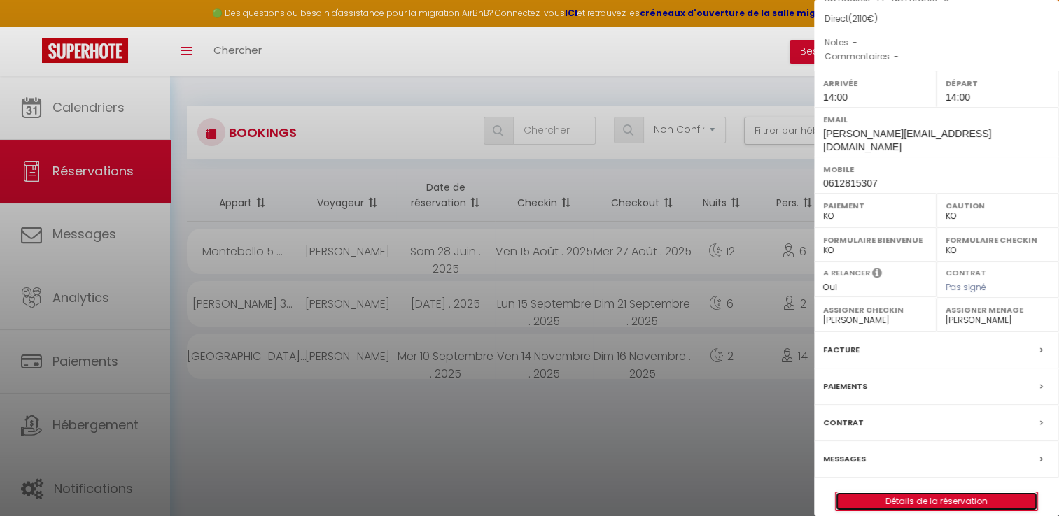
click at [965, 493] on link "Détails de la réservation" at bounding box center [937, 502] width 202 height 18
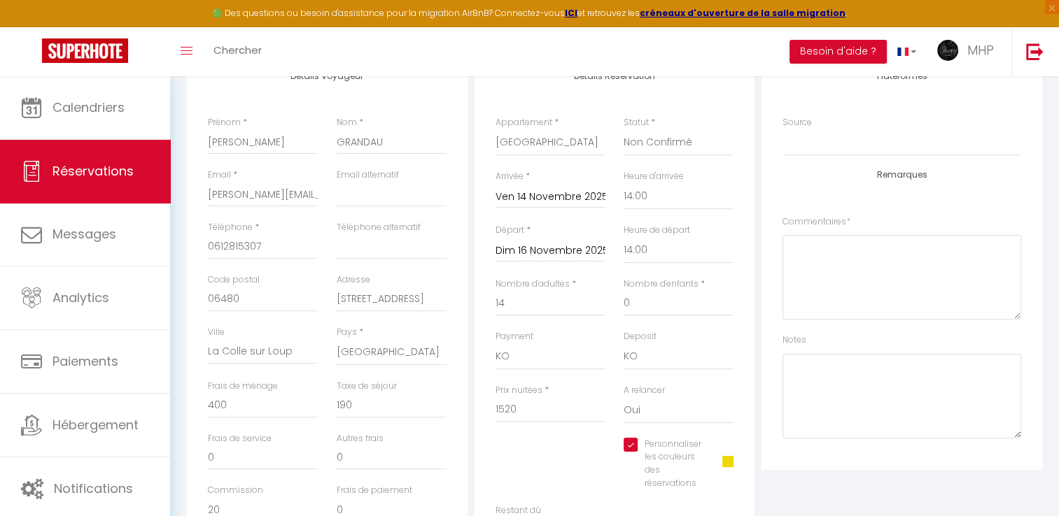
scroll to position [210, 0]
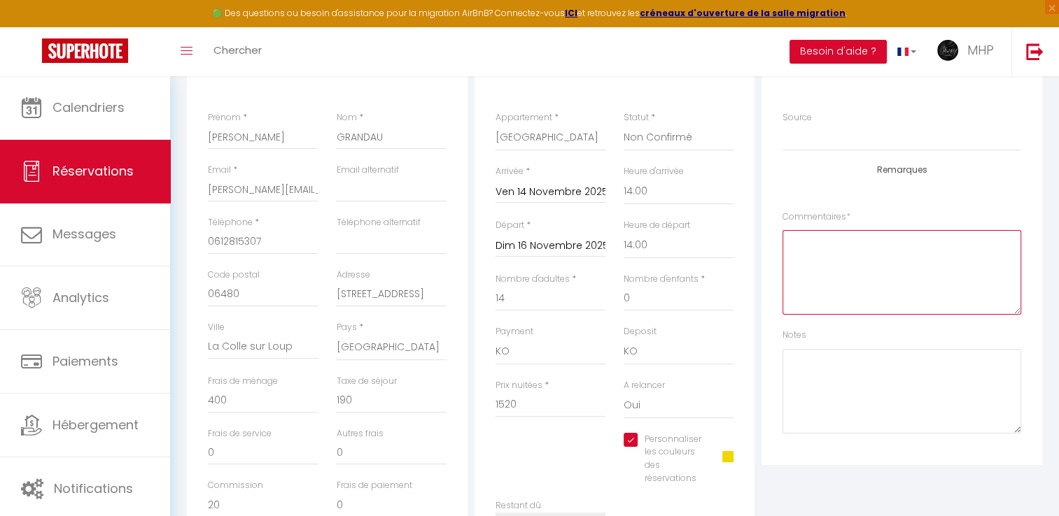
click at [819, 256] on textarea at bounding box center [901, 272] width 239 height 85
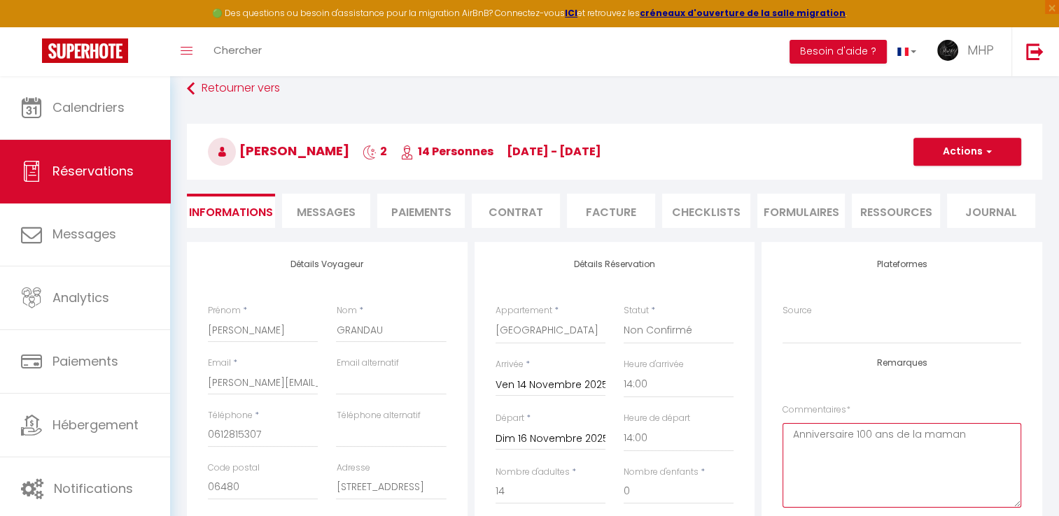
scroll to position [0, 0]
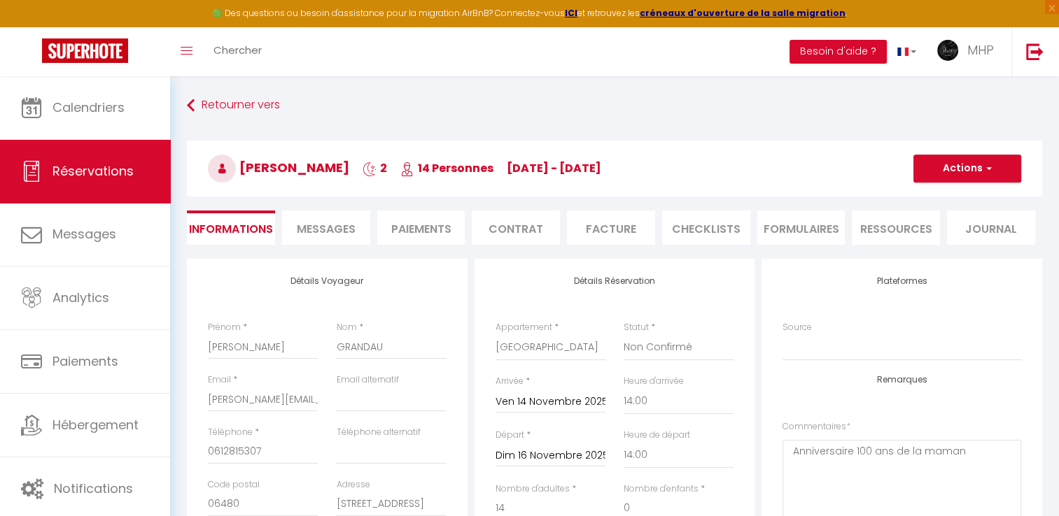
click at [518, 228] on li "Contrat" at bounding box center [516, 228] width 88 height 34
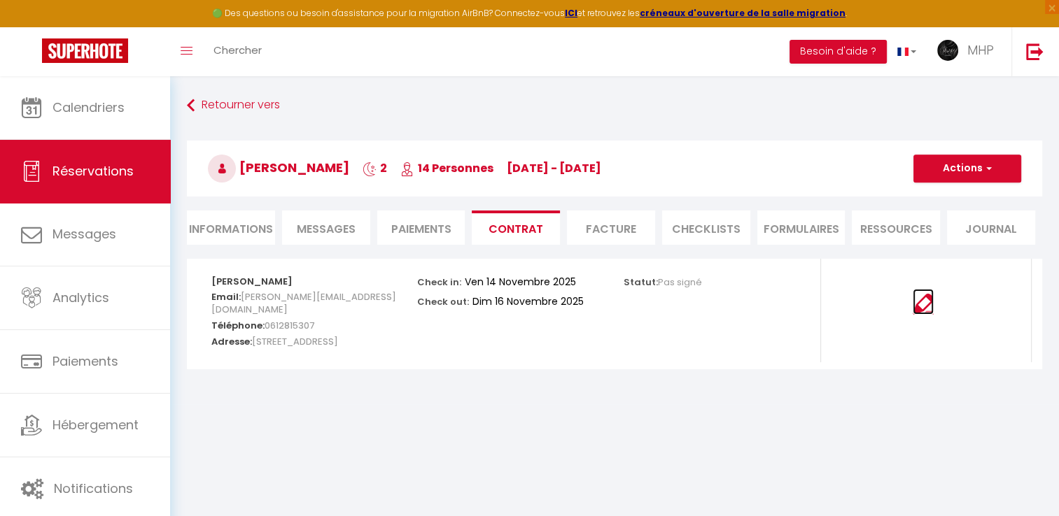
click at [927, 307] on img at bounding box center [923, 304] width 21 height 21
click at [970, 167] on button "Actions" at bounding box center [967, 169] width 108 height 28
click at [949, 220] on link "Envoyer le contrat" at bounding box center [957, 218] width 118 height 18
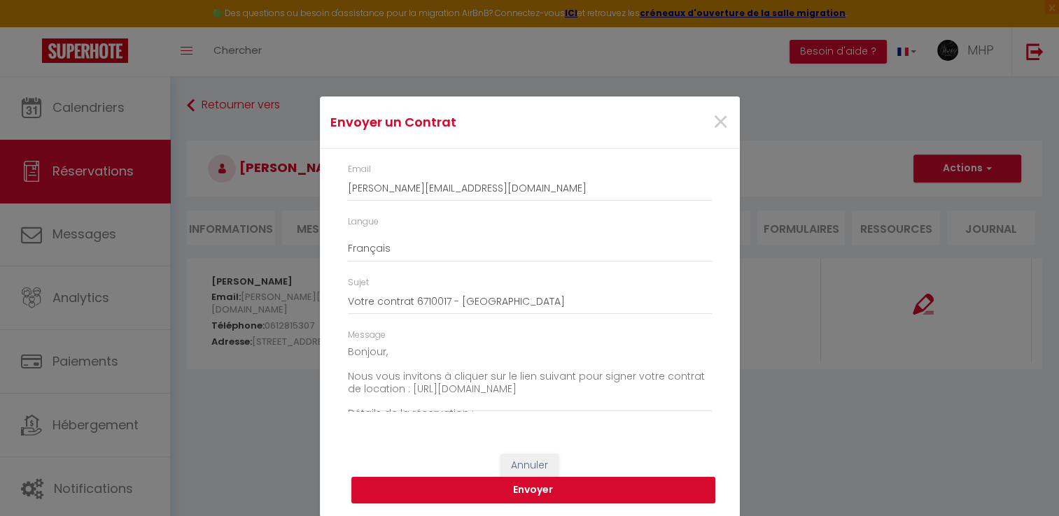
scroll to position [1, 0]
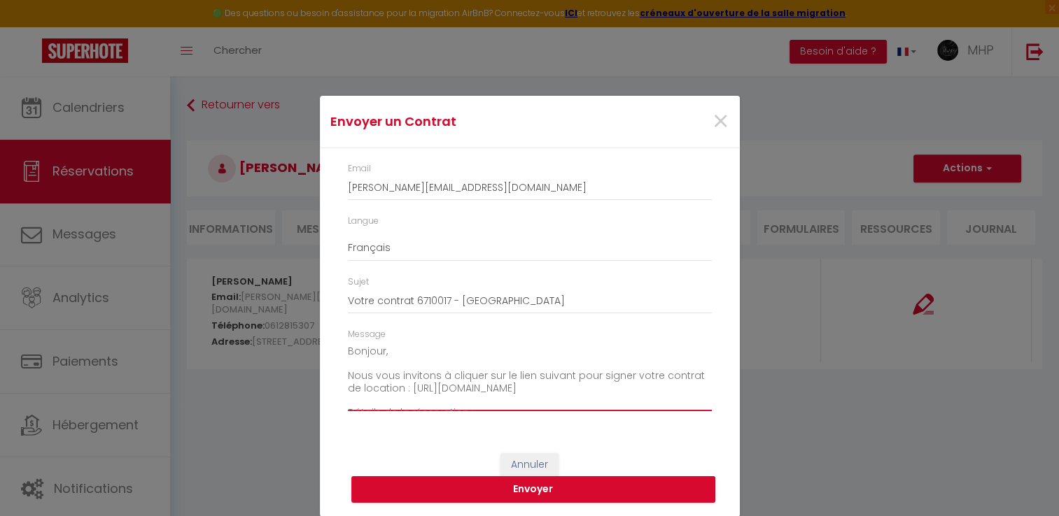
click at [392, 353] on textarea "Bonjour, Nous vous invitons à cliquer sur le lien suivant pour signer votre con…" at bounding box center [530, 376] width 364 height 71
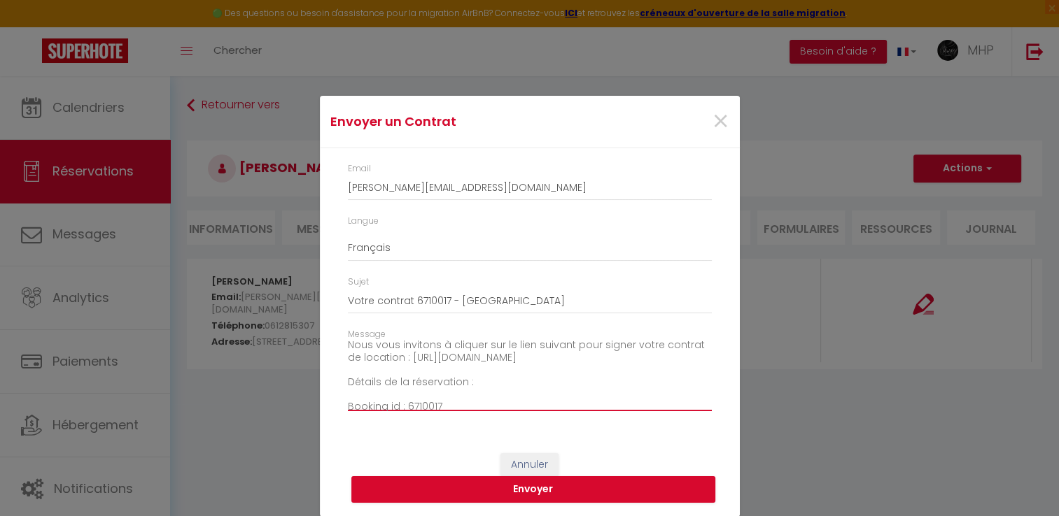
scroll to position [101, 0]
click at [448, 371] on textarea "Bonjour, Nous vous invitons à cliquer sur le lien suivant pour signer votre con…" at bounding box center [530, 376] width 364 height 71
click at [454, 381] on textarea "Bonjour, Nous vous invitons à cliquer sur le lien suivant pour signer votre con…" at bounding box center [530, 376] width 364 height 71
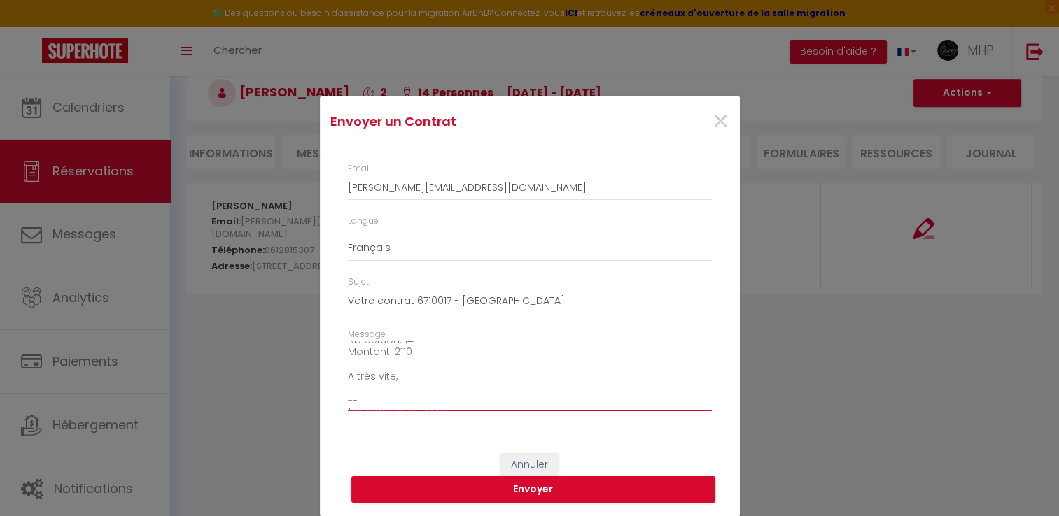
scroll to position [171, 0]
click at [349, 380] on textarea "Bonjour, Nous vous invitons à cliquer sur le lien suivant pour signer votre con…" at bounding box center [530, 376] width 364 height 71
click at [450, 402] on textarea "Bonjour, Nous vous invitons à cliquer sur le lien suivant pour signer votre con…" at bounding box center [530, 376] width 364 height 71
click at [515, 399] on textarea "Bonjour, Nous vous invitons à cliquer sur le lien suivant pour signer votre con…" at bounding box center [530, 376] width 364 height 71
click at [563, 488] on button "Envoyer" at bounding box center [533, 490] width 364 height 27
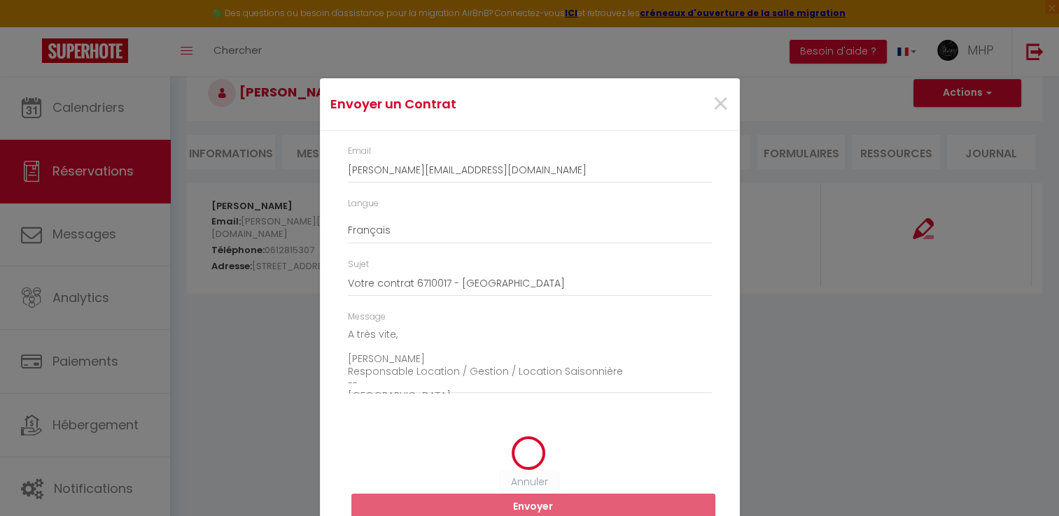
scroll to position [0, 0]
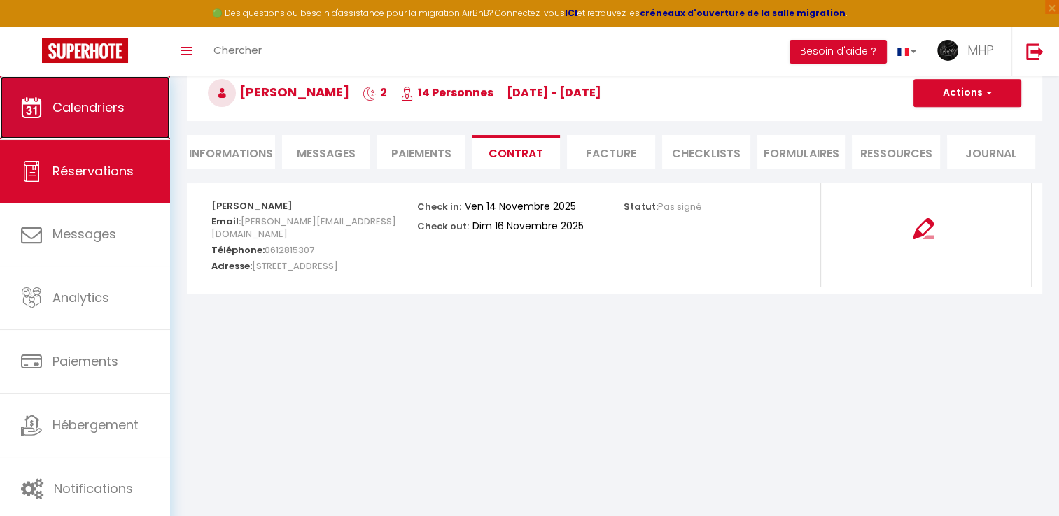
click at [87, 110] on span "Calendriers" at bounding box center [88, 107] width 72 height 17
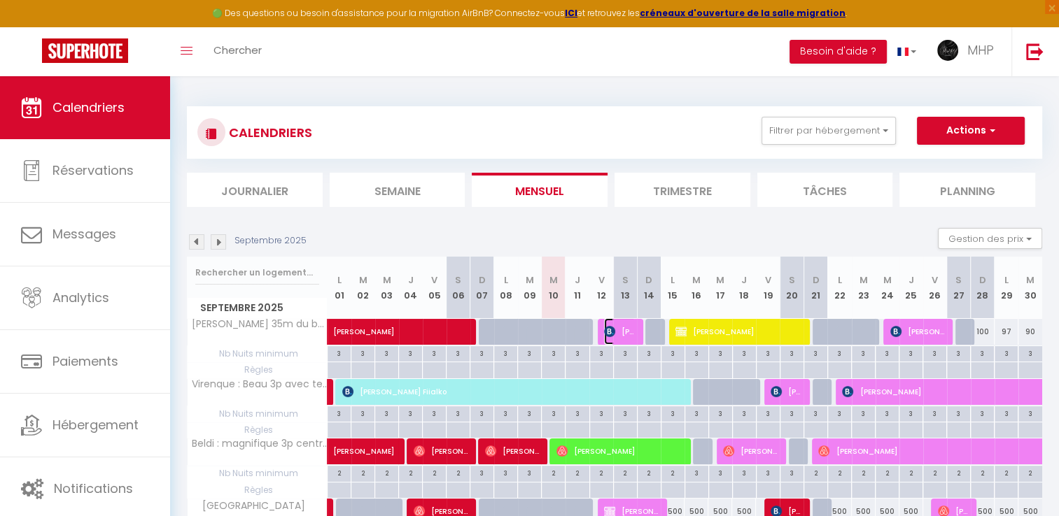
click at [620, 330] on span "[PERSON_NAME] couriet-bossan" at bounding box center [619, 331] width 31 height 27
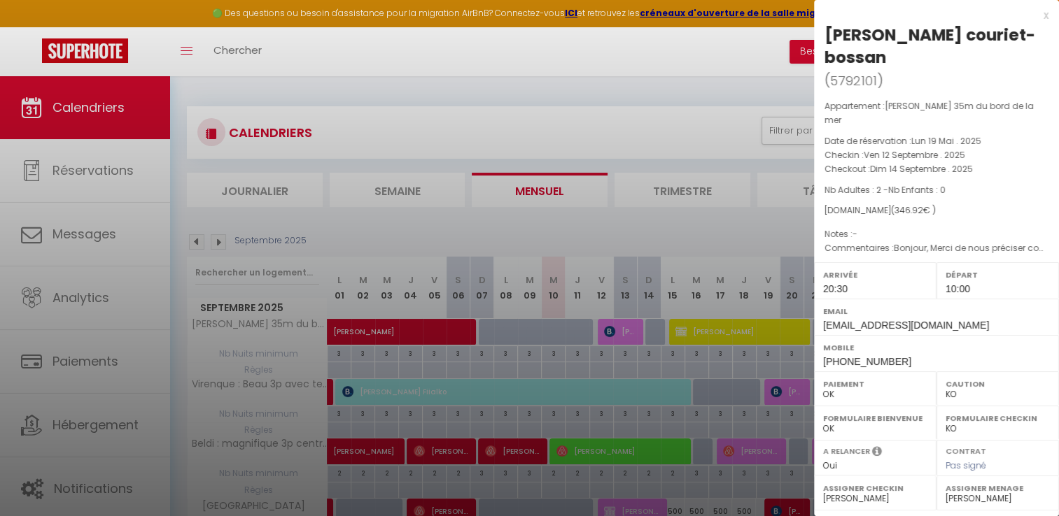
click at [477, 98] on div at bounding box center [529, 258] width 1059 height 516
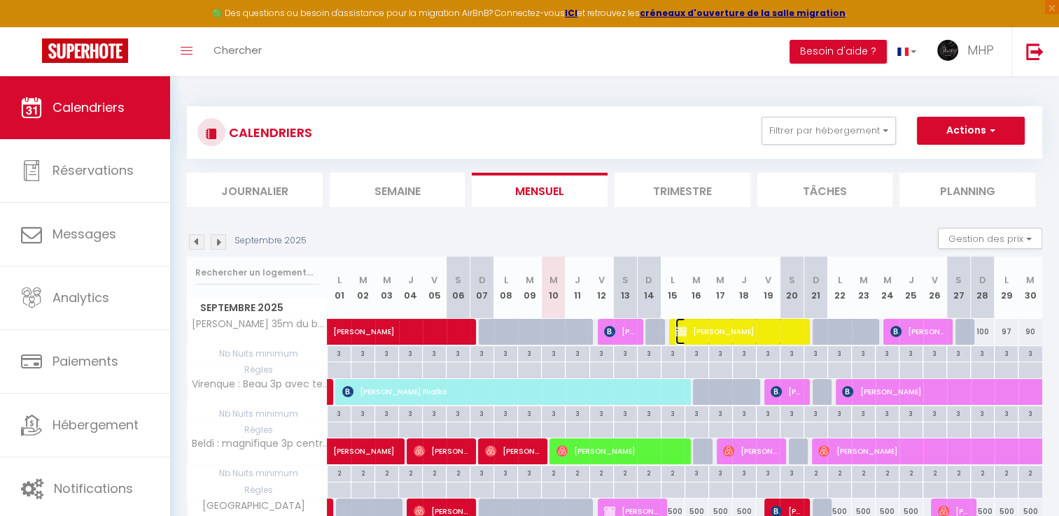
click at [703, 323] on span "[PERSON_NAME]" at bounding box center [738, 331] width 127 height 27
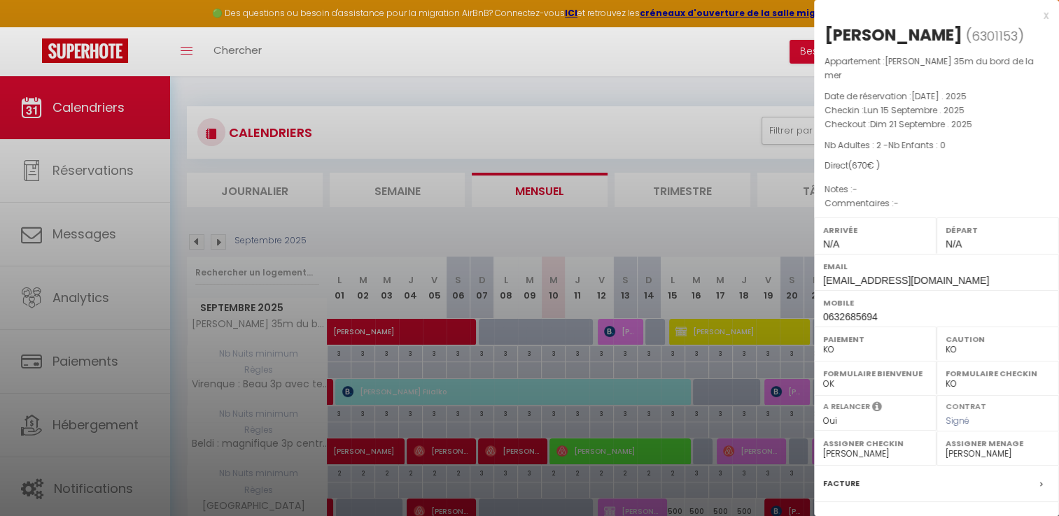
click at [515, 85] on div at bounding box center [529, 258] width 1059 height 516
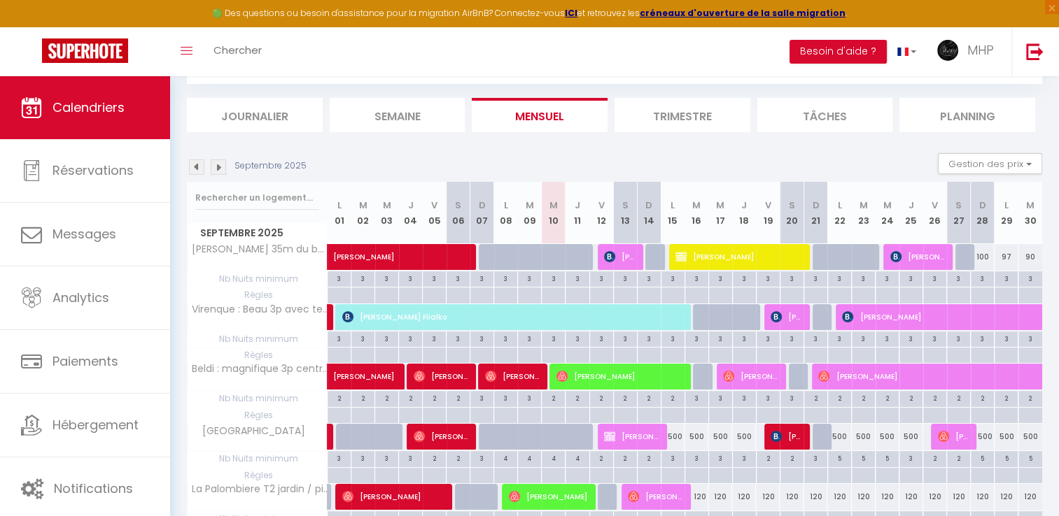
scroll to position [140, 0]
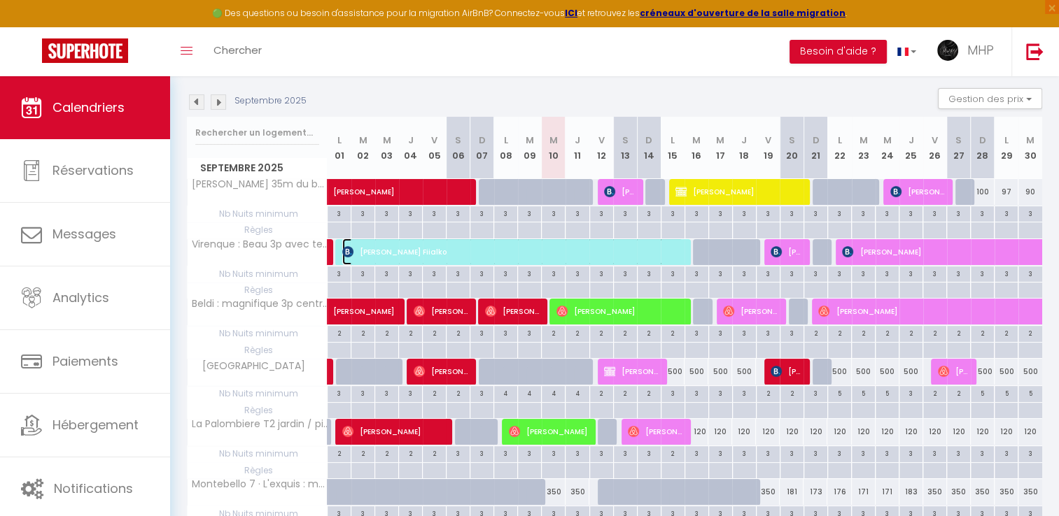
click at [365, 251] on span "[PERSON_NAME] Fiialko" at bounding box center [512, 252] width 341 height 27
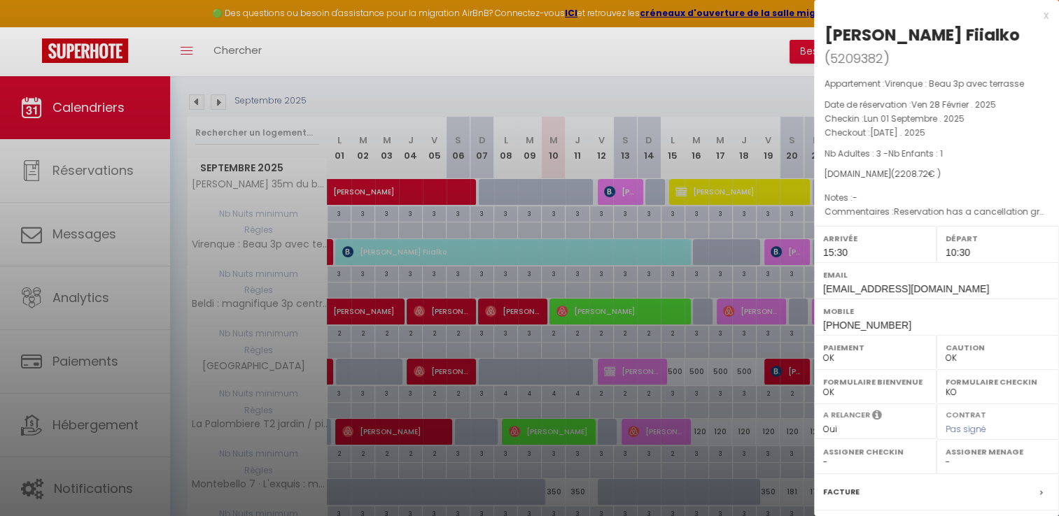
click at [584, 59] on div at bounding box center [529, 258] width 1059 height 516
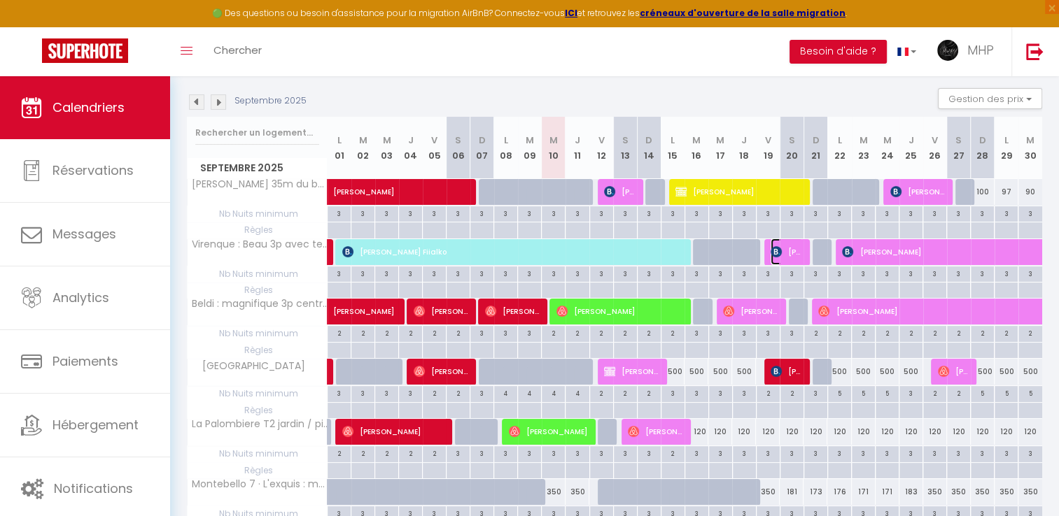
click at [782, 258] on span "[PERSON_NAME]" at bounding box center [786, 252] width 31 height 27
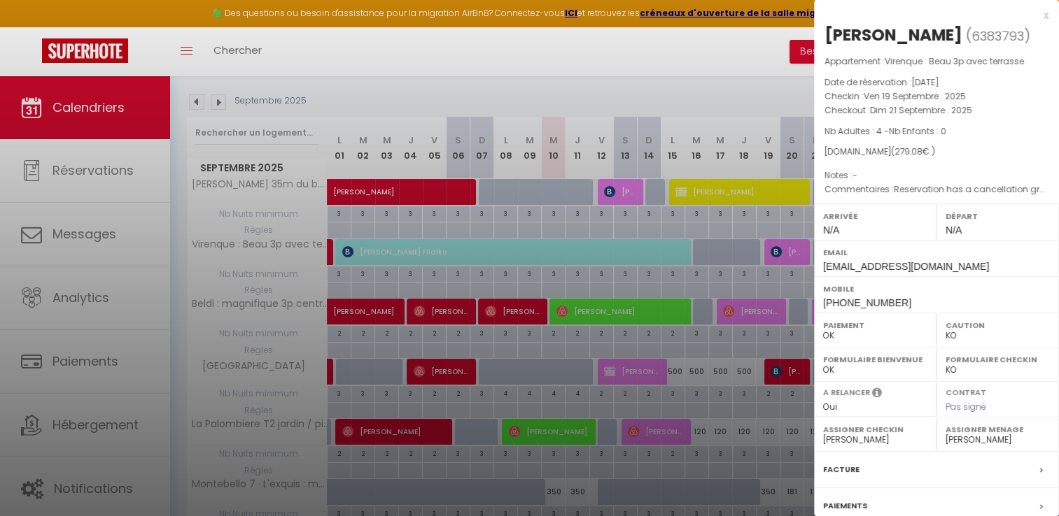
click at [731, 204] on div at bounding box center [529, 258] width 1059 height 516
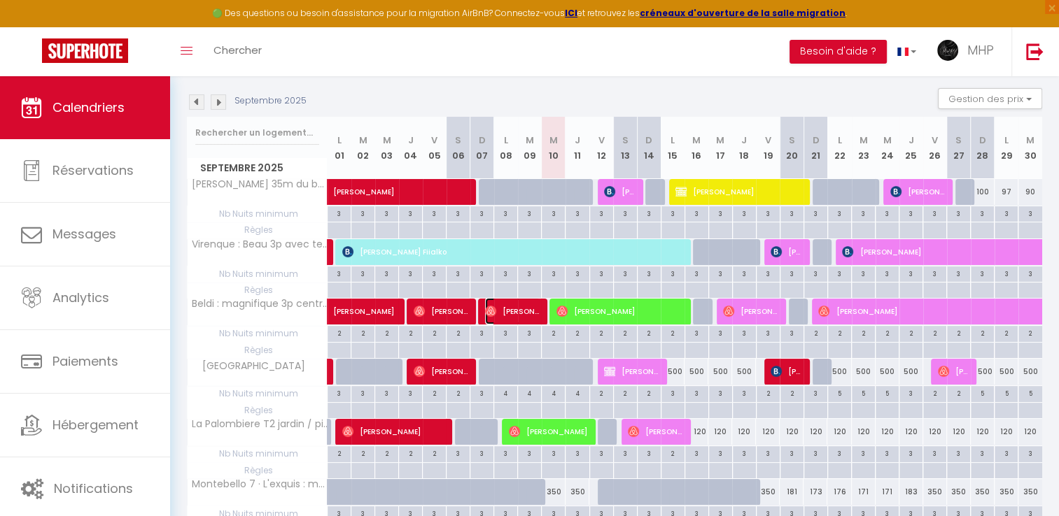
click at [536, 312] on span "[PERSON_NAME]" at bounding box center [512, 311] width 55 height 27
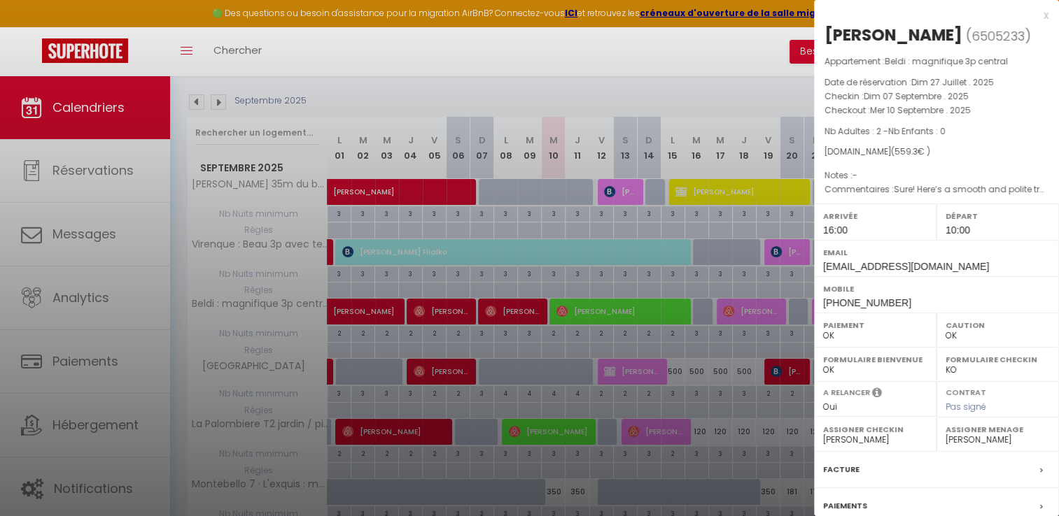
click at [597, 310] on div at bounding box center [529, 258] width 1059 height 516
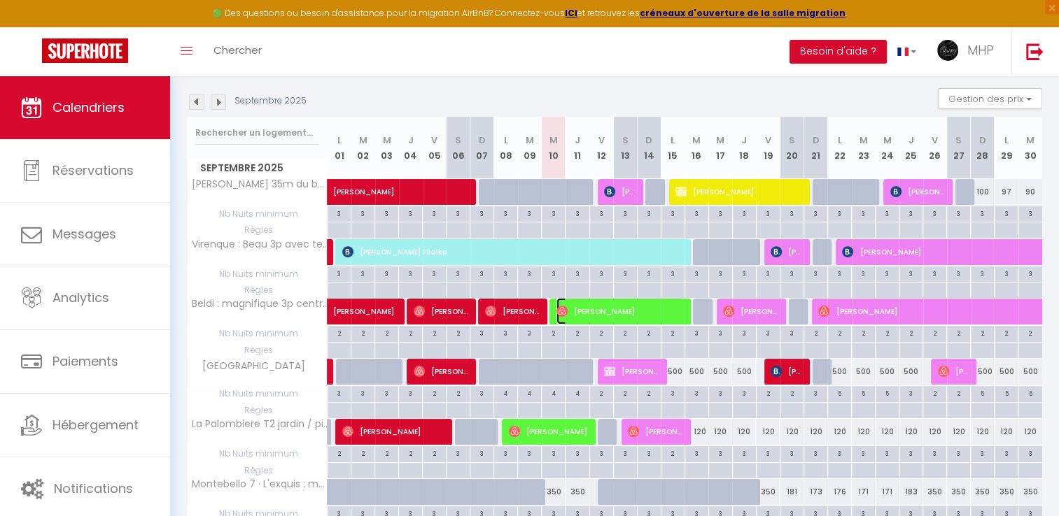
click at [593, 311] on span "[PERSON_NAME]" at bounding box center [619, 311] width 127 height 27
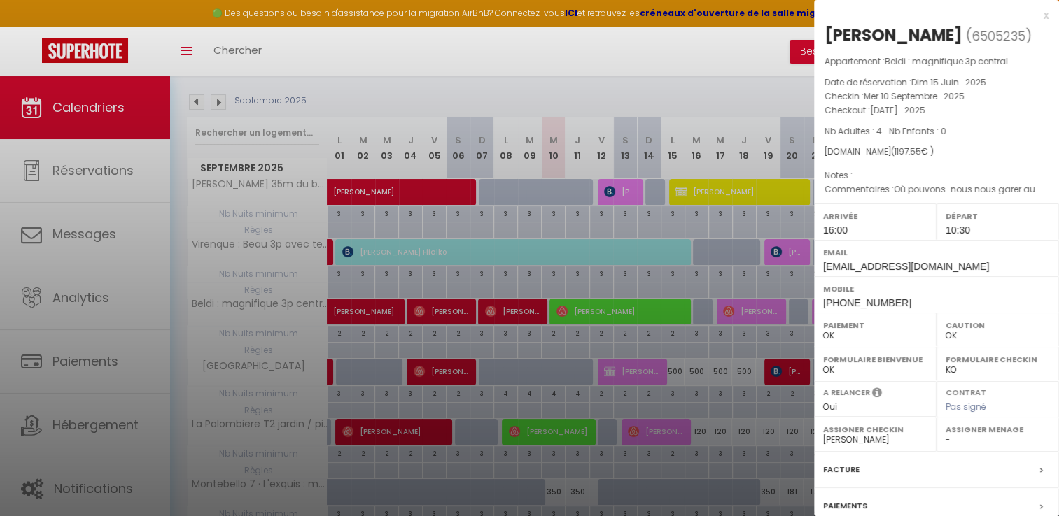
click at [764, 318] on div at bounding box center [529, 258] width 1059 height 516
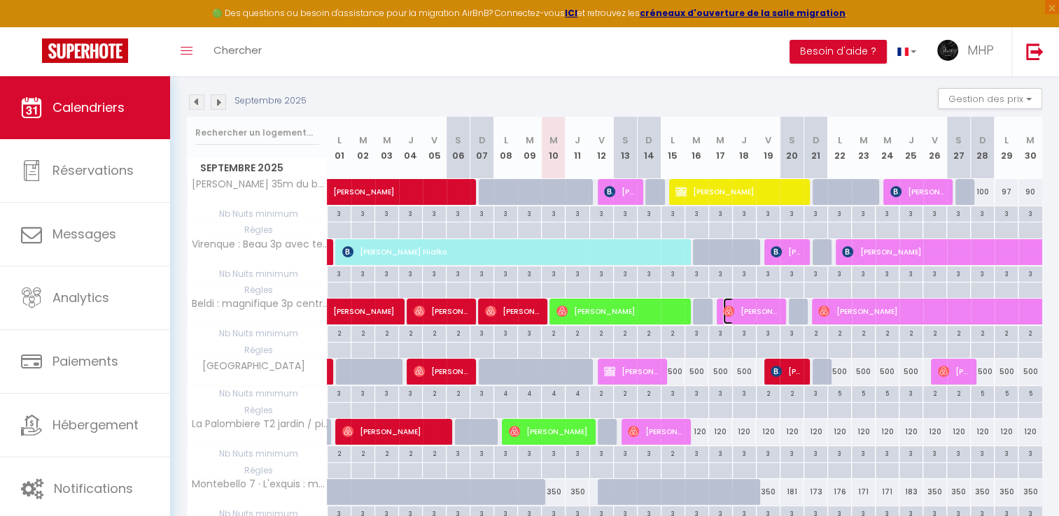
click at [764, 318] on span "[PERSON_NAME]" at bounding box center [750, 311] width 55 height 27
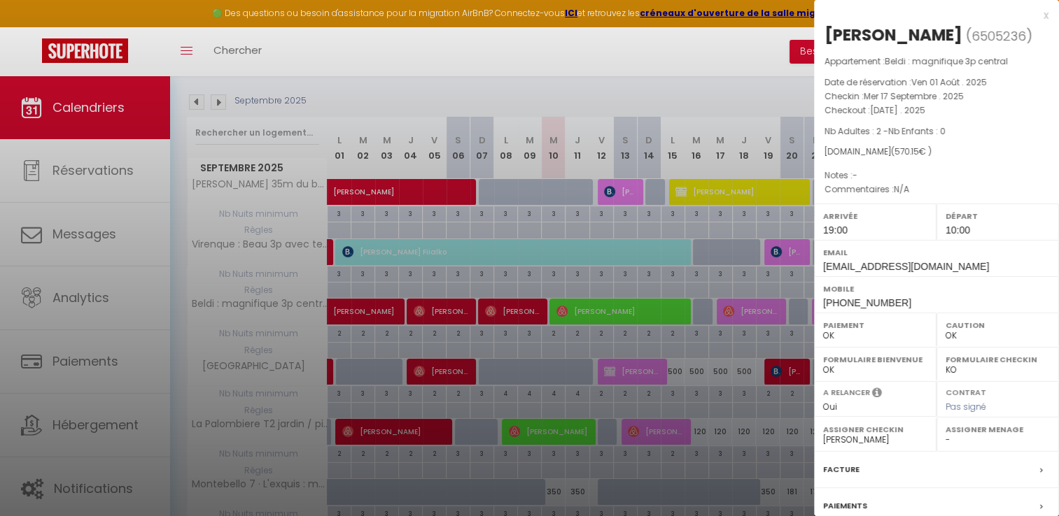
click at [722, 225] on div at bounding box center [529, 258] width 1059 height 516
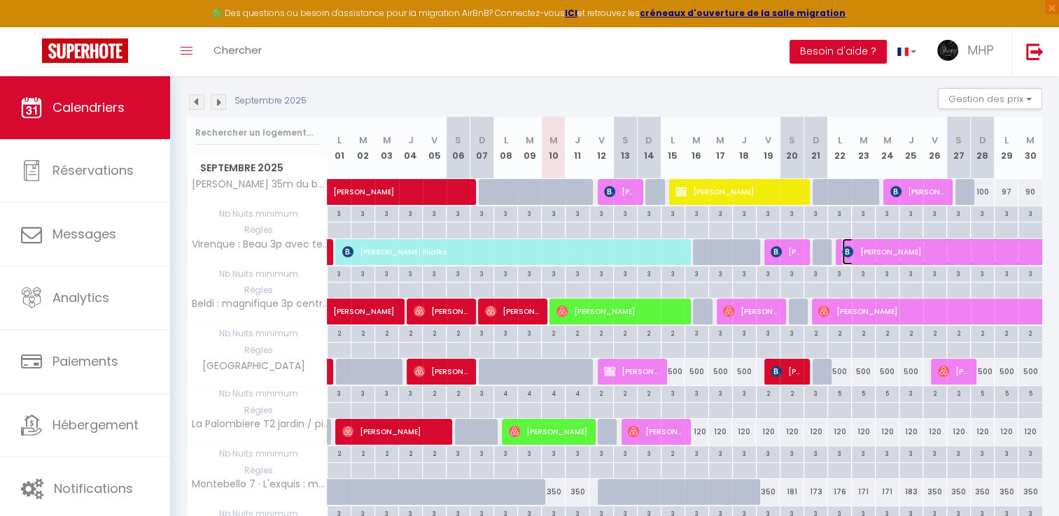
click at [855, 255] on span "[PERSON_NAME]" at bounding box center [987, 252] width 290 height 27
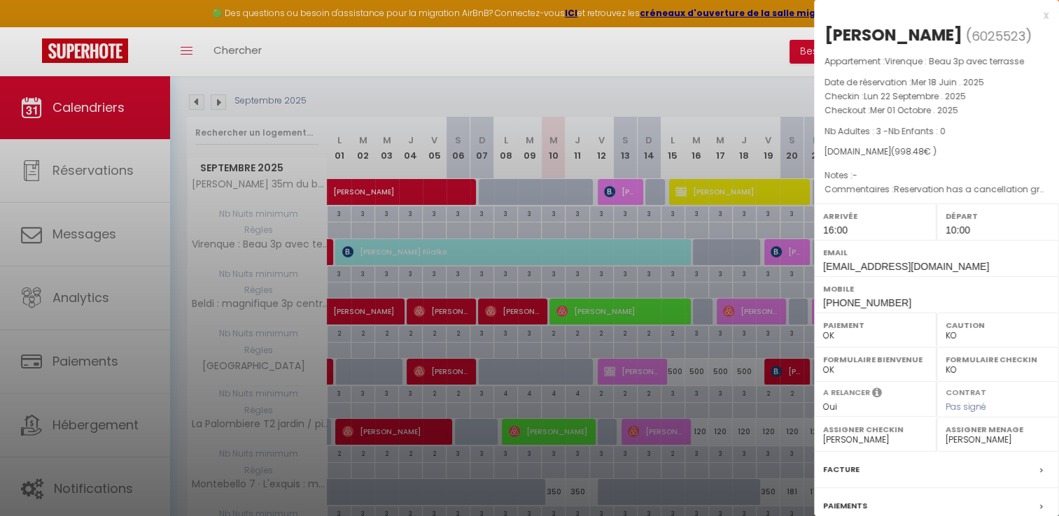
click at [691, 90] on div at bounding box center [529, 258] width 1059 height 516
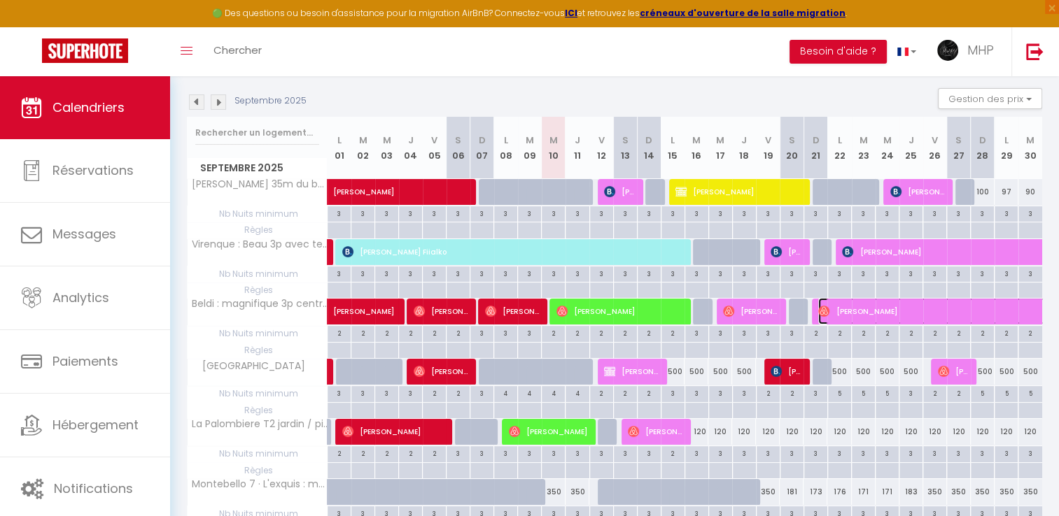
click at [830, 304] on span "[PERSON_NAME]" at bounding box center [1043, 311] width 451 height 27
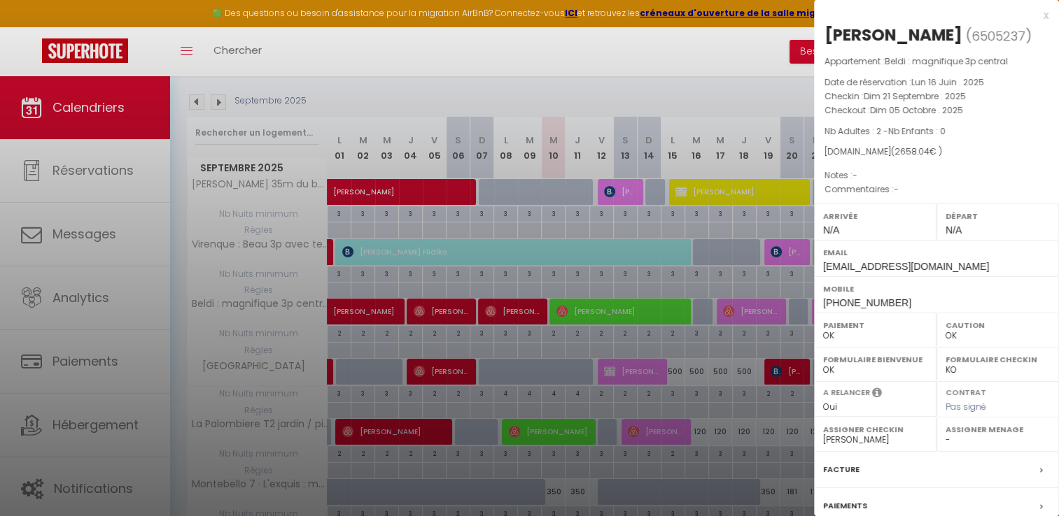
click at [614, 51] on div at bounding box center [529, 258] width 1059 height 516
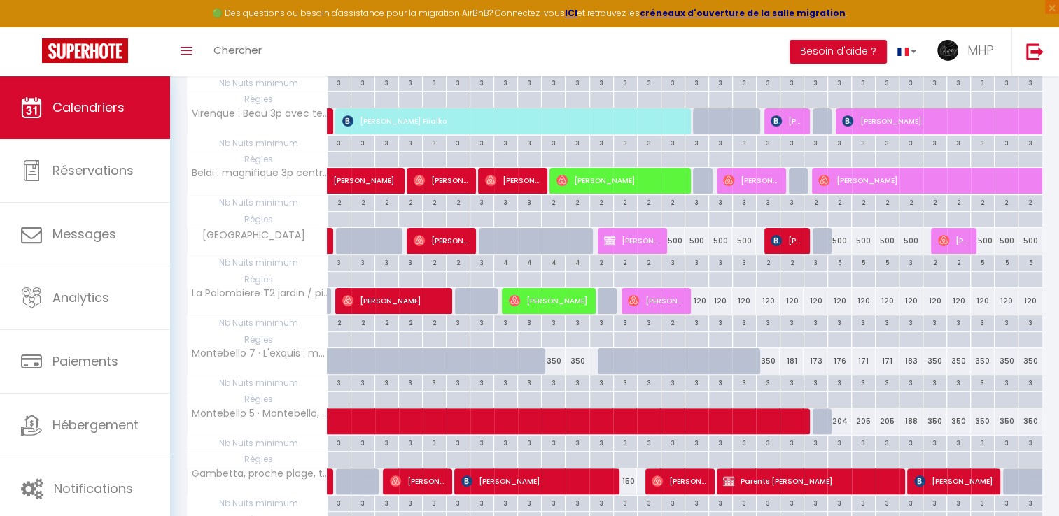
scroll to position [280, 0]
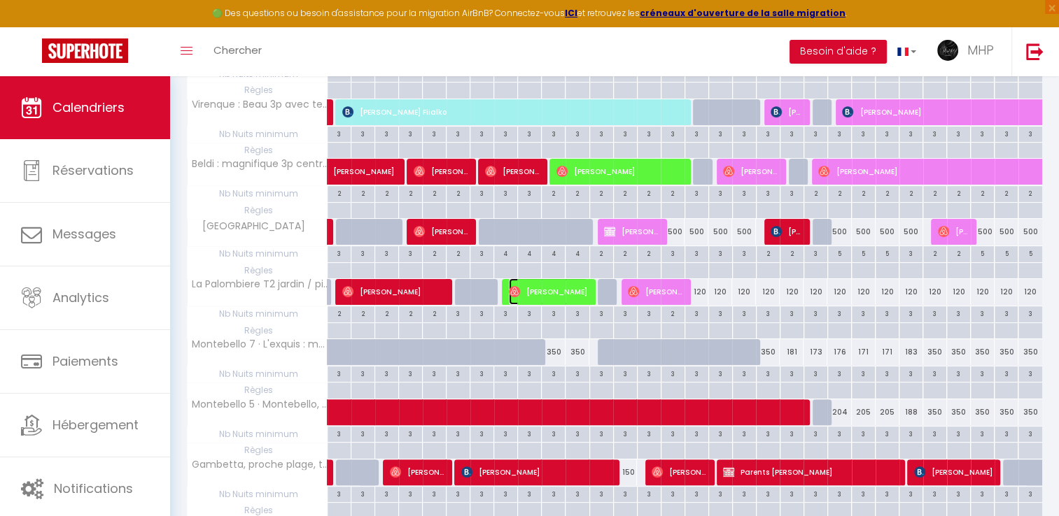
click at [538, 293] on span "[PERSON_NAME]" at bounding box center [548, 292] width 79 height 27
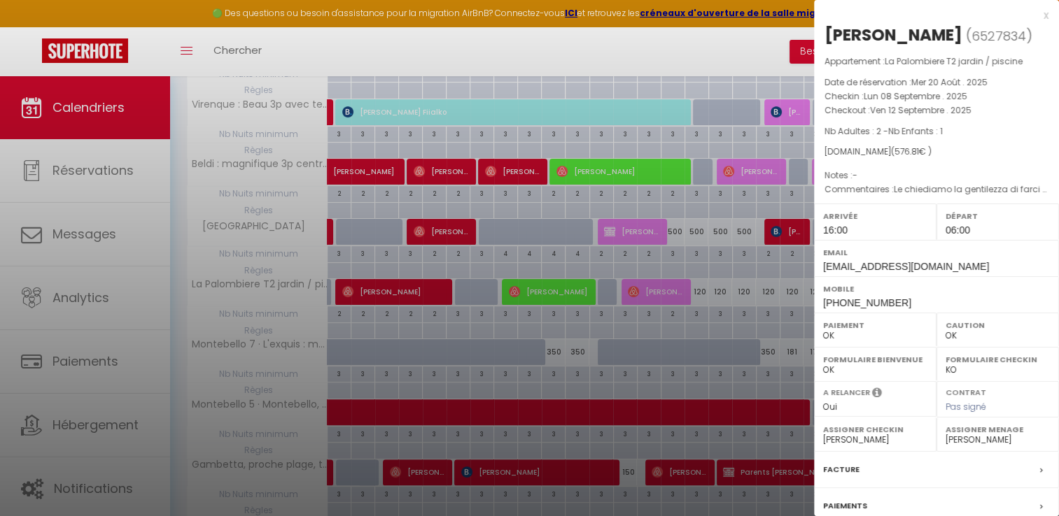
click at [658, 55] on div at bounding box center [529, 258] width 1059 height 516
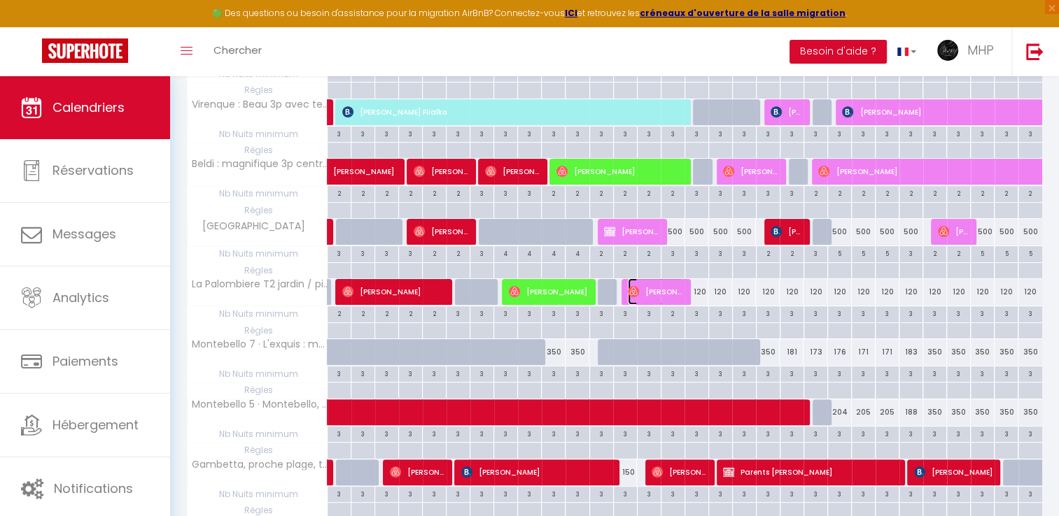
click at [665, 289] on span "[PERSON_NAME]" at bounding box center [655, 292] width 55 height 27
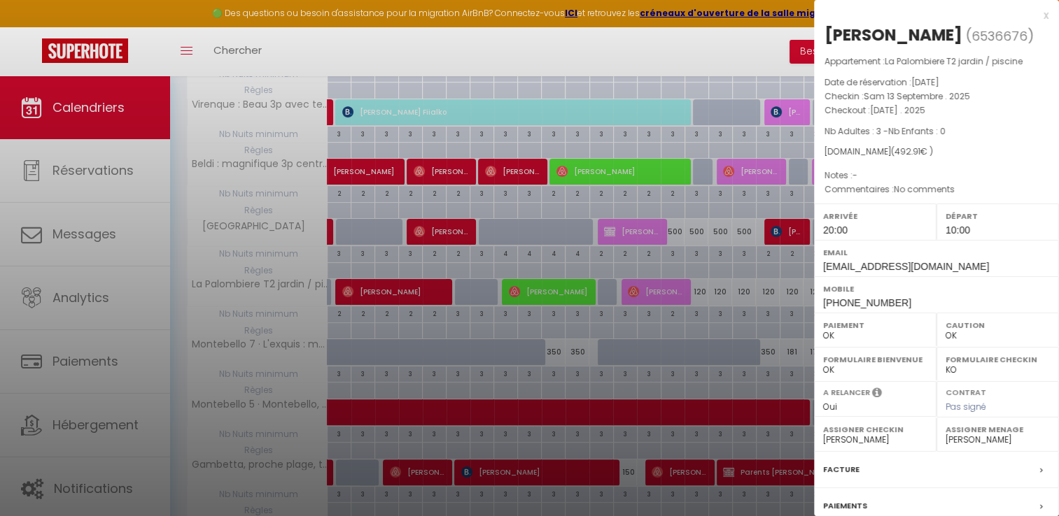
click at [702, 287] on div at bounding box center [529, 258] width 1059 height 516
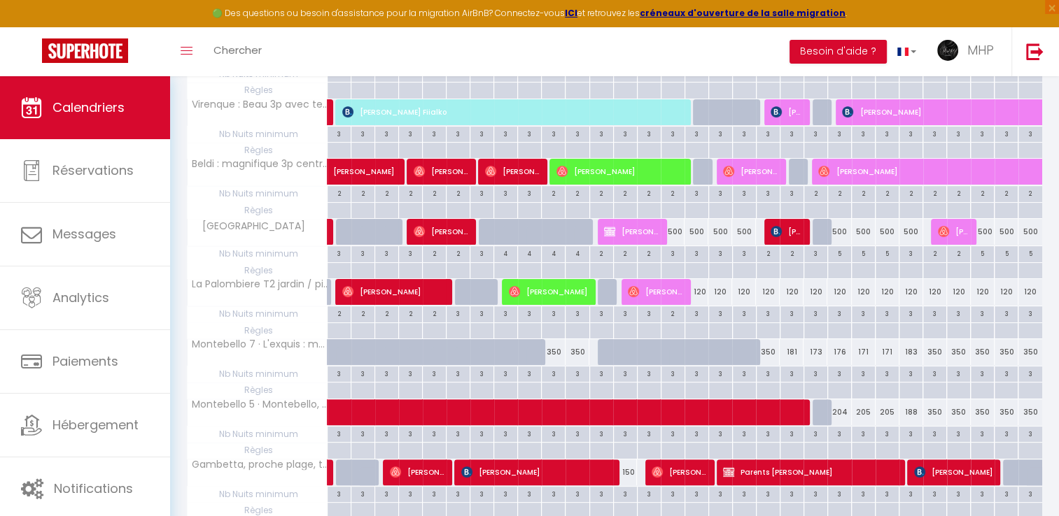
click at [702, 287] on div "120" at bounding box center [696, 292] width 24 height 26
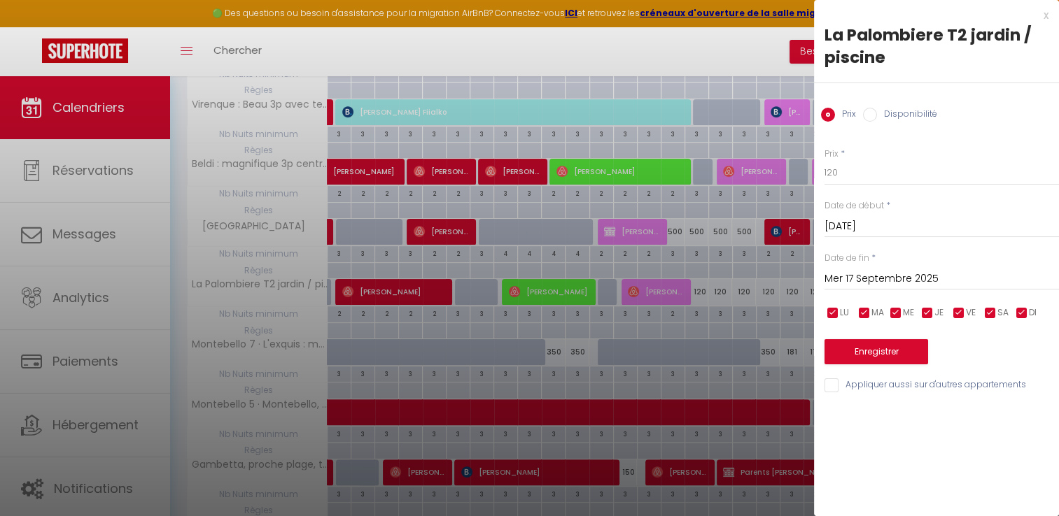
click at [868, 118] on input "Disponibilité" at bounding box center [870, 115] width 14 height 14
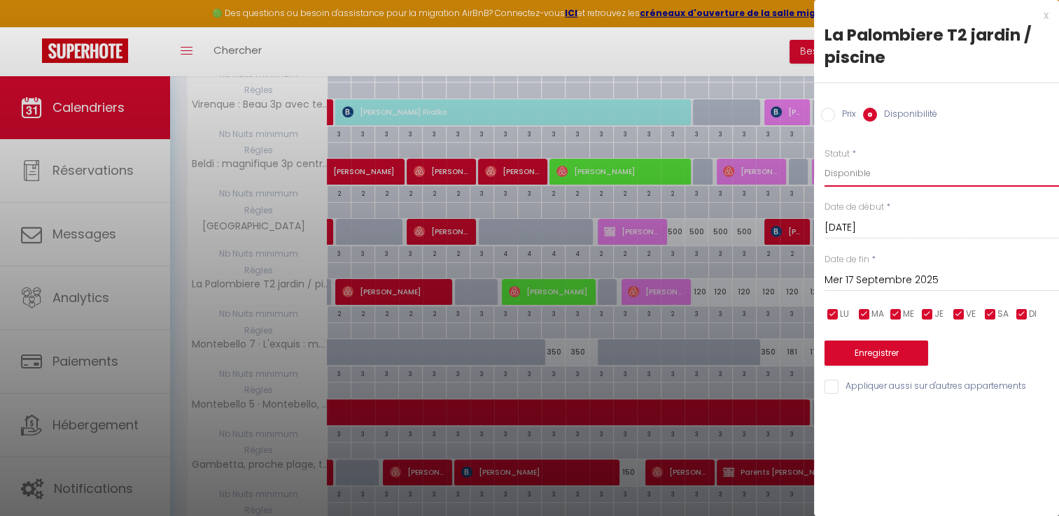
click at [843, 175] on select "Disponible Indisponible" at bounding box center [941, 173] width 234 height 27
click at [824, 160] on select "Disponible Indisponible" at bounding box center [941, 173] width 234 height 27
click at [865, 353] on button "Enregistrer" at bounding box center [876, 353] width 104 height 25
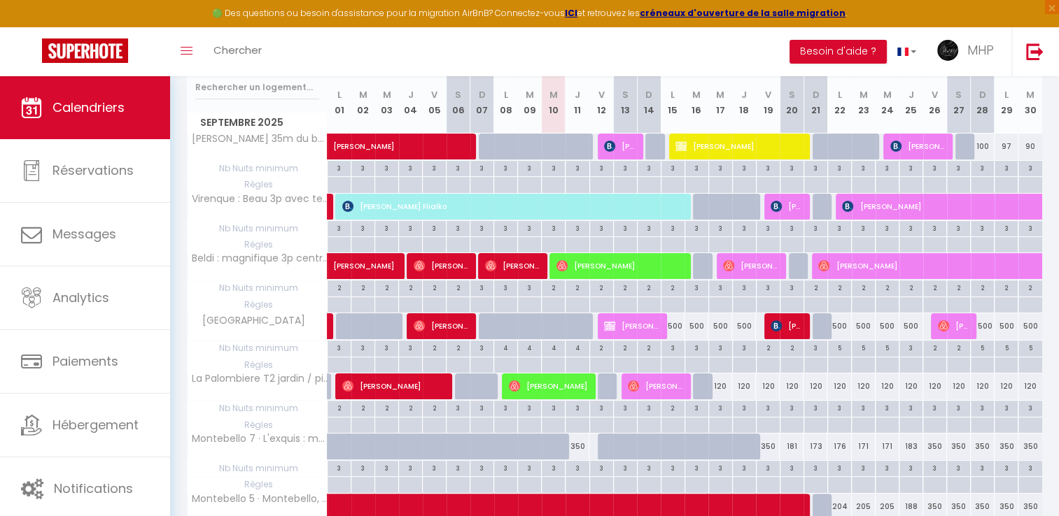
scroll to position [210, 0]
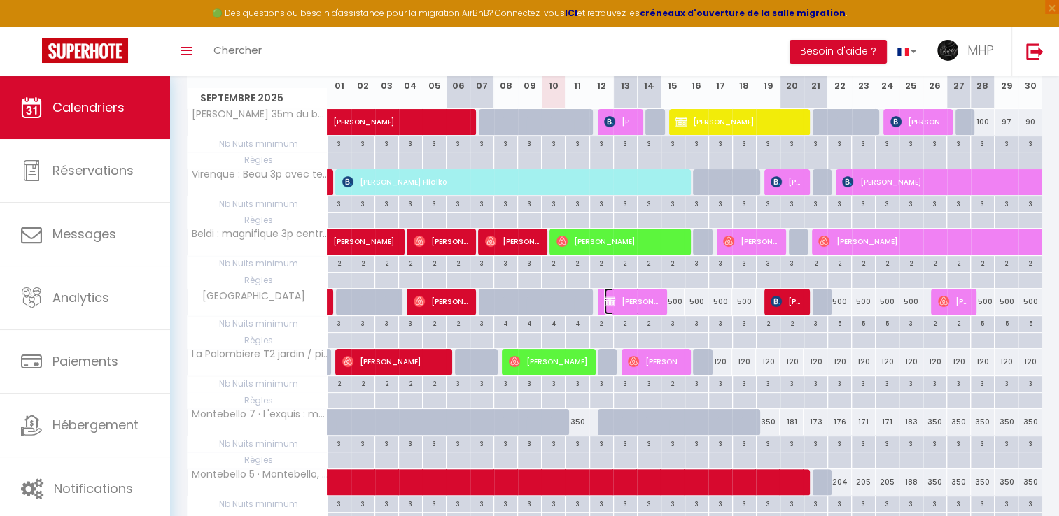
click at [647, 299] on span "[PERSON_NAME]" at bounding box center [631, 301] width 55 height 27
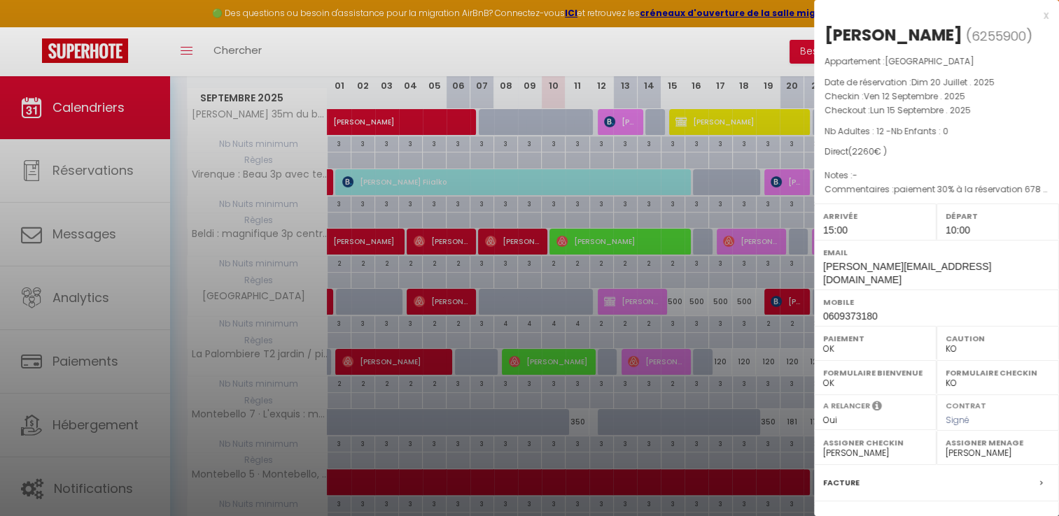
click at [687, 328] on div at bounding box center [529, 258] width 1059 height 516
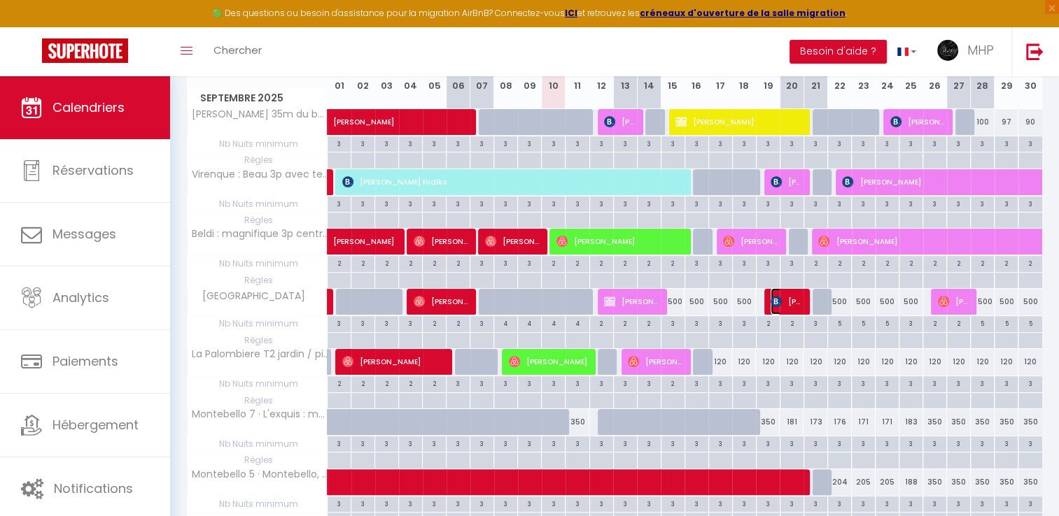
click at [783, 301] on span "[PERSON_NAME]" at bounding box center [786, 301] width 31 height 27
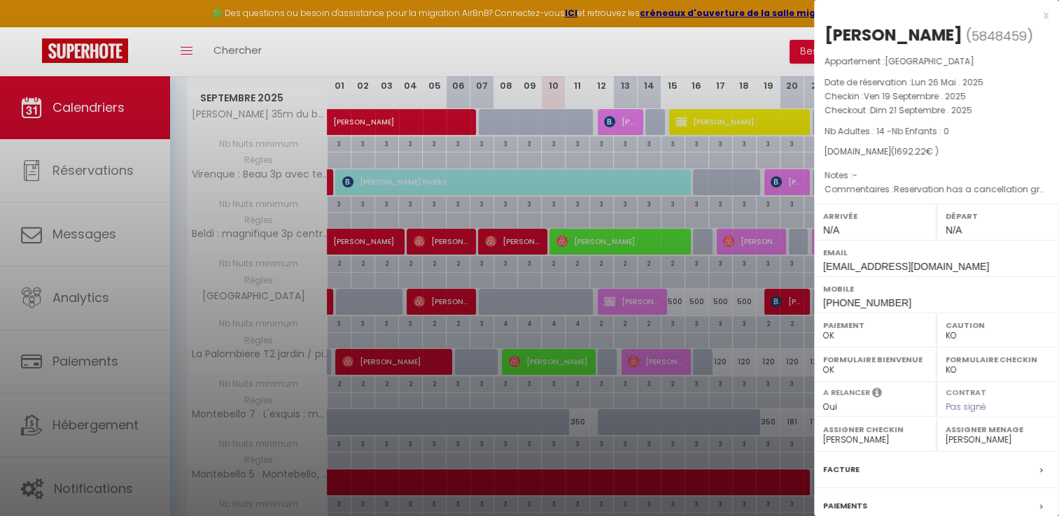
click at [353, 480] on div at bounding box center [529, 258] width 1059 height 516
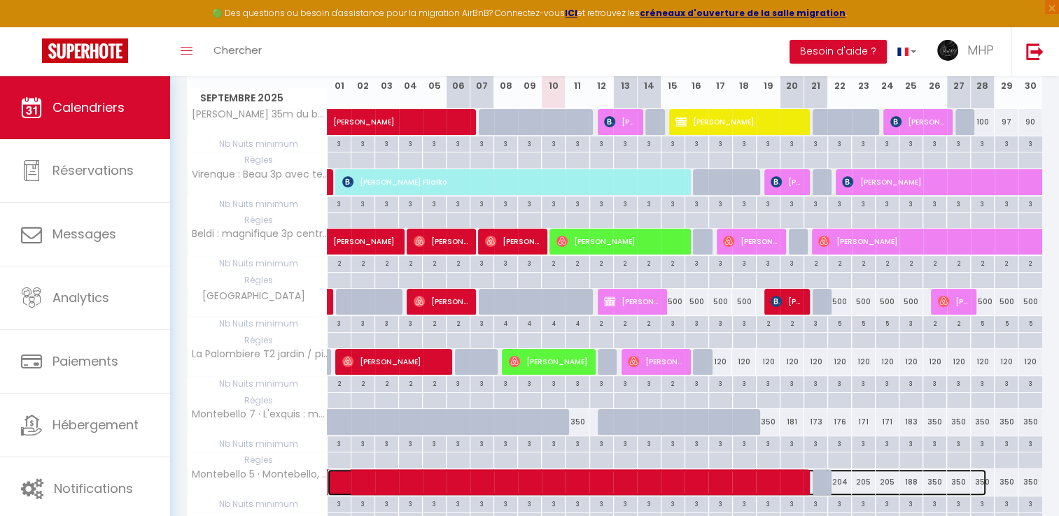
click at [353, 480] on span at bounding box center [664, 483] width 644 height 27
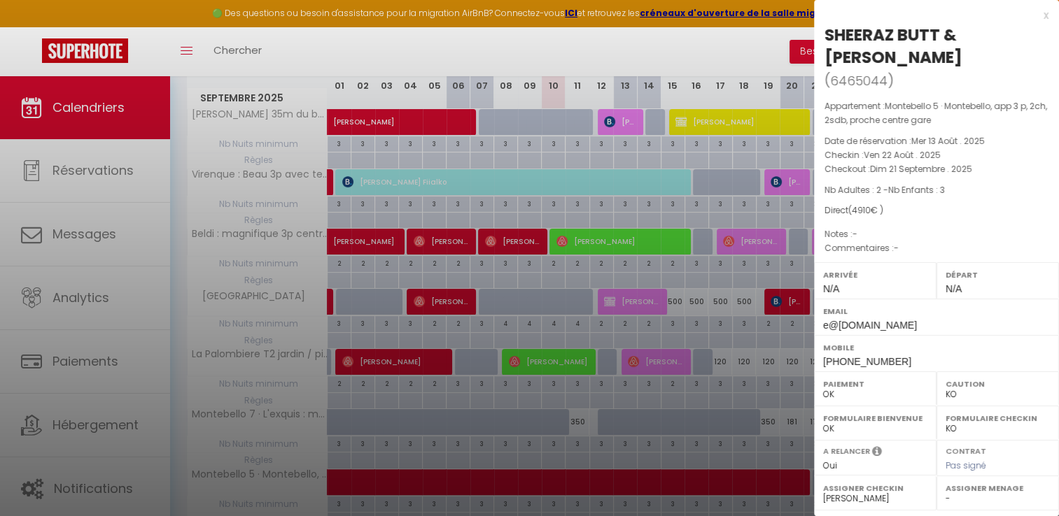
click at [772, 476] on div at bounding box center [529, 258] width 1059 height 516
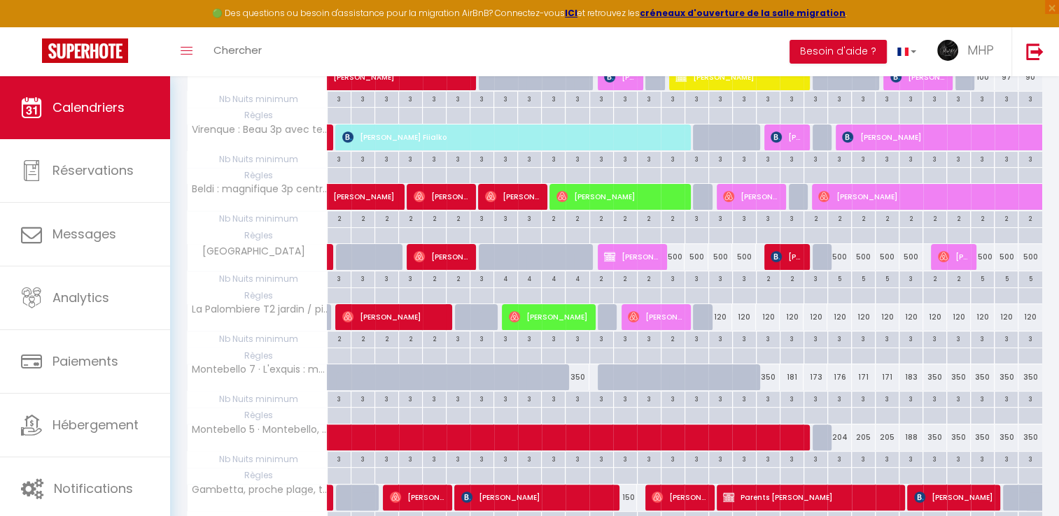
scroll to position [280, 0]
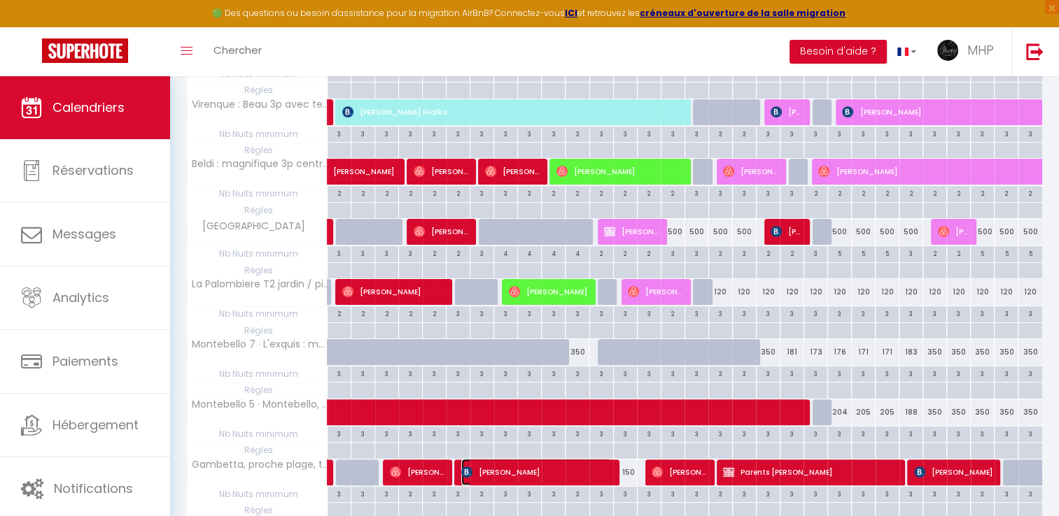
click at [589, 469] on span "[PERSON_NAME]" at bounding box center [536, 472] width 150 height 27
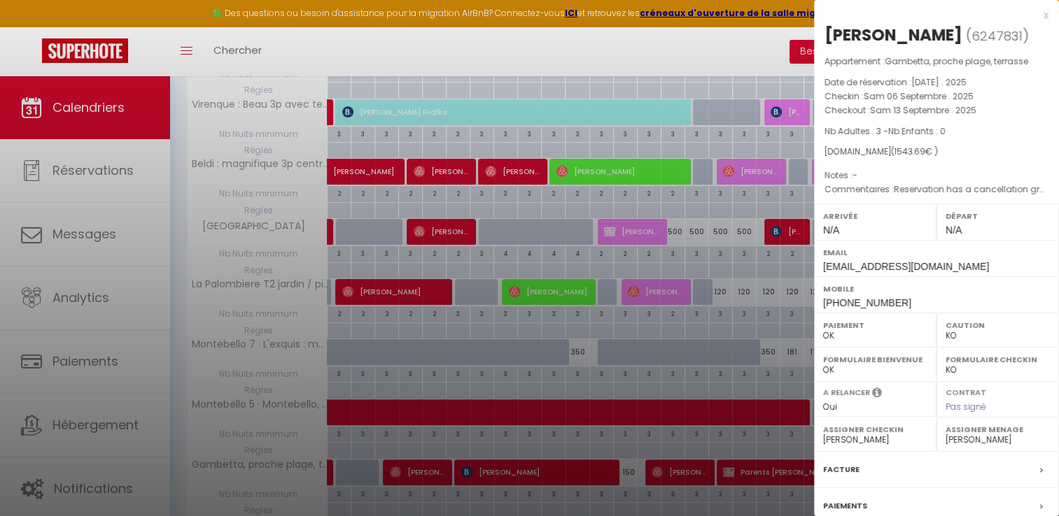
click at [676, 474] on div at bounding box center [529, 258] width 1059 height 516
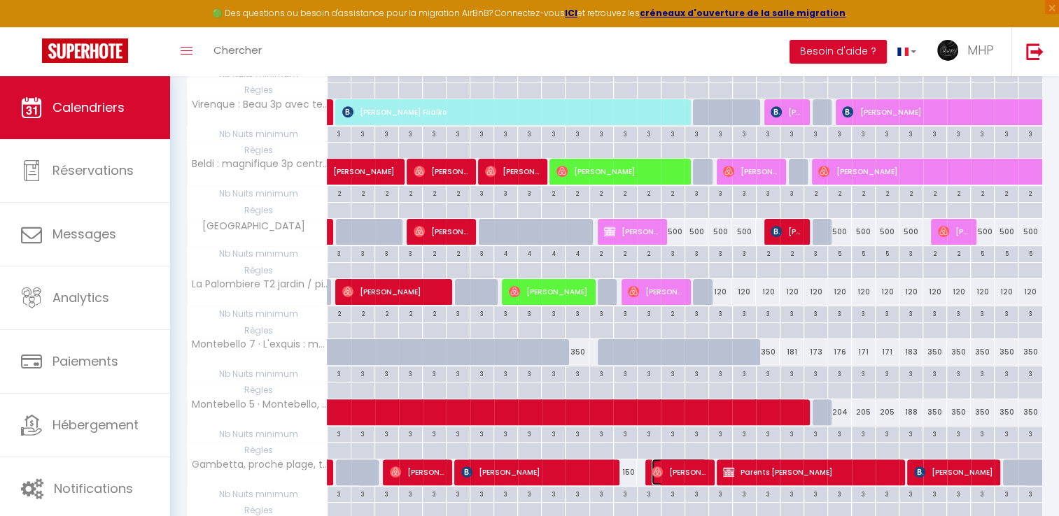
click at [676, 474] on span "[PERSON_NAME]" at bounding box center [679, 472] width 55 height 27
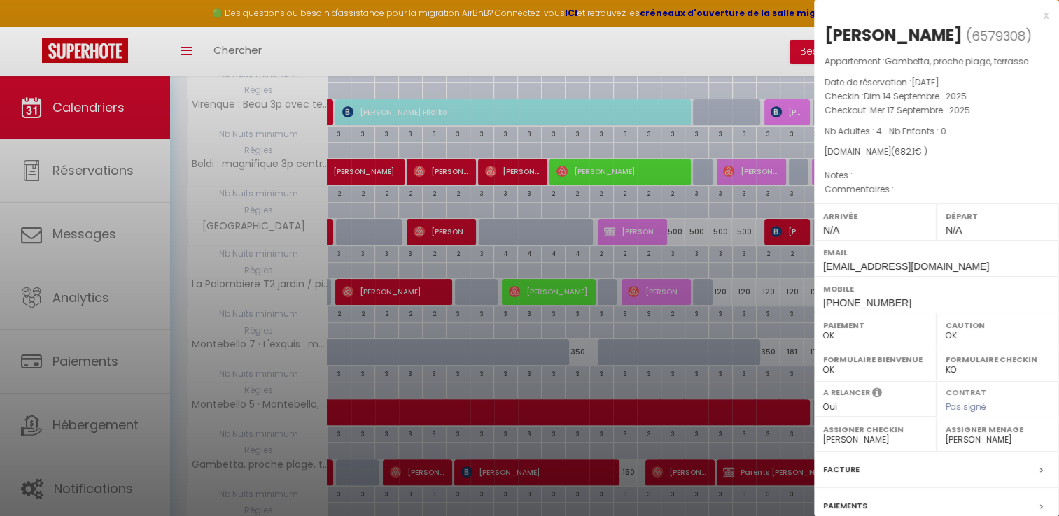
click at [742, 464] on div at bounding box center [529, 258] width 1059 height 516
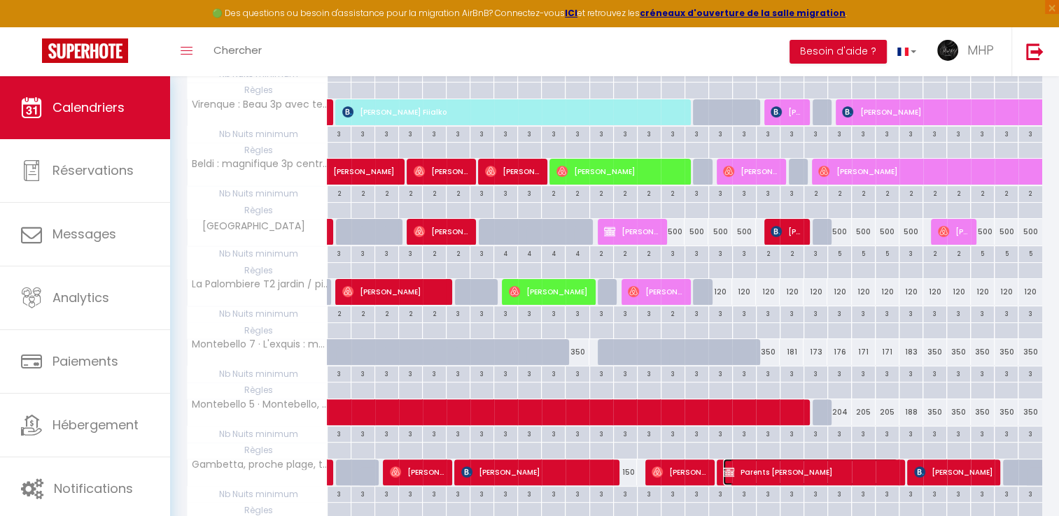
click at [765, 470] on span "Parents [PERSON_NAME]" at bounding box center [810, 472] width 174 height 27
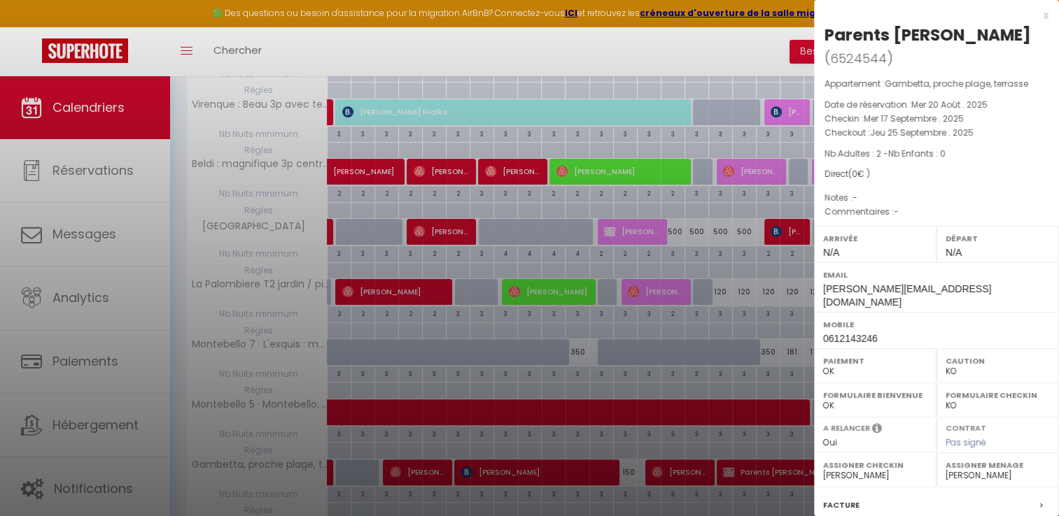
click at [690, 468] on div at bounding box center [529, 258] width 1059 height 516
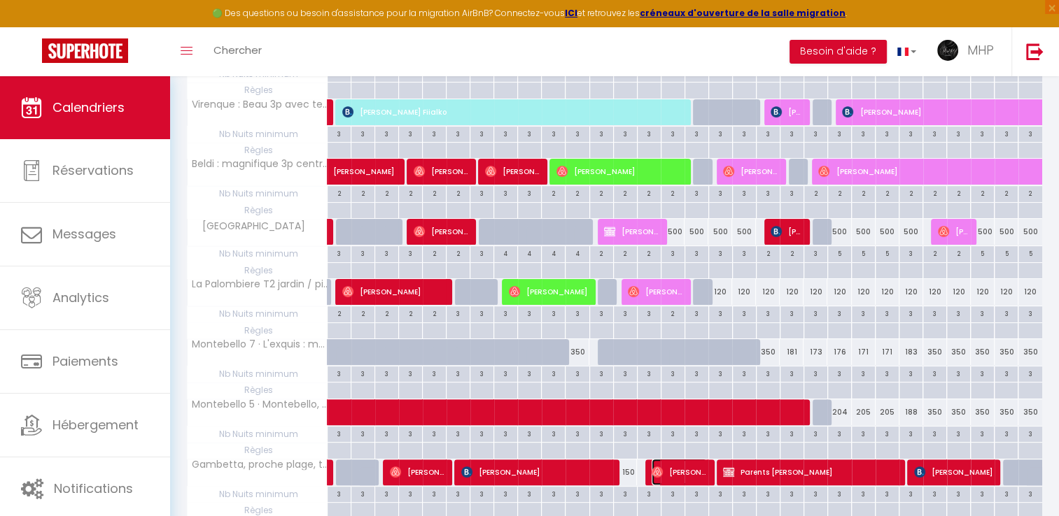
click at [690, 468] on span "[PERSON_NAME]" at bounding box center [679, 472] width 55 height 27
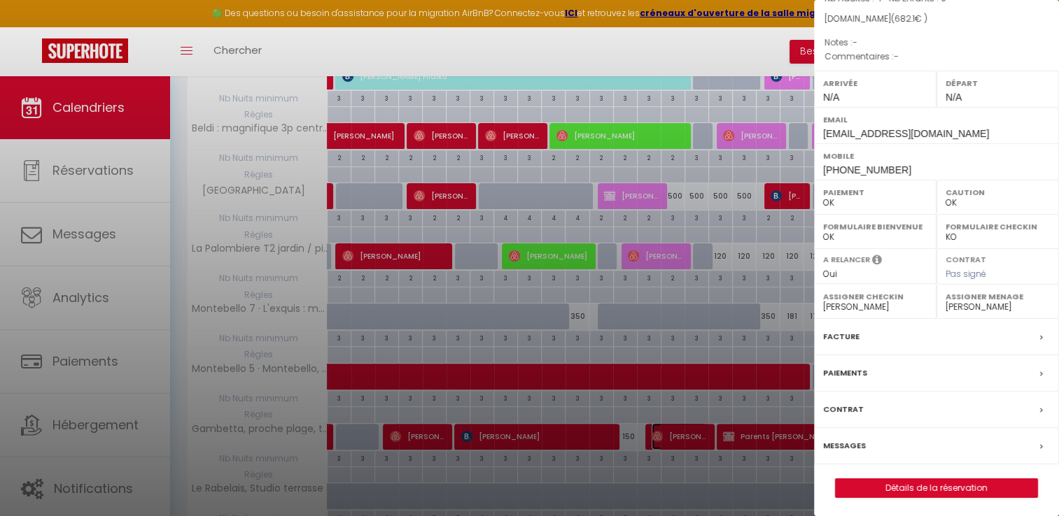
scroll to position [350, 0]
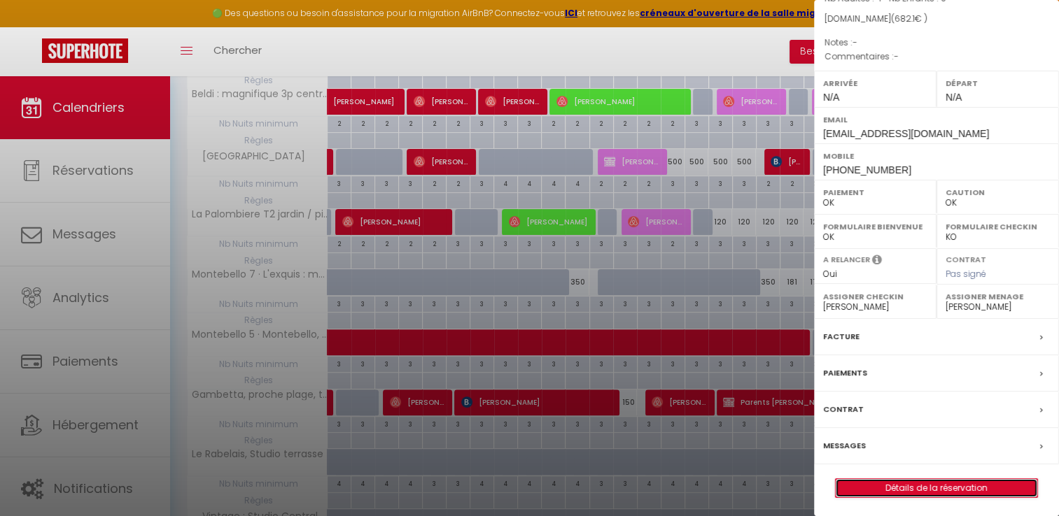
click at [889, 481] on link "Détails de la réservation" at bounding box center [937, 488] width 202 height 18
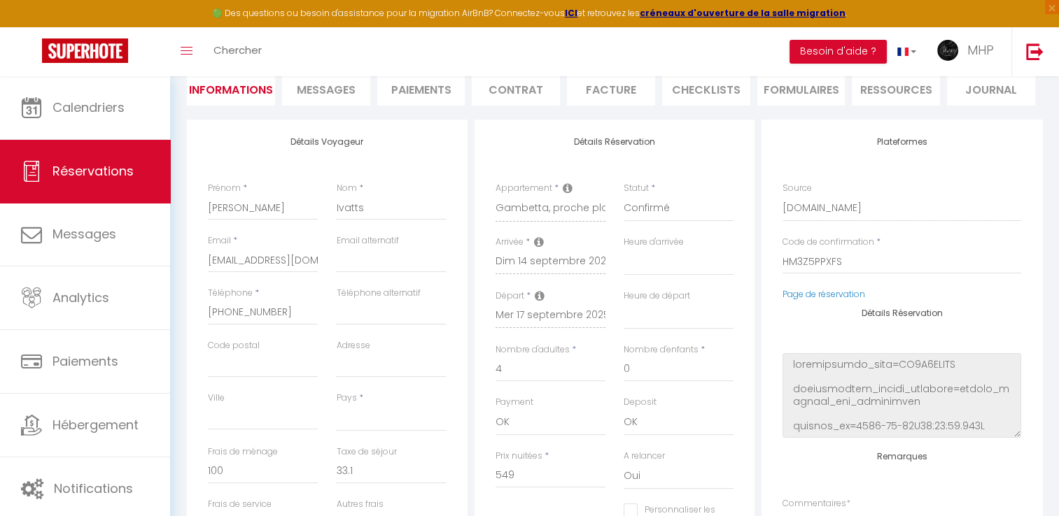
scroll to position [140, 0]
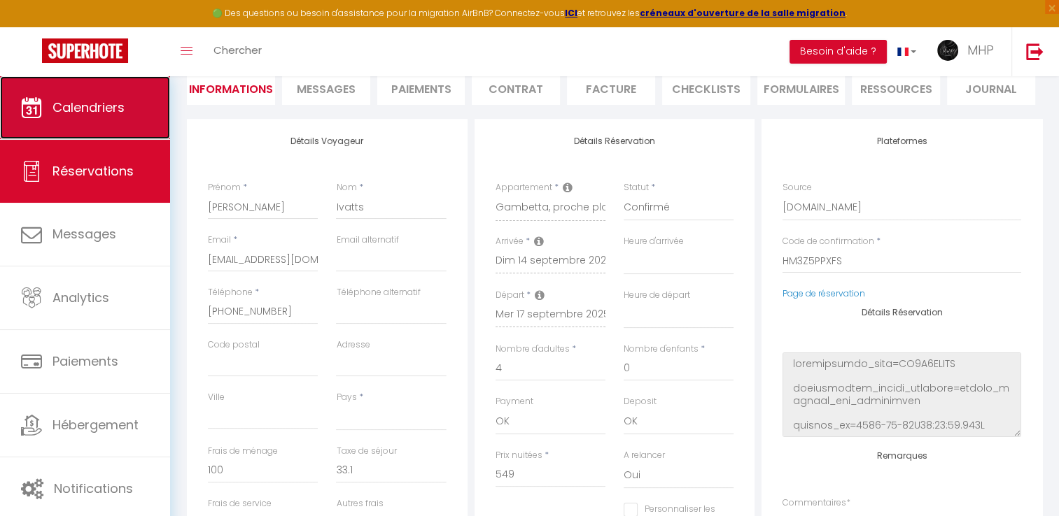
click at [99, 118] on link "Calendriers" at bounding box center [85, 107] width 170 height 63
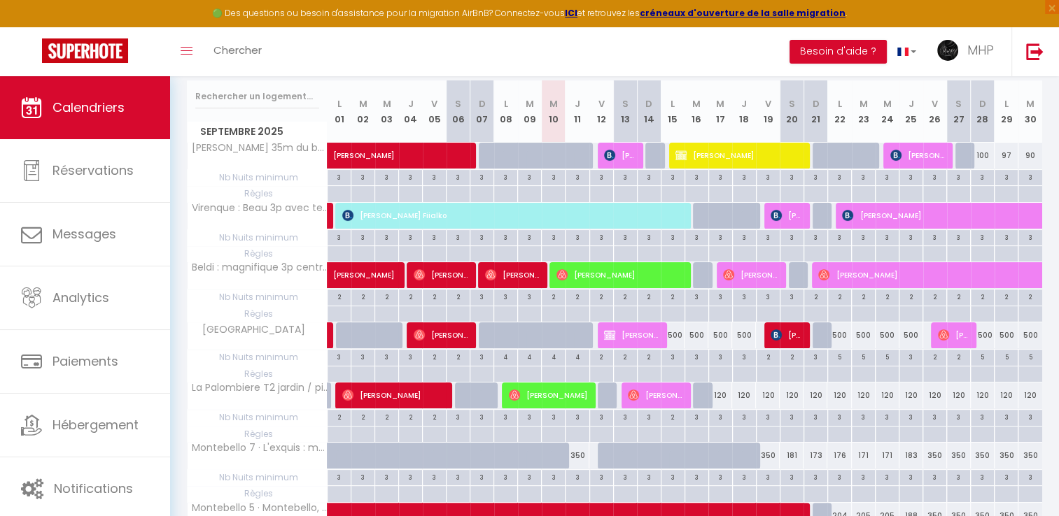
scroll to position [210, 0]
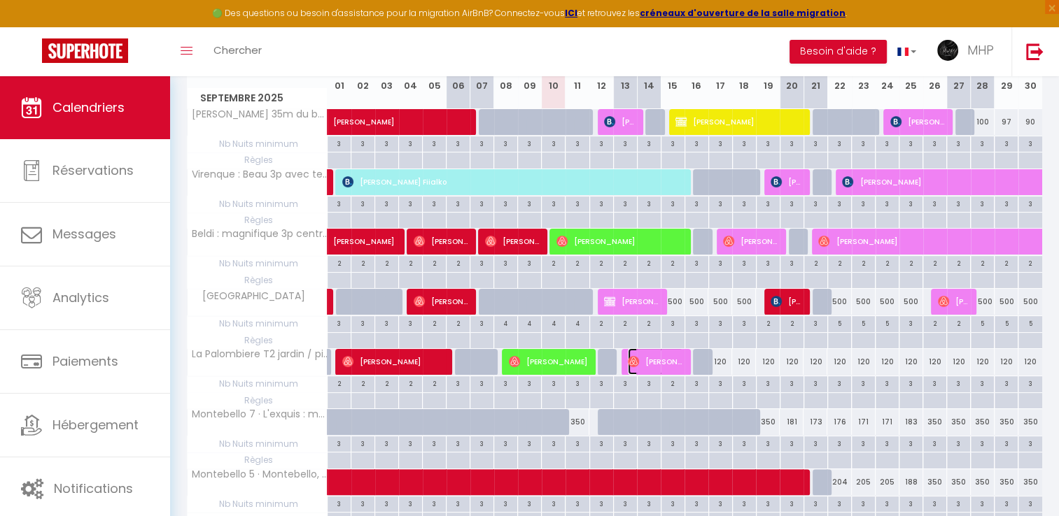
click at [673, 365] on span "[PERSON_NAME]" at bounding box center [655, 362] width 55 height 27
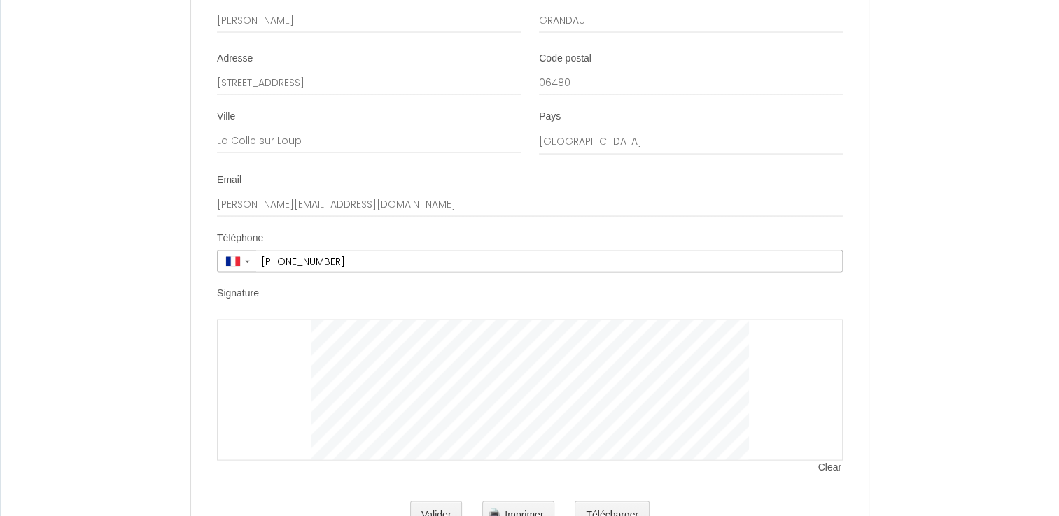
scroll to position [2805, 0]
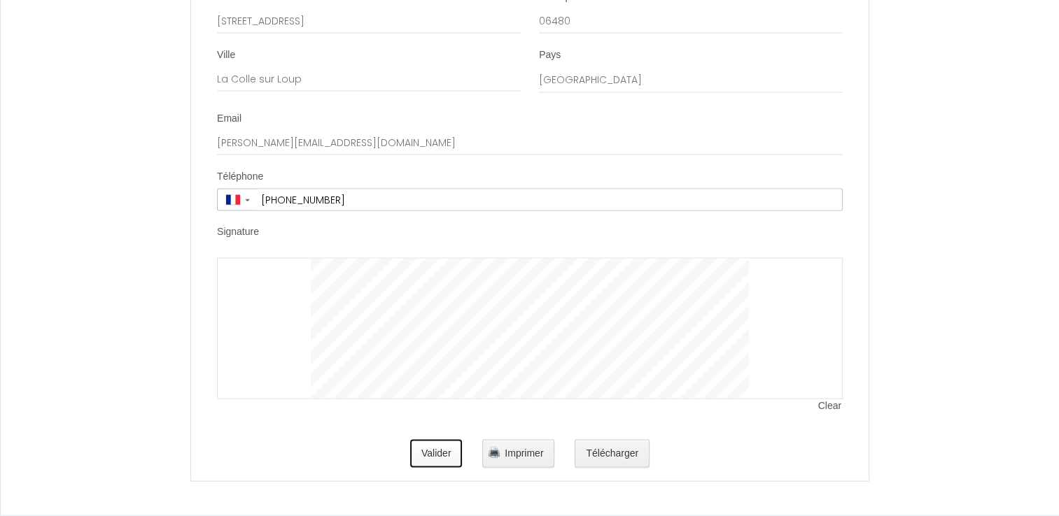
click at [428, 453] on button "Valider" at bounding box center [436, 454] width 52 height 28
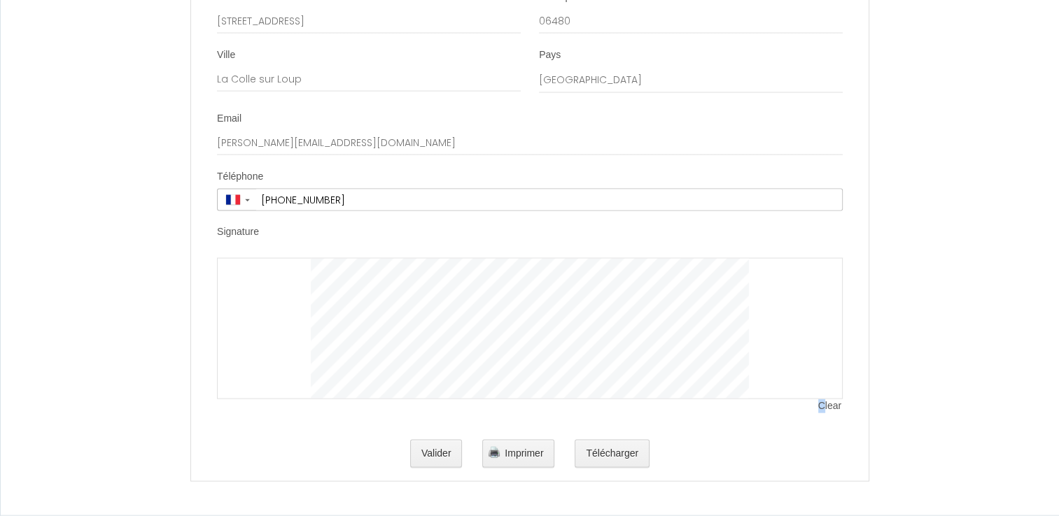
click at [820, 408] on span "Clear" at bounding box center [830, 407] width 24 height 14
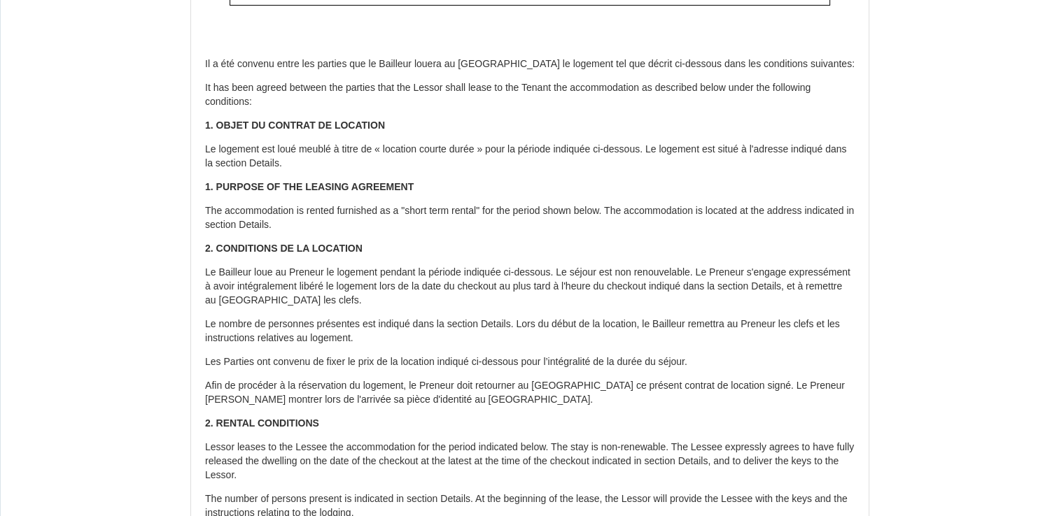
scroll to position [0, 0]
